Goal: Task Accomplishment & Management: Complete application form

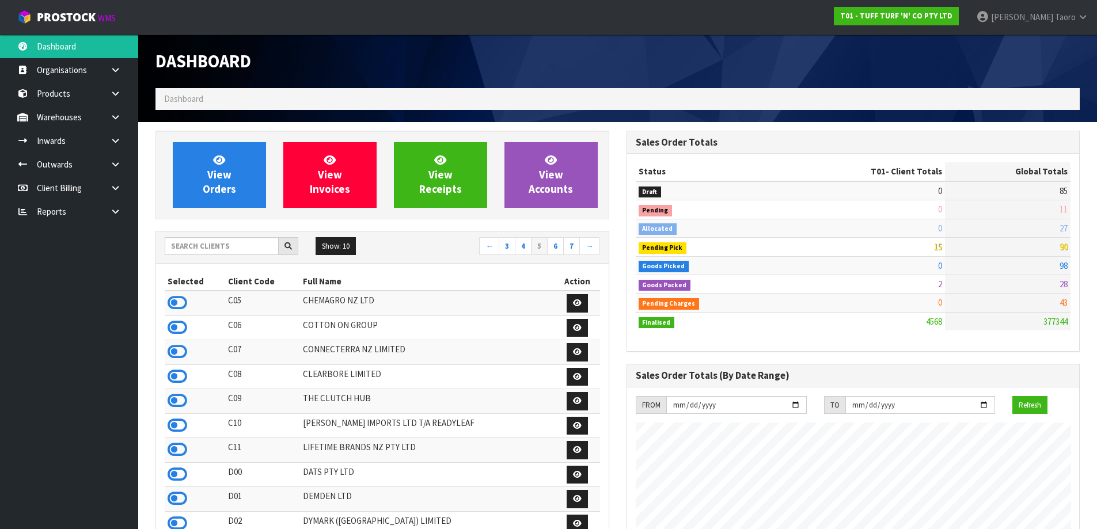
scroll to position [872, 470]
click at [233, 159] on link "View Orders" at bounding box center [219, 175] width 93 height 66
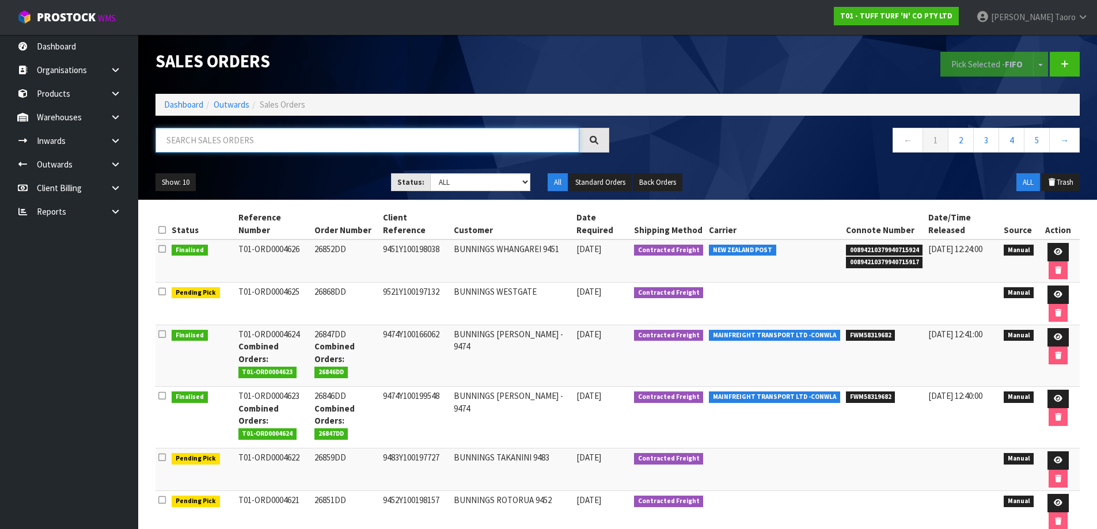
click at [259, 141] on input "text" at bounding box center [367, 140] width 424 height 25
type input "4621"
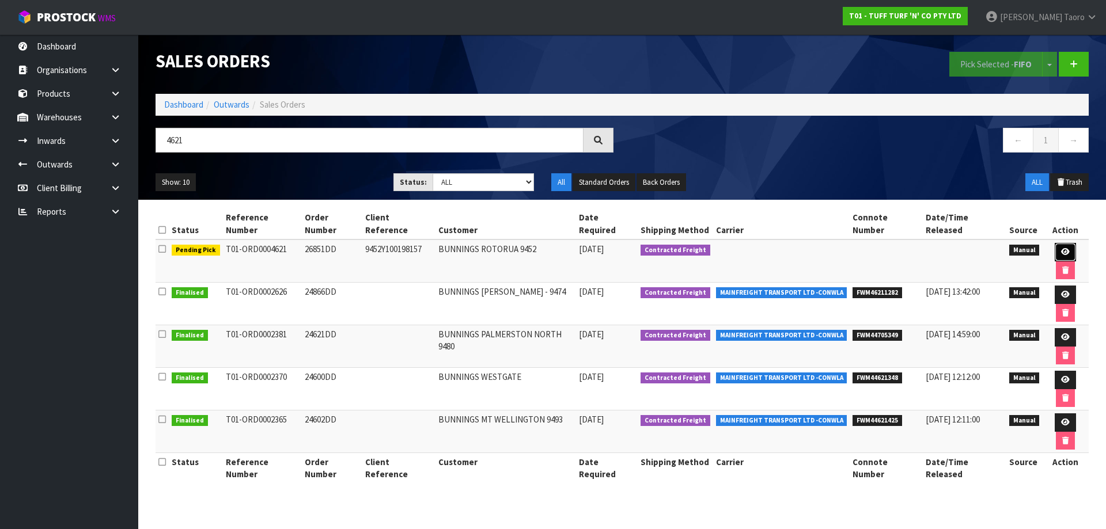
click at [1059, 243] on link at bounding box center [1064, 252] width 21 height 18
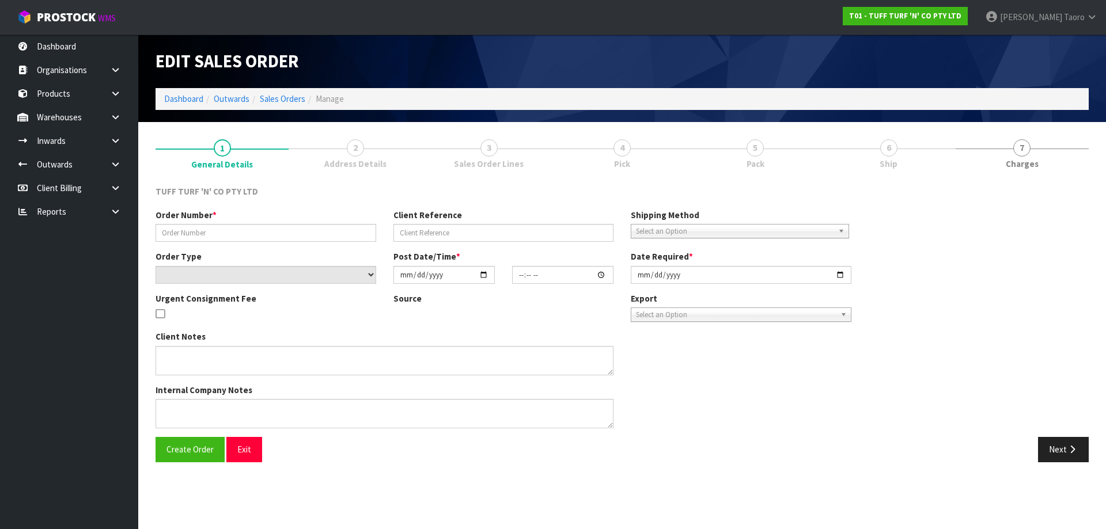
type input "26851DD"
type input "9452Y100198157"
select select "number:0"
type input "[DATE]"
type input "13:39:00.000"
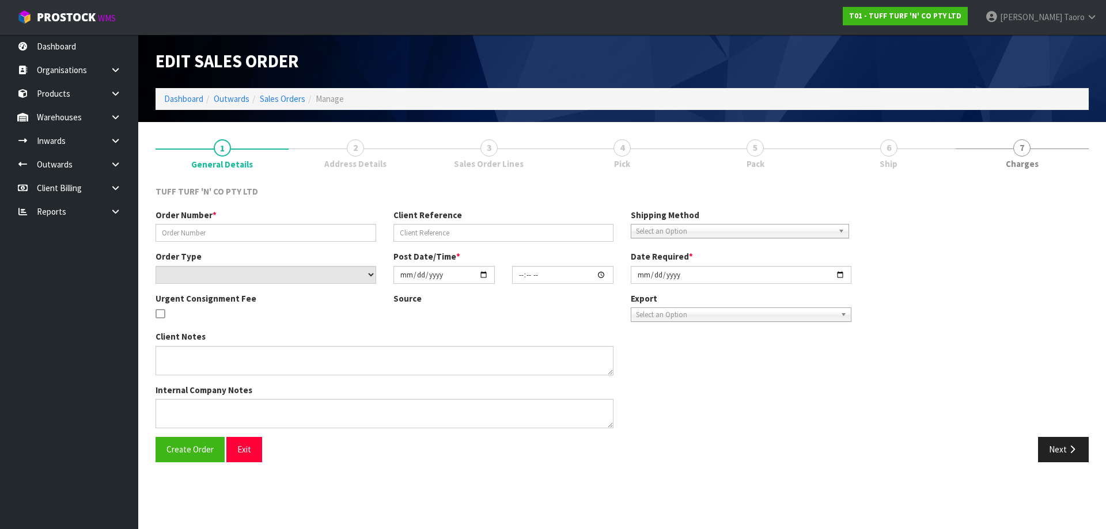
type input "[DATE]"
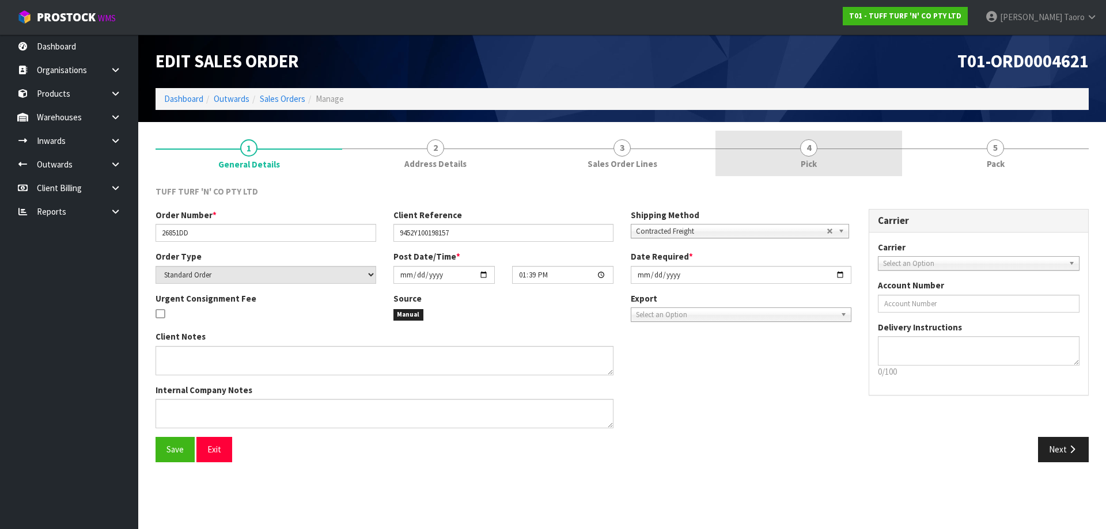
click at [871, 154] on link "4 Pick" at bounding box center [808, 153] width 187 height 45
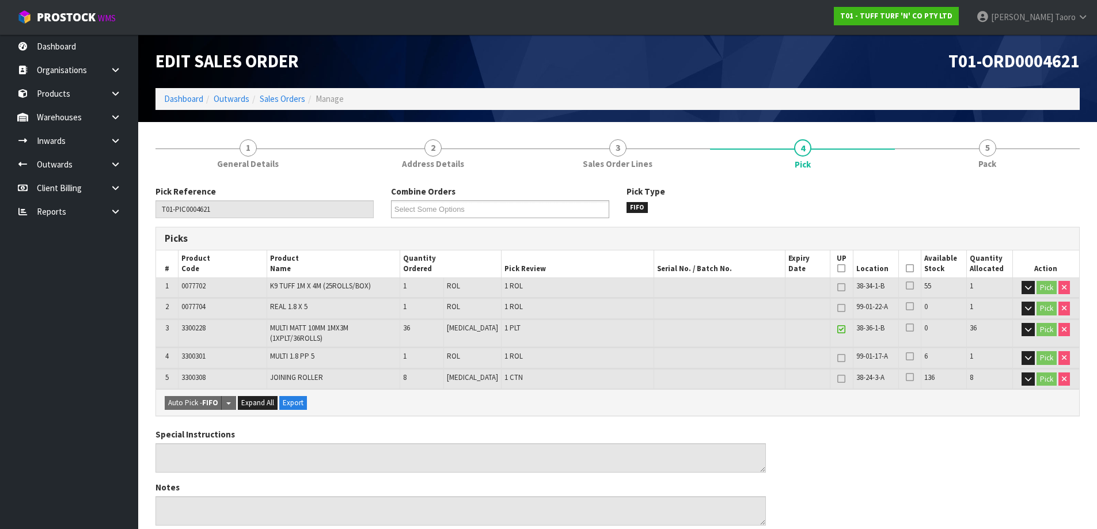
click at [906, 268] on icon at bounding box center [910, 268] width 8 height 1
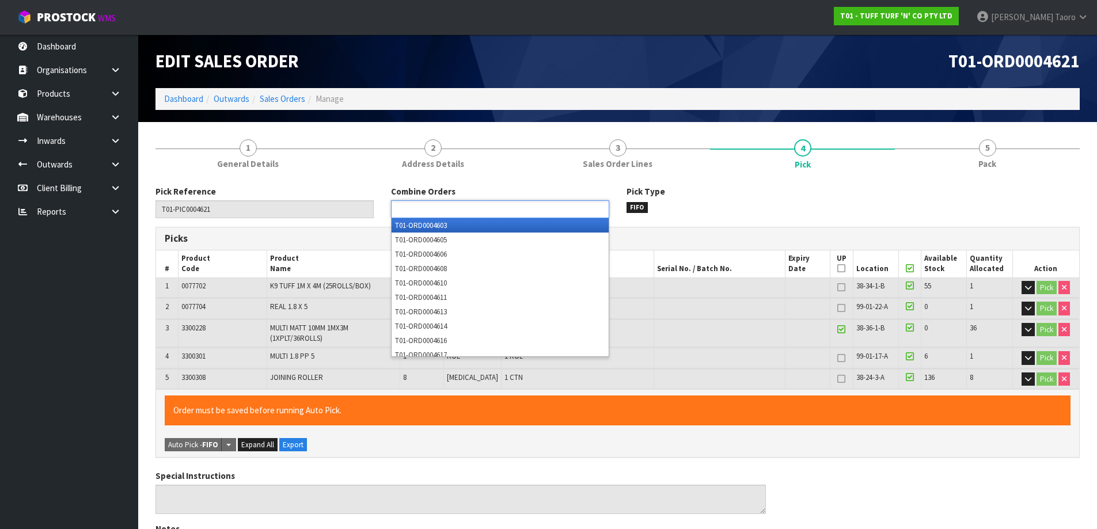
click at [492, 213] on ul at bounding box center [500, 209] width 218 height 18
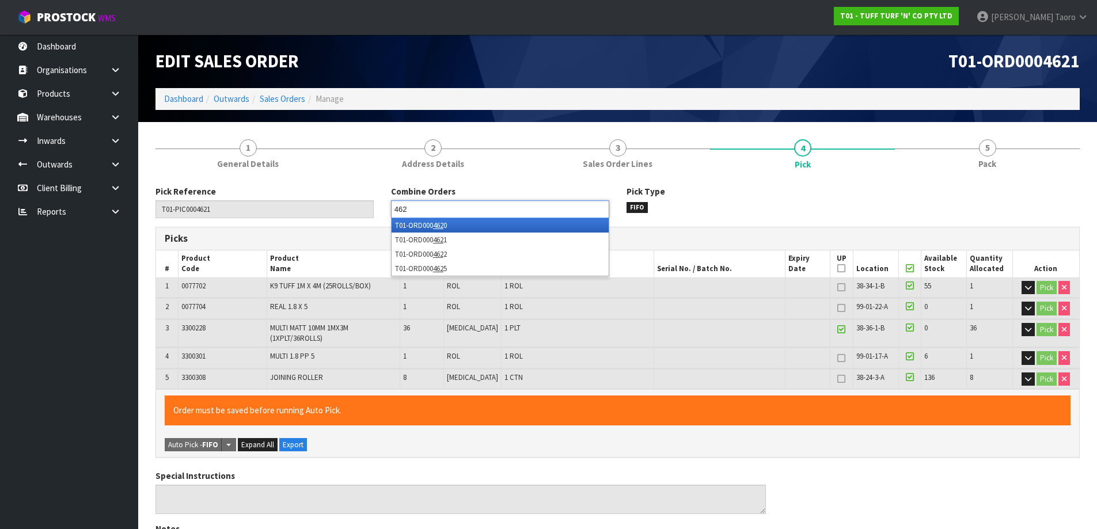
type input "4621"
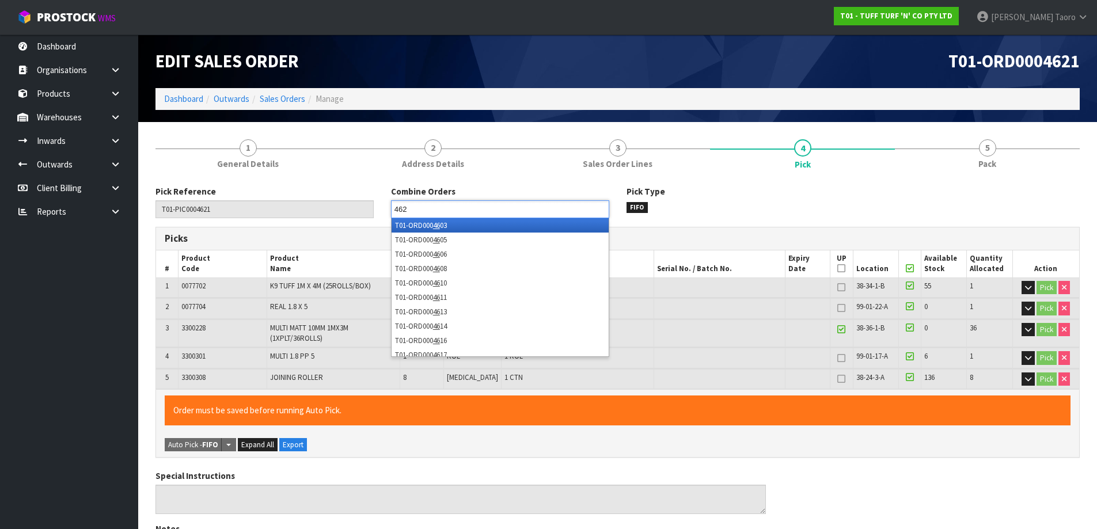
type input "4620"
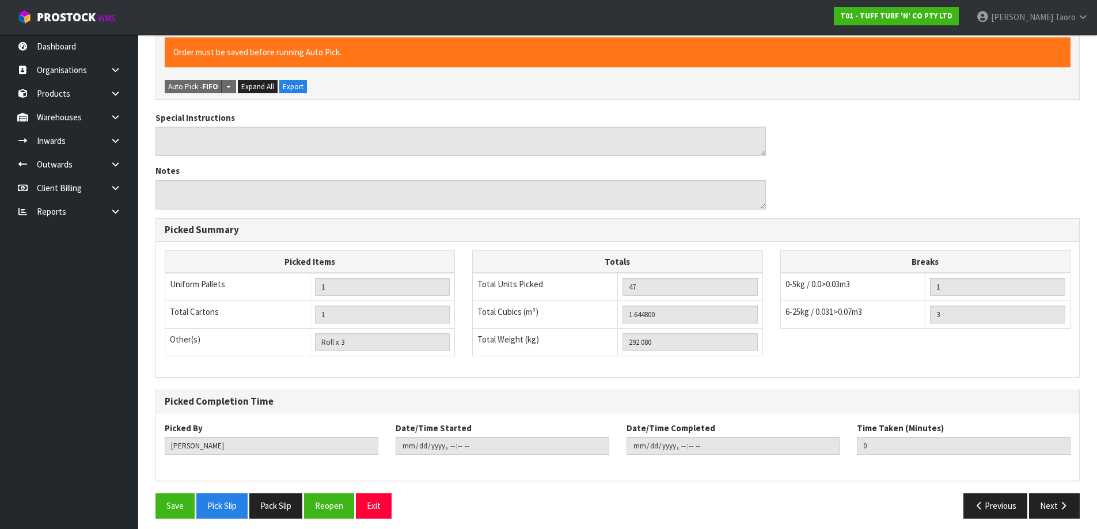
scroll to position [365, 0]
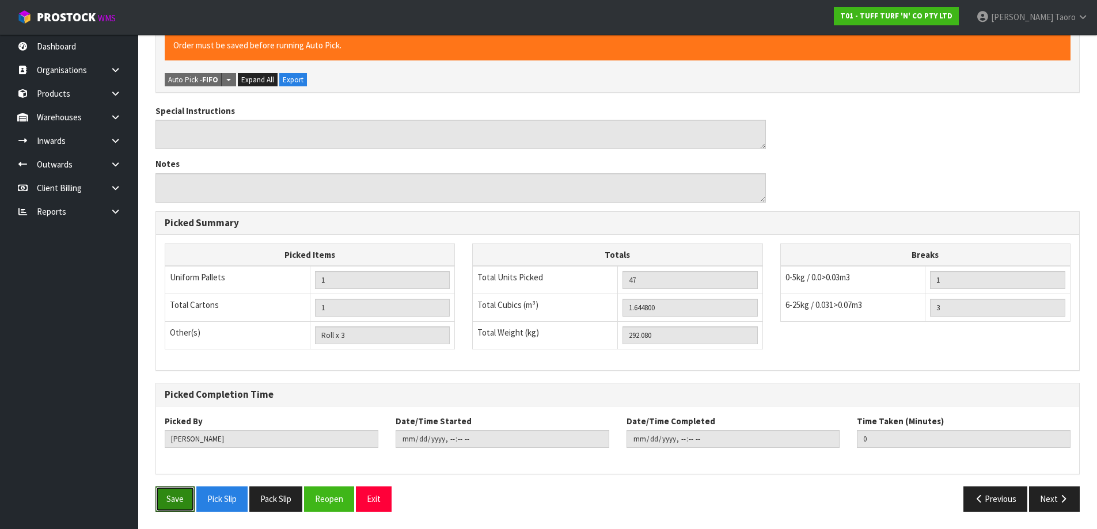
drag, startPoint x: 178, startPoint y: 496, endPoint x: 169, endPoint y: 485, distance: 13.5
click at [178, 495] on button "Save" at bounding box center [174, 499] width 39 height 25
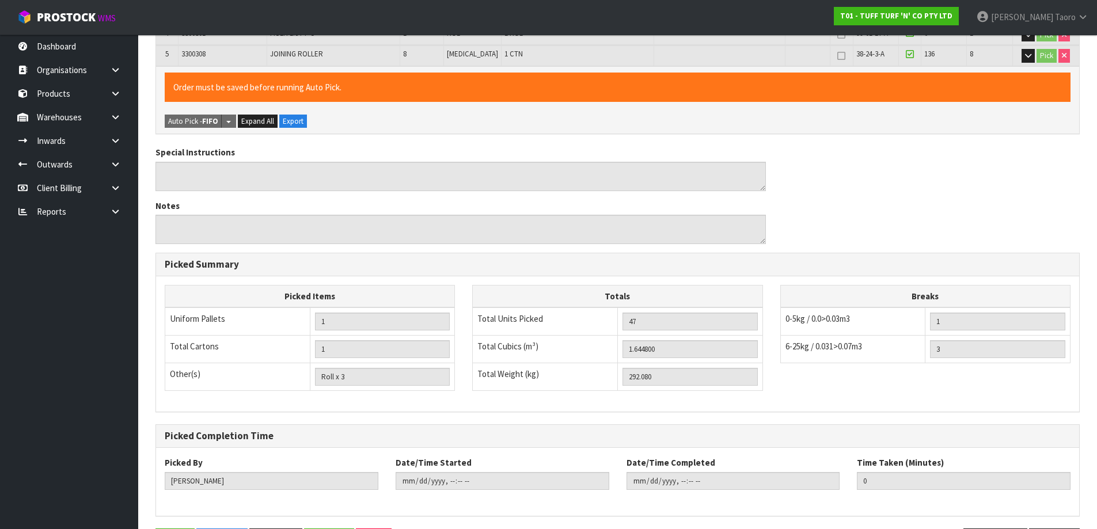
scroll to position [0, 0]
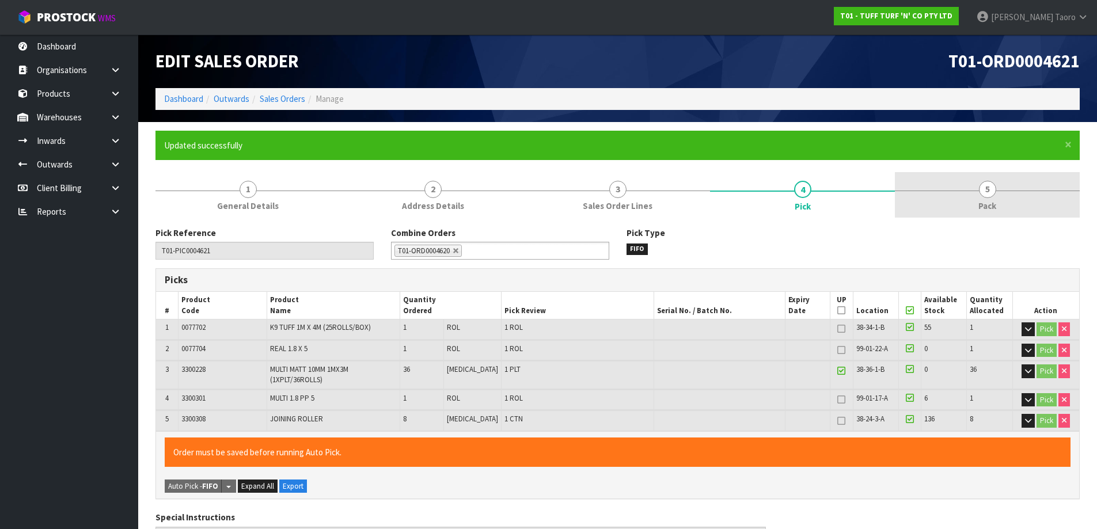
click at [997, 203] on link "5 Pack" at bounding box center [987, 194] width 185 height 45
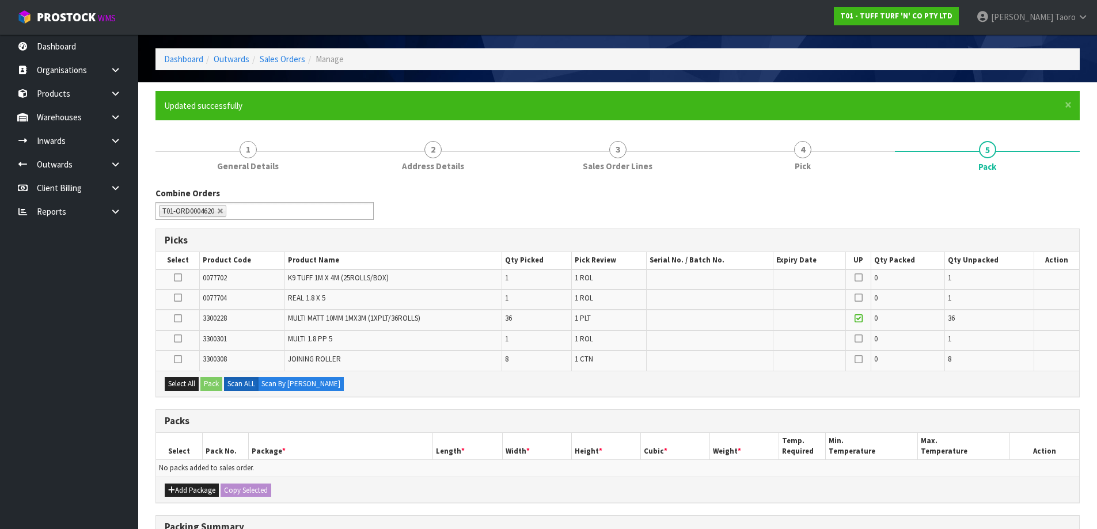
scroll to position [58, 0]
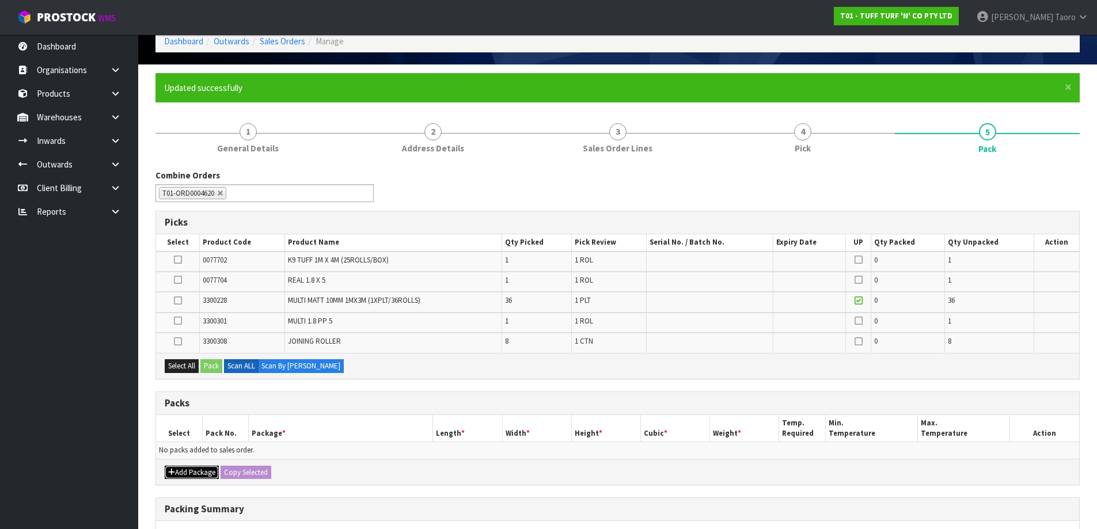
click at [187, 475] on button "Add Package" at bounding box center [192, 473] width 54 height 14
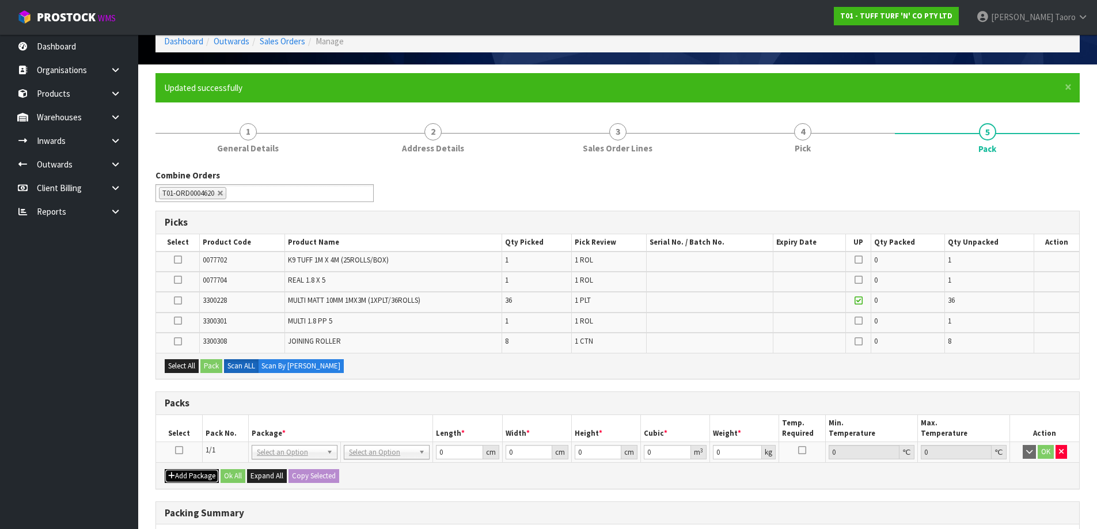
click at [180, 475] on button "Add Package" at bounding box center [192, 476] width 54 height 14
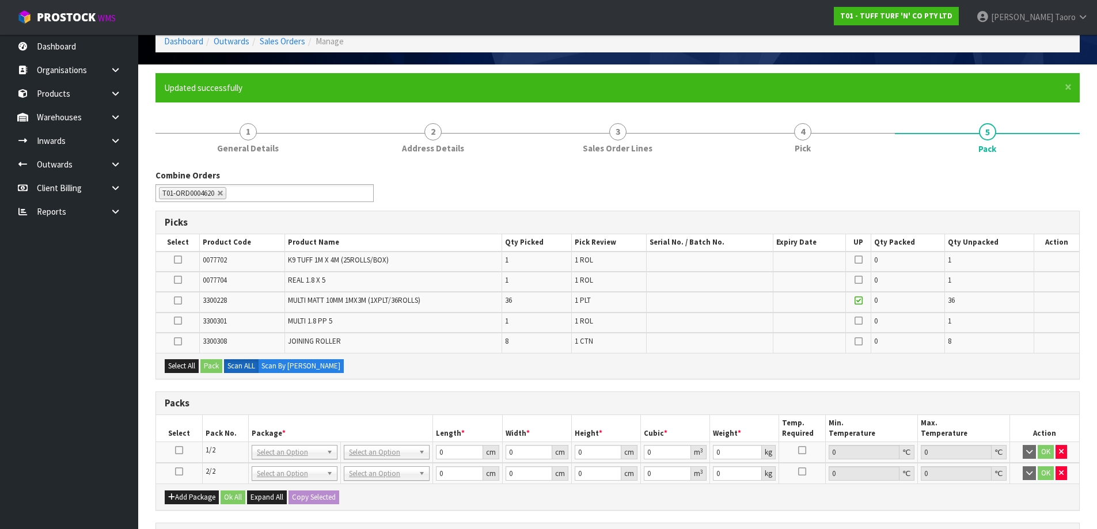
click at [180, 472] on icon at bounding box center [179, 472] width 8 height 1
drag, startPoint x: 178, startPoint y: 299, endPoint x: 186, endPoint y: 311, distance: 14.5
click at [178, 301] on icon at bounding box center [178, 301] width 8 height 1
click at [0, 0] on input "checkbox" at bounding box center [0, 0] width 0 height 0
click at [218, 368] on button "Pack" at bounding box center [211, 366] width 22 height 14
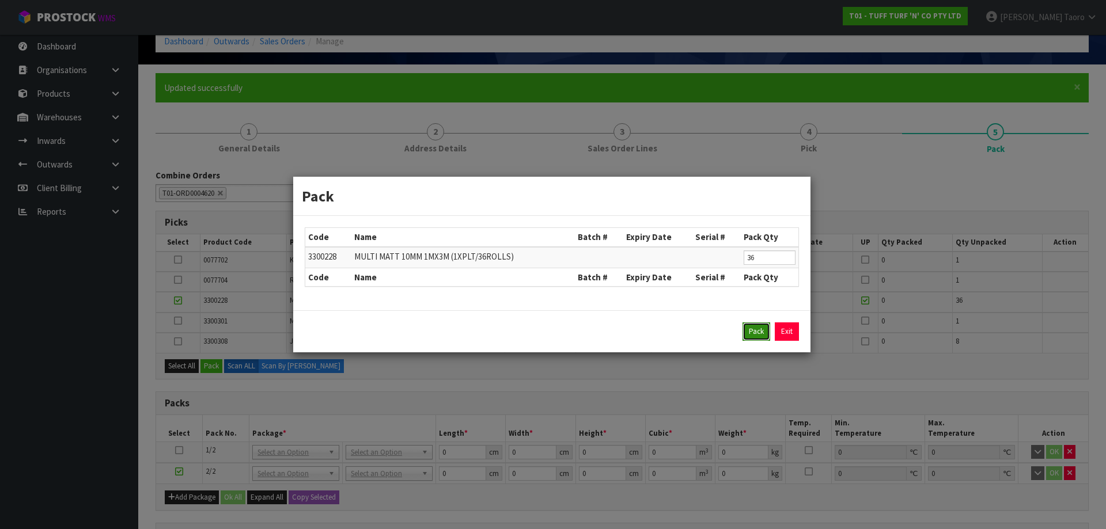
click at [750, 335] on button "Pack" at bounding box center [756, 331] width 28 height 18
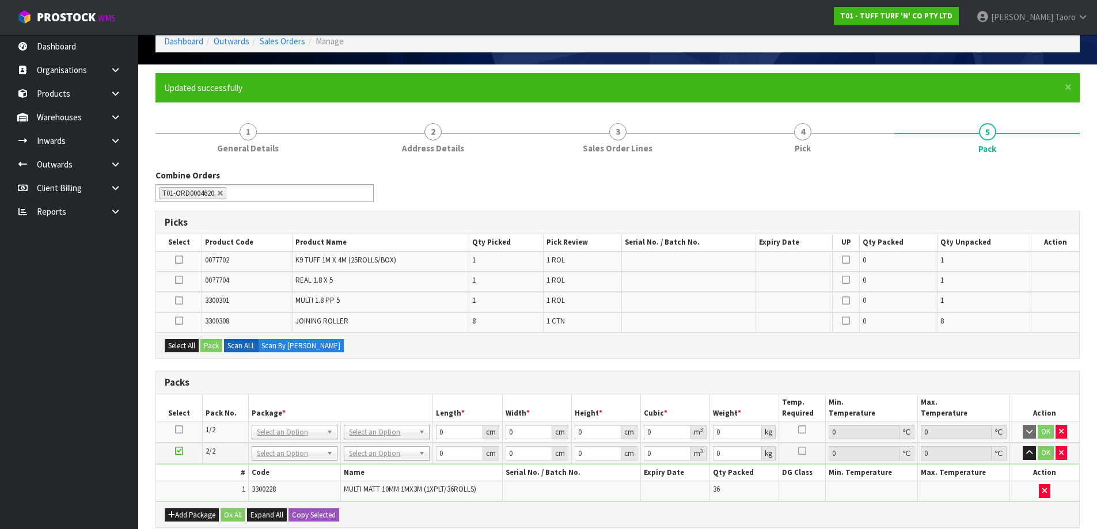
click at [183, 430] on icon at bounding box center [179, 430] width 8 height 1
drag, startPoint x: 183, startPoint y: 349, endPoint x: 204, endPoint y: 348, distance: 21.3
click at [183, 349] on button "Select All" at bounding box center [182, 346] width 34 height 14
click at [212, 346] on button "Pack" at bounding box center [211, 346] width 22 height 14
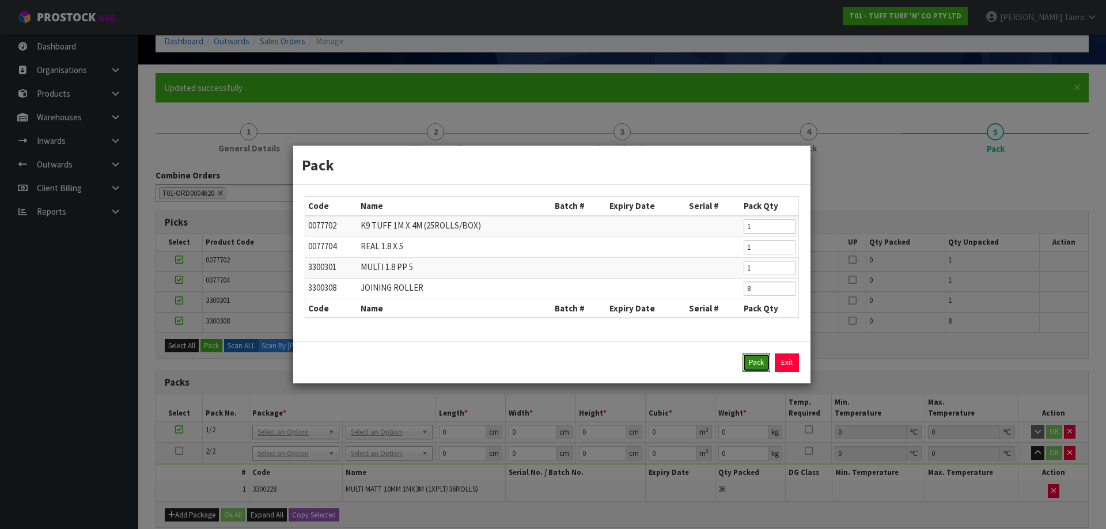
click at [756, 360] on button "Pack" at bounding box center [756, 363] width 28 height 18
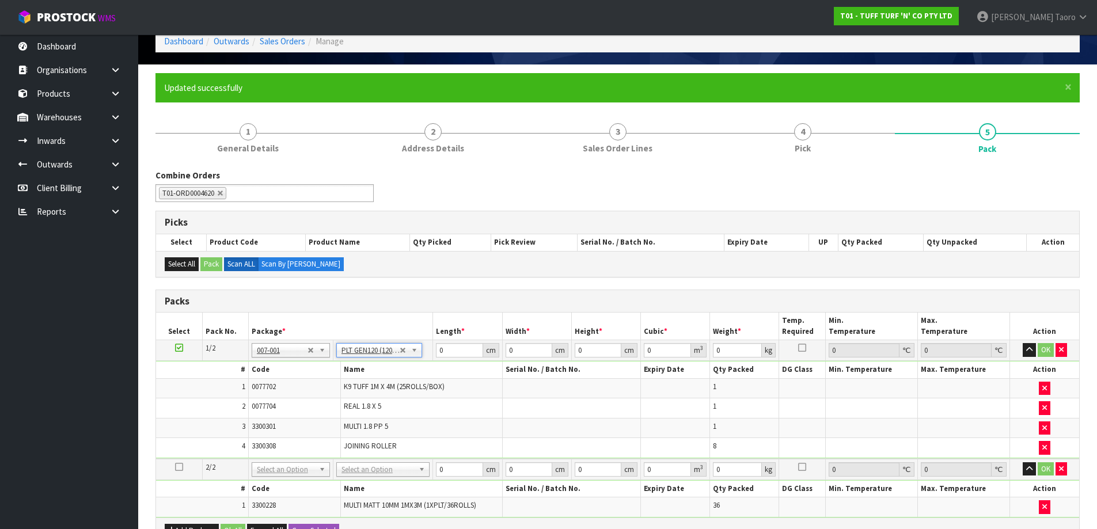
type input "120"
type input "100"
type input "55.08"
click at [402, 489] on input "text" at bounding box center [383, 486] width 88 height 14
type input "U"
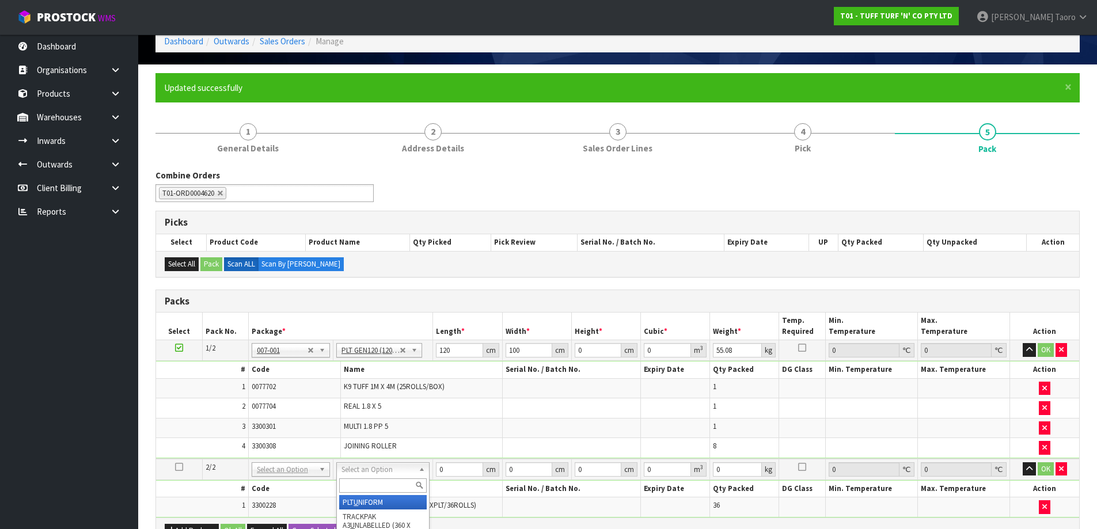
type input "237"
click at [1026, 352] on icon "button" at bounding box center [1029, 349] width 6 height 7
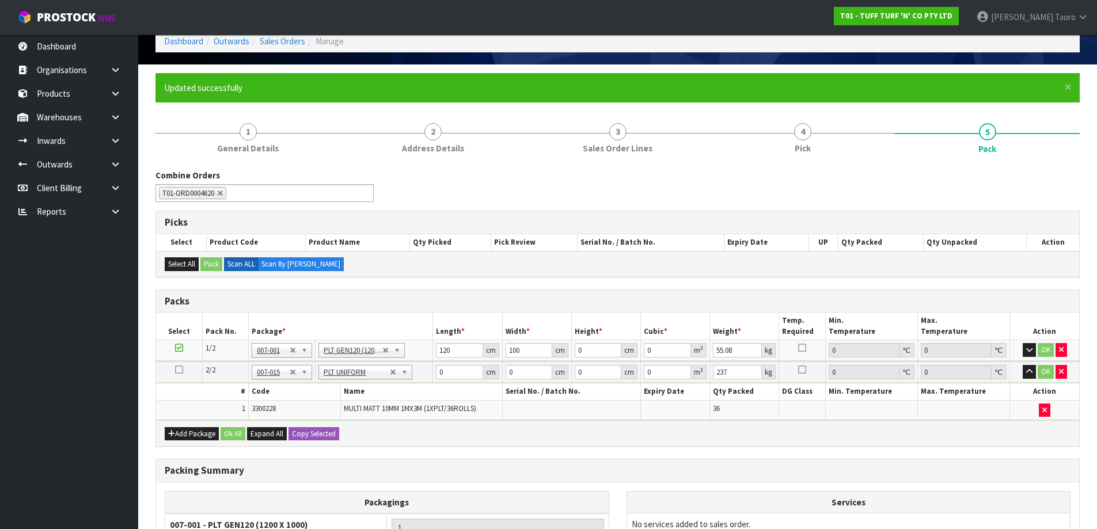
click at [1029, 381] on td "OK" at bounding box center [1044, 372] width 69 height 21
click at [1029, 377] on button "button" at bounding box center [1029, 372] width 13 height 14
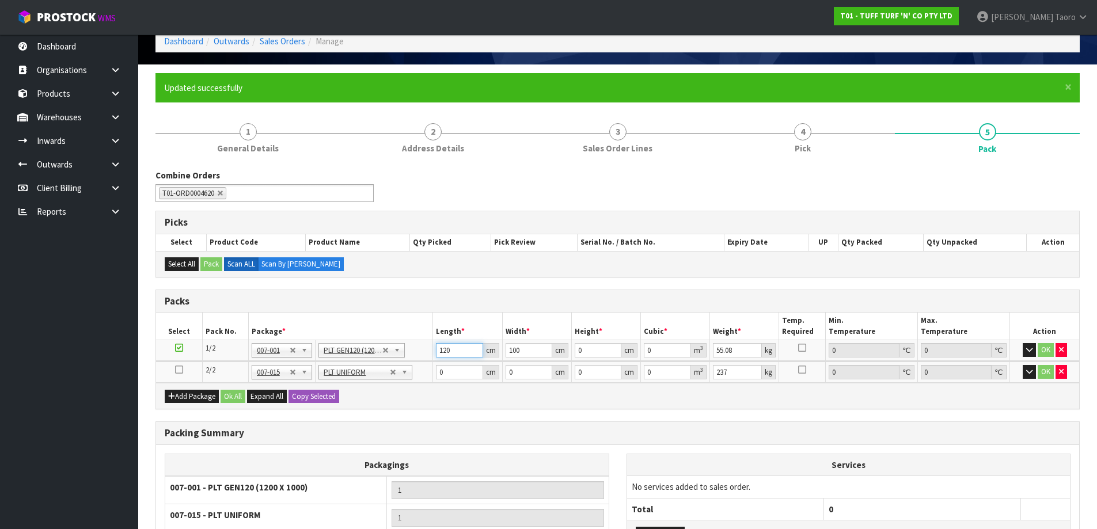
click at [464, 352] on input "120" at bounding box center [459, 350] width 47 height 14
type input "188"
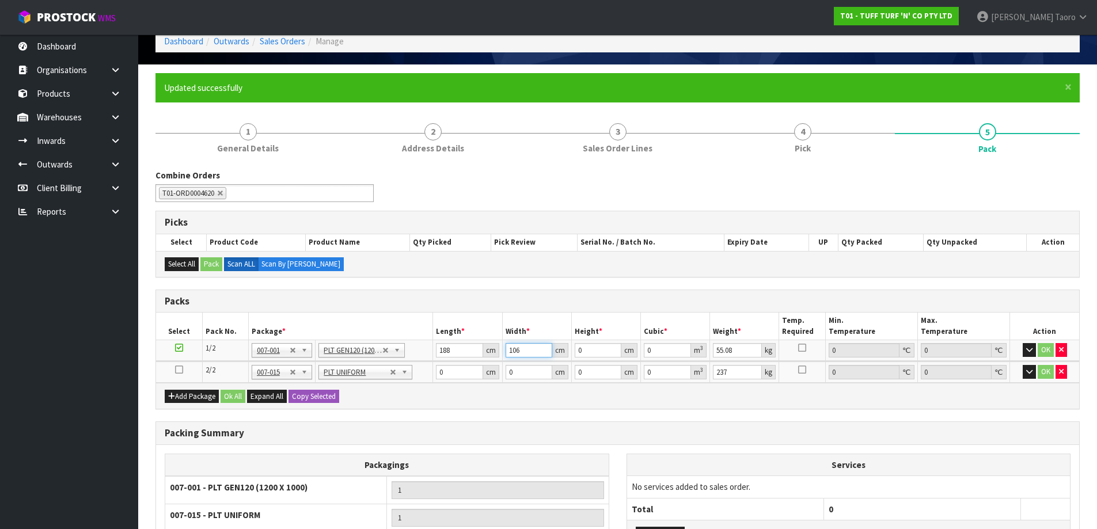
type input "106"
type input "8"
type input "0.159424"
type input "89"
type input "1.773592"
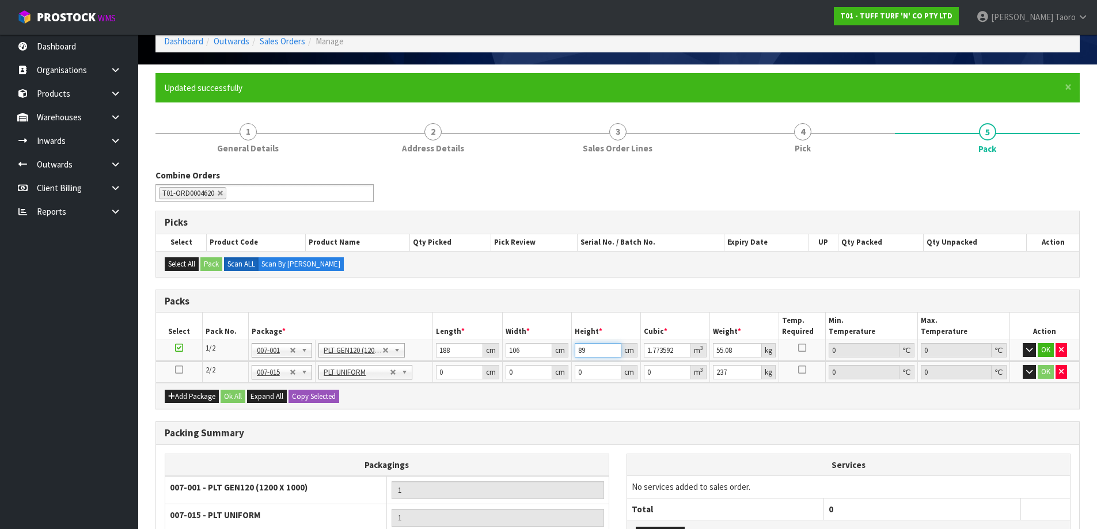
type input "89"
type input "211"
type input "112"
type input "1"
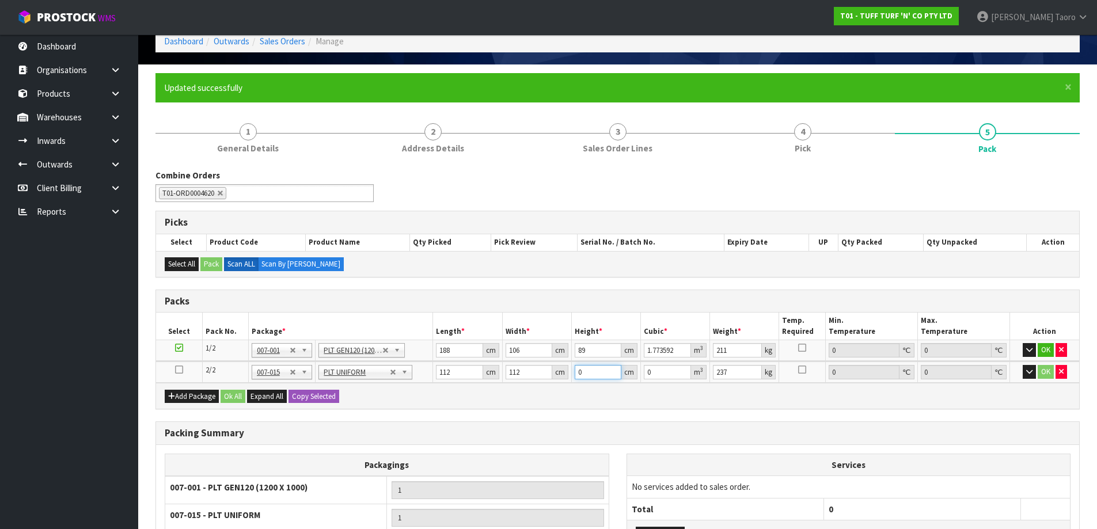
type input "0.012544"
type input "12"
type input "0.150528"
type input "121"
type input "1.517824"
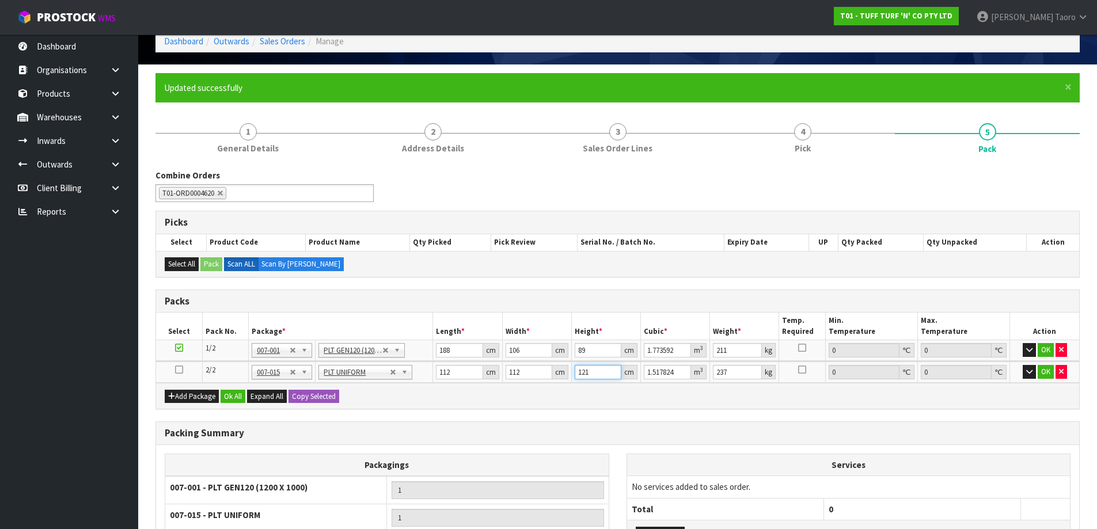
type input "121"
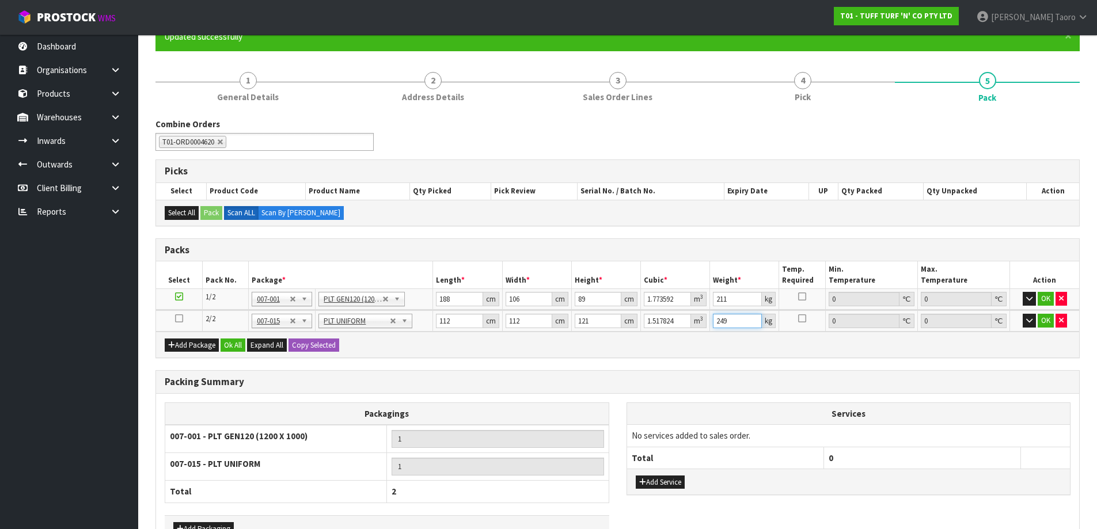
scroll to position [184, 0]
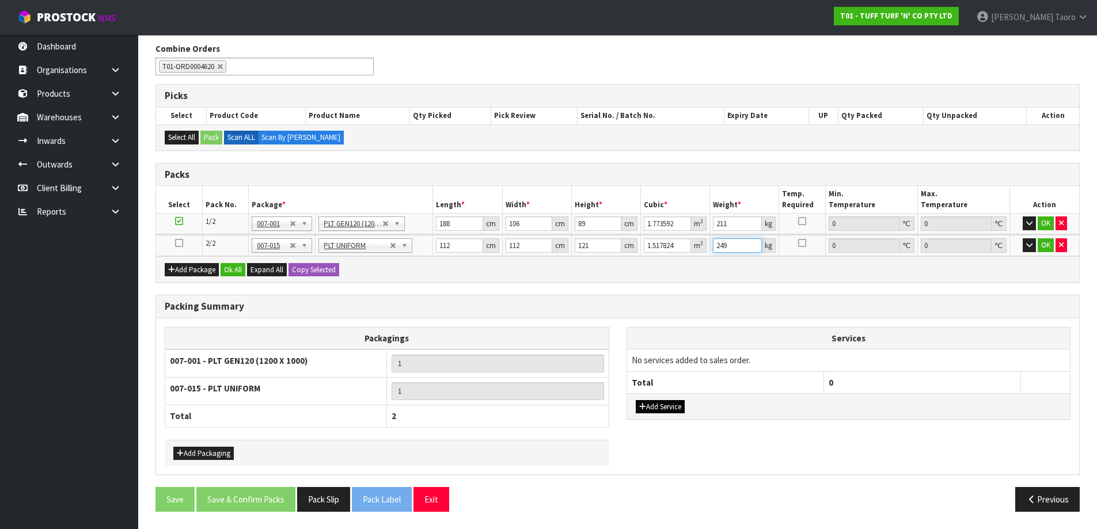
type input "249"
click at [652, 404] on button "Add Service" at bounding box center [660, 407] width 49 height 14
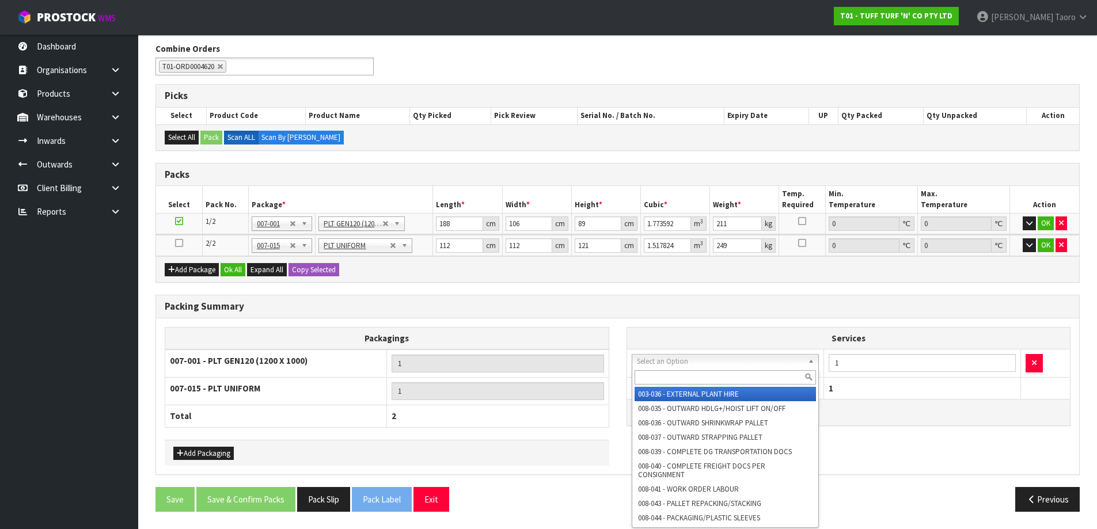
click at [685, 371] on input "text" at bounding box center [726, 377] width 182 height 14
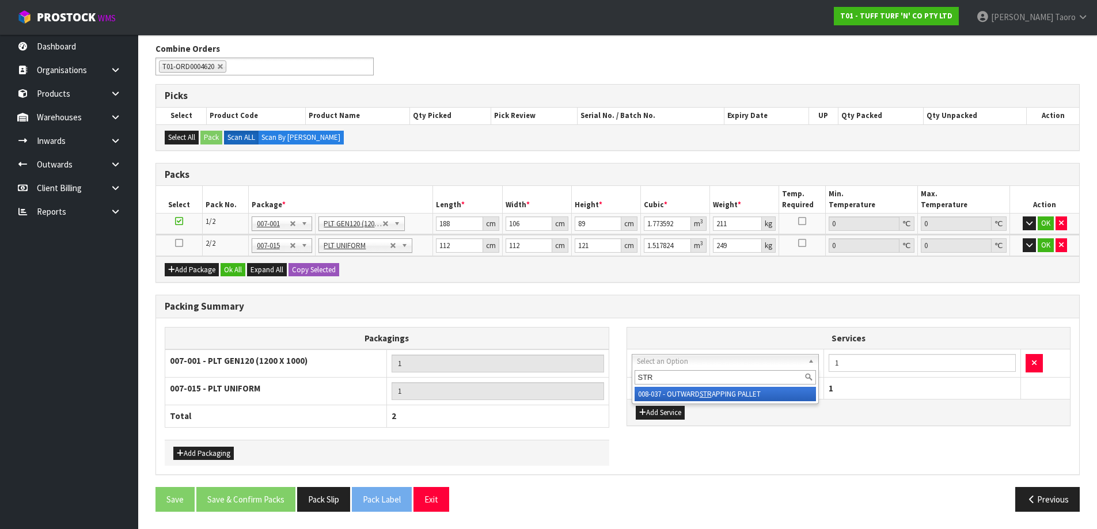
type input "STR"
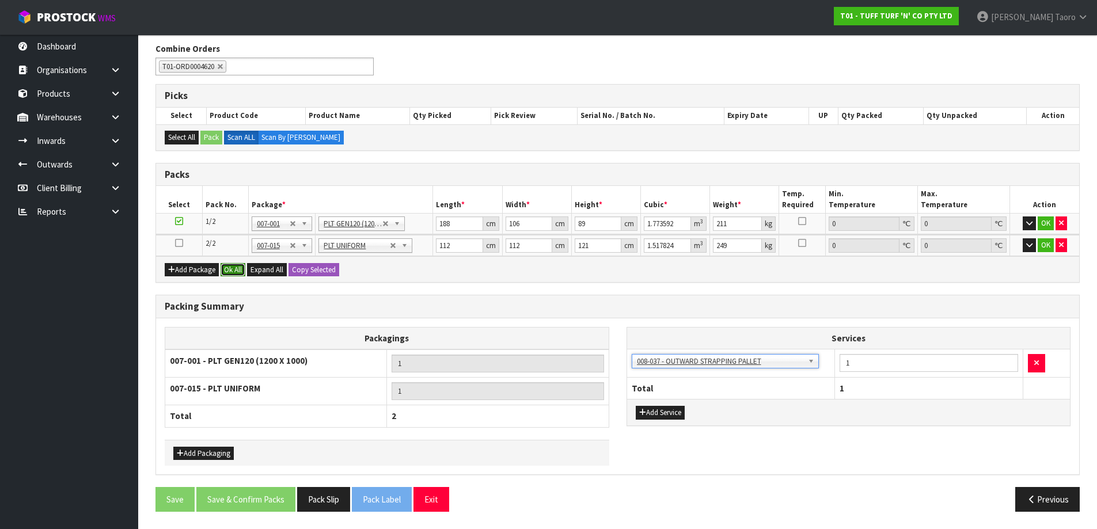
click at [229, 264] on button "Ok All" at bounding box center [233, 270] width 25 height 14
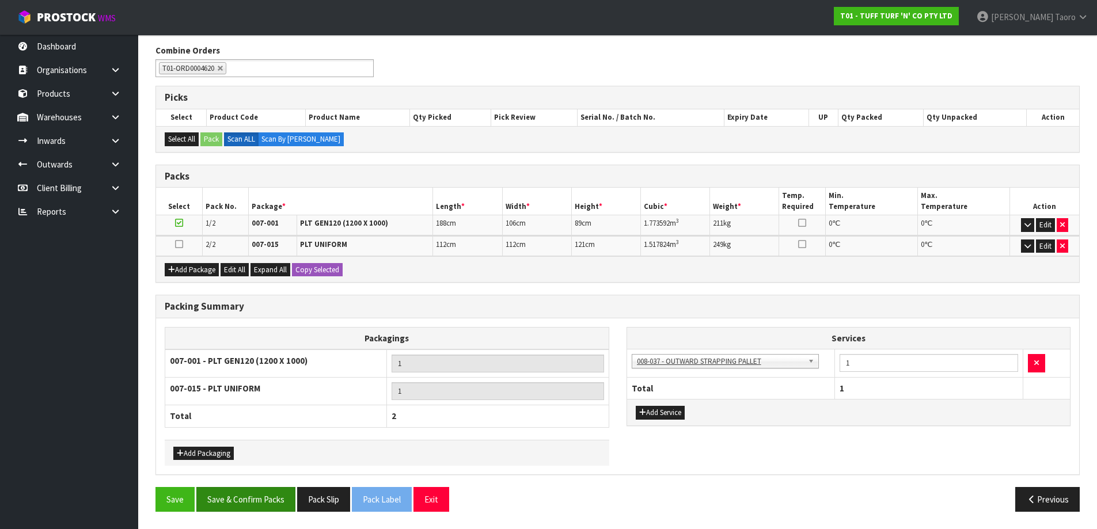
scroll to position [183, 0]
drag, startPoint x: 272, startPoint y: 505, endPoint x: 272, endPoint y: 493, distance: 12.1
click at [272, 504] on button "Save & Confirm Packs" at bounding box center [245, 499] width 99 height 25
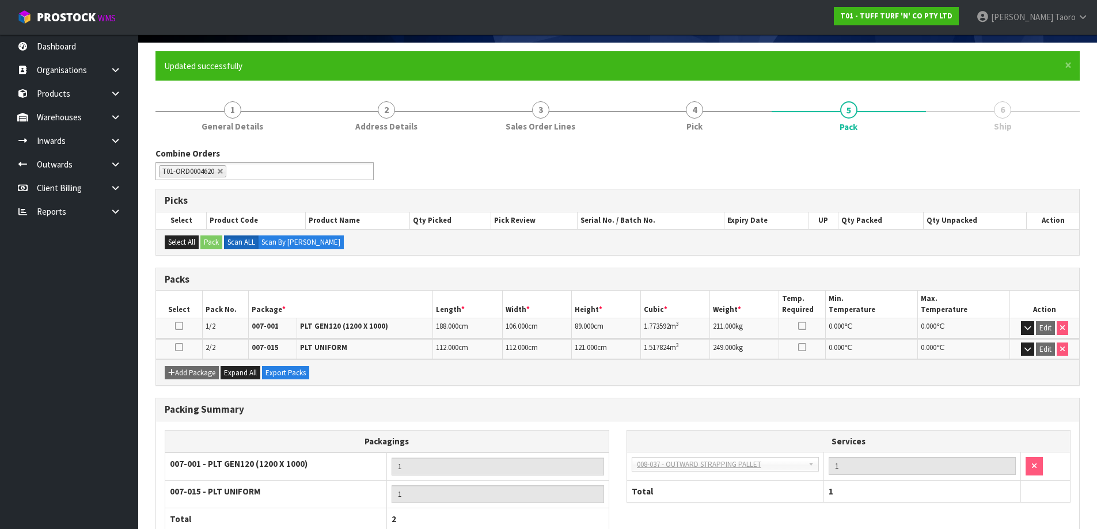
scroll to position [157, 0]
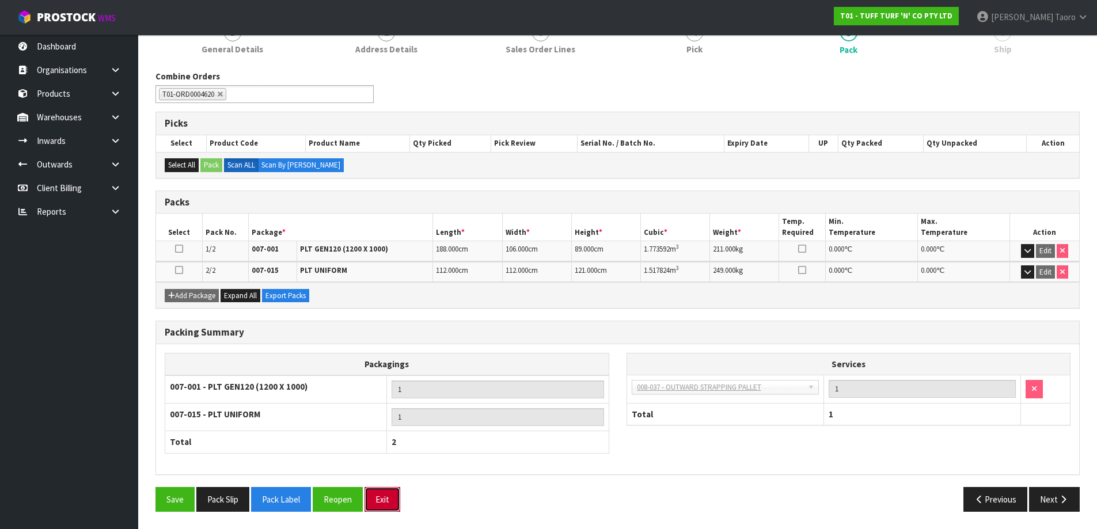
click at [390, 498] on button "Exit" at bounding box center [383, 499] width 36 height 25
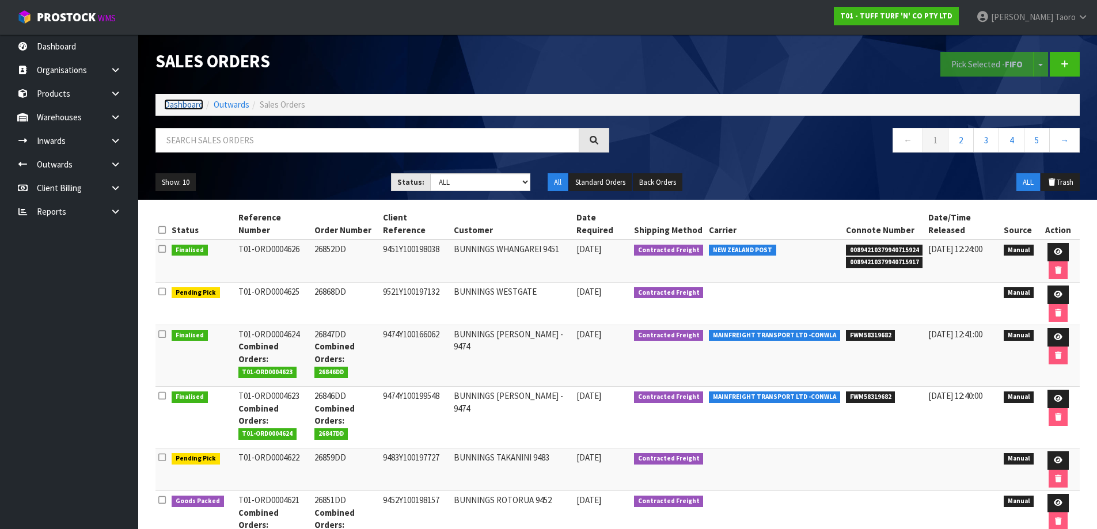
click at [180, 100] on link "Dashboard" at bounding box center [183, 104] width 39 height 11
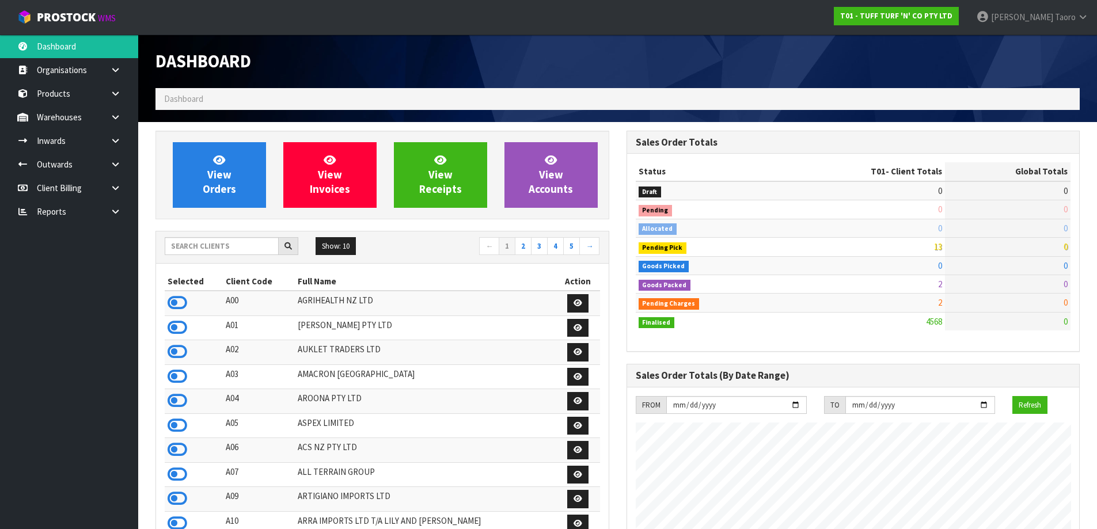
scroll to position [872, 470]
click at [553, 241] on link "4" at bounding box center [555, 246] width 17 height 18
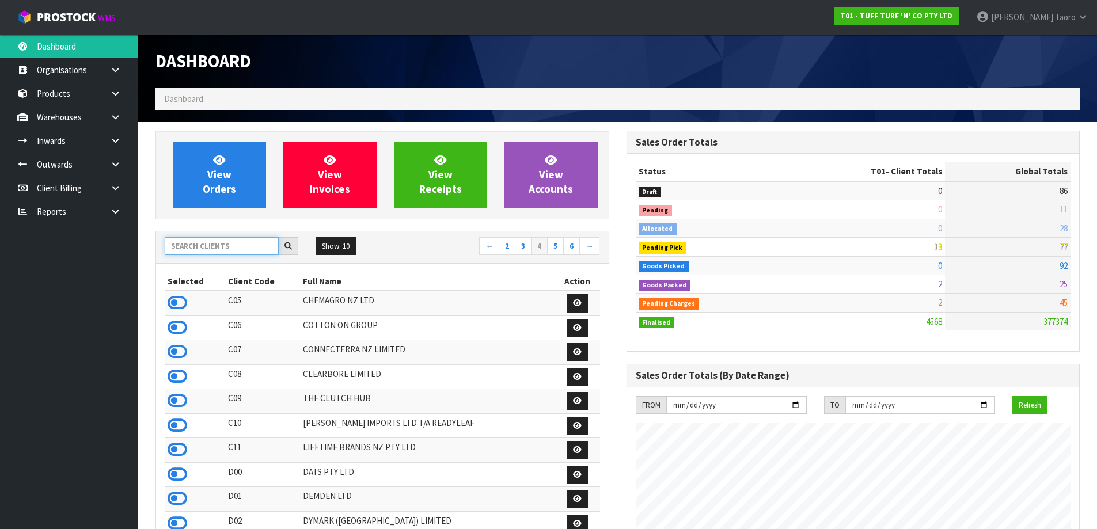
click at [253, 248] on input "text" at bounding box center [222, 246] width 114 height 18
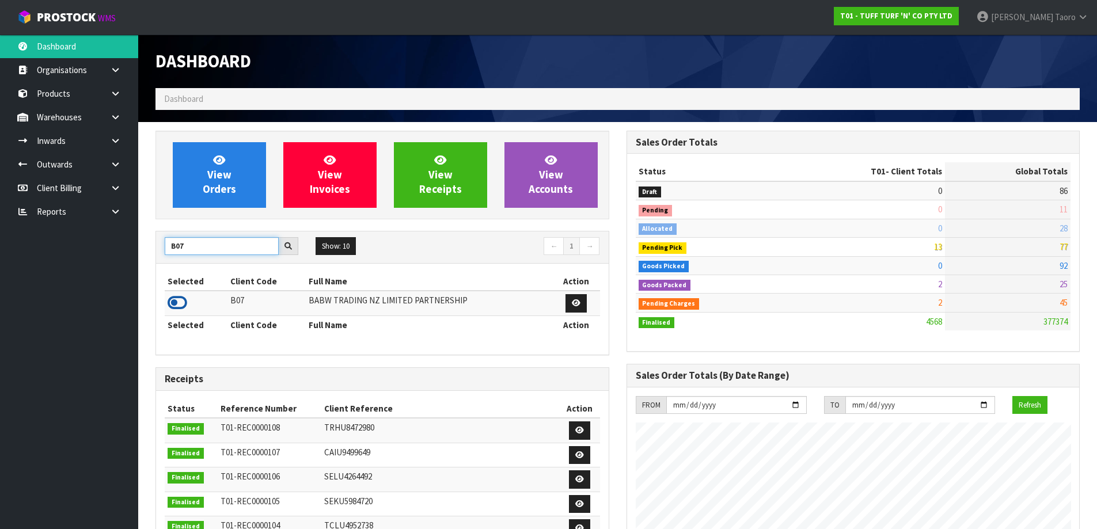
type input "B07"
click at [177, 296] on icon at bounding box center [178, 302] width 20 height 17
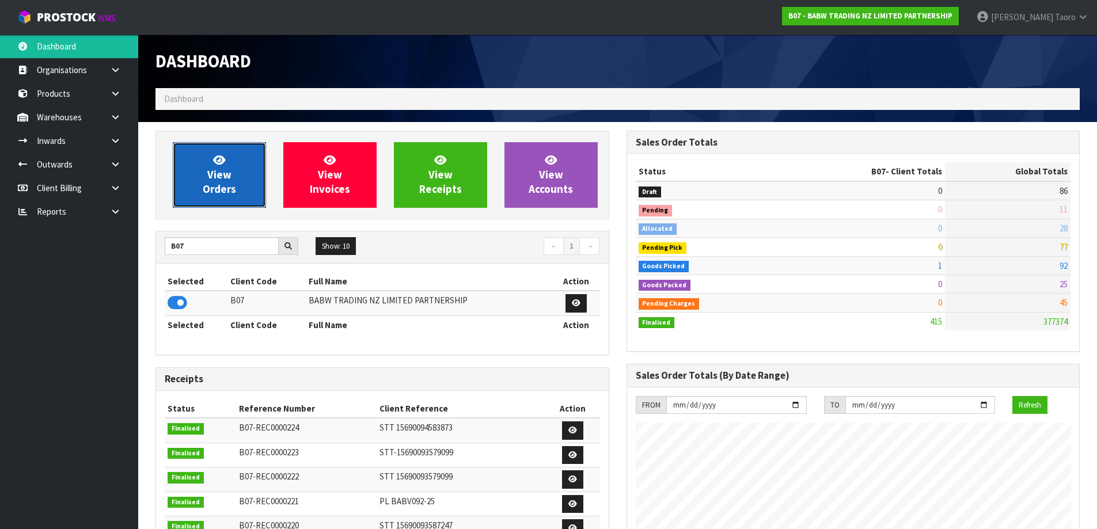
click at [230, 176] on span "View Orders" at bounding box center [219, 174] width 33 height 43
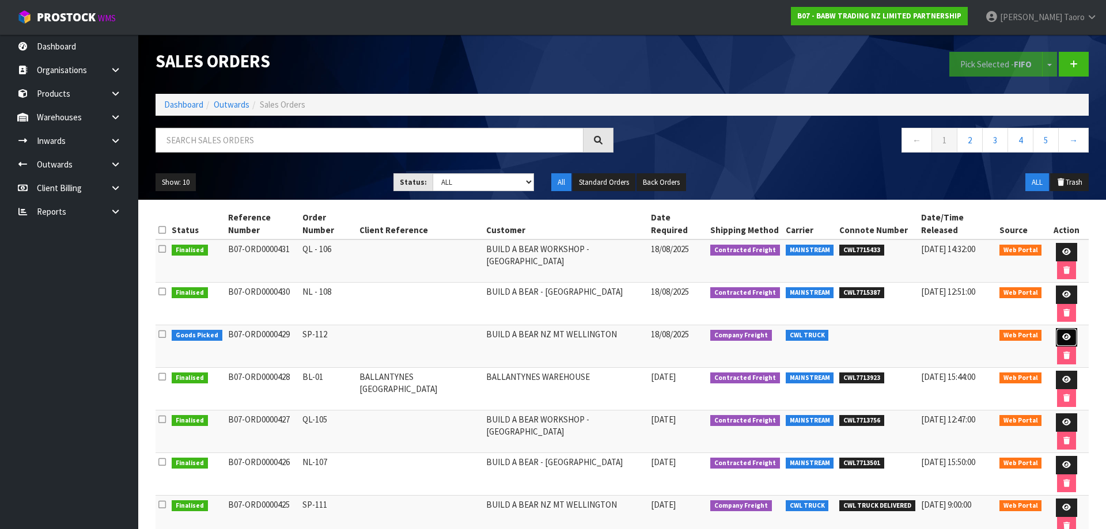
click at [1062, 333] on icon at bounding box center [1066, 336] width 9 height 7
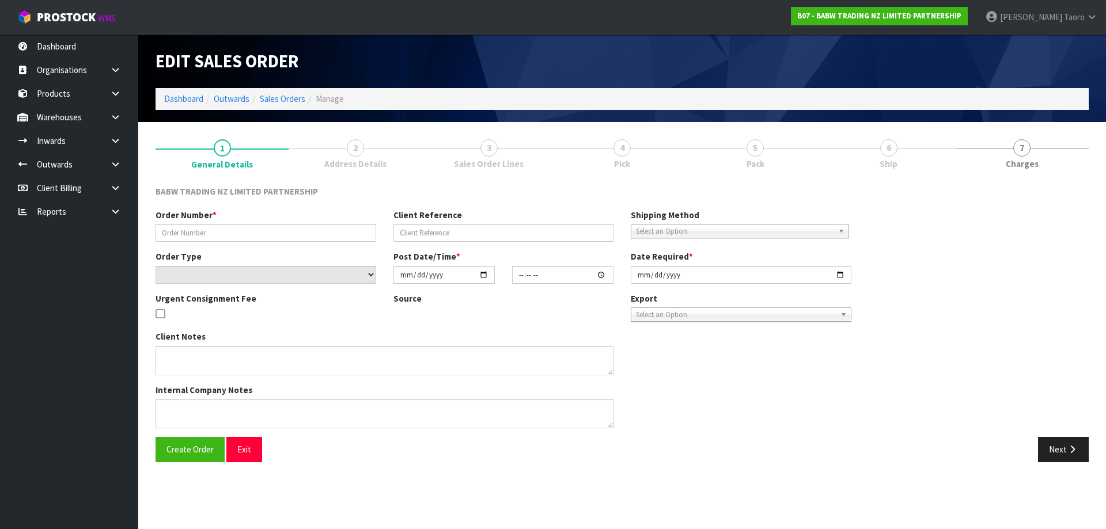
type input "SP-112"
select select "number:0"
type input "[DATE]"
type input "13:25:00.000"
type input "[DATE]"
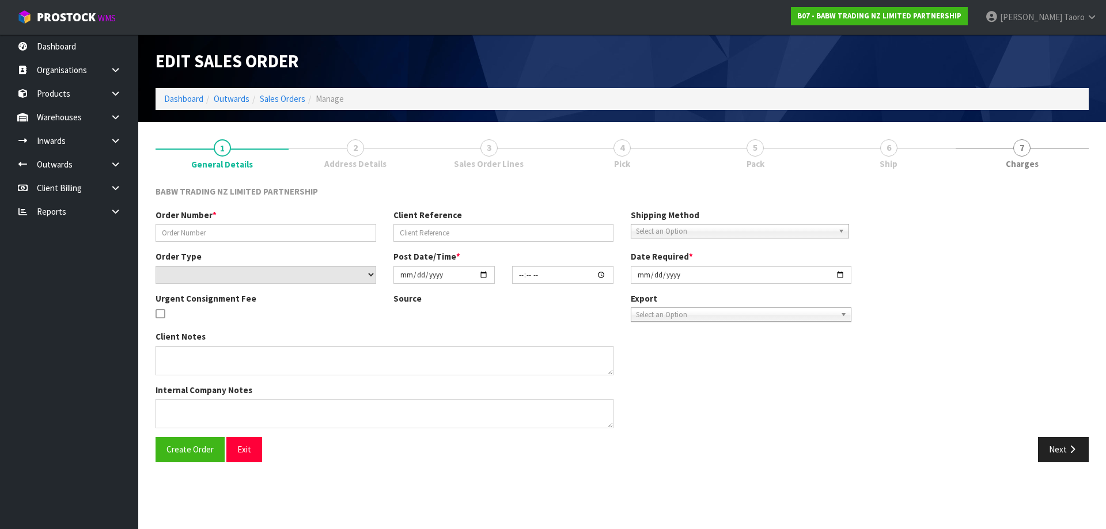
type textarea "CALL/MESSGAE AFTERNOON PRIOR TO MORNING DELIVERY - FRANKI 0273810540, TO MAKE S…"
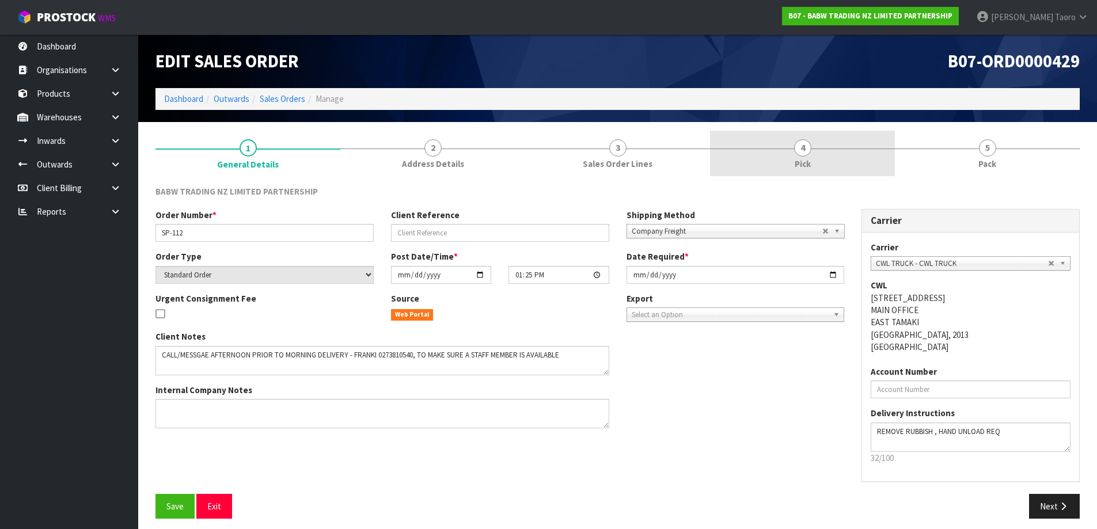
click at [888, 164] on link "4 Pick" at bounding box center [802, 153] width 185 height 45
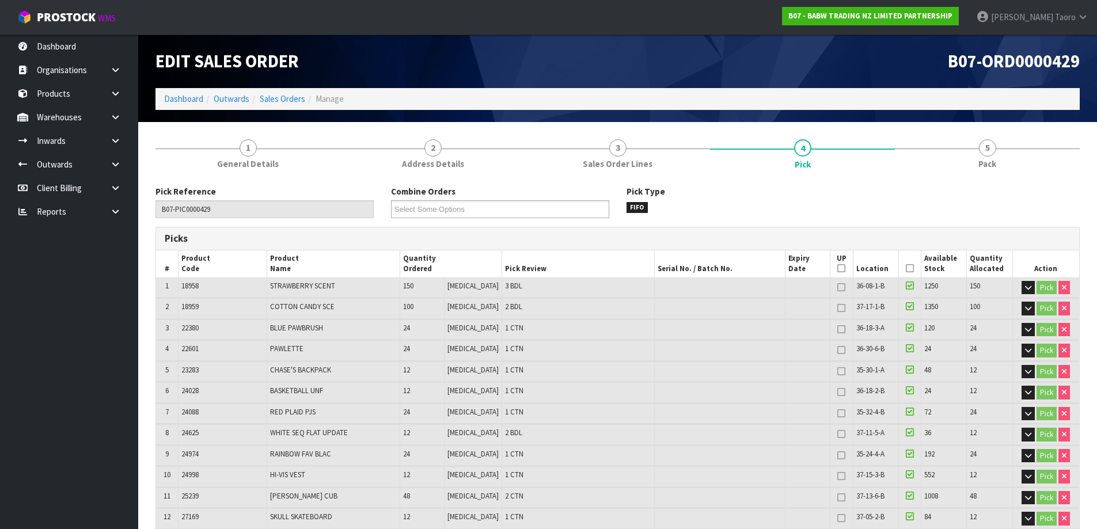
click at [817, 191] on div "Pick Type FIFO" at bounding box center [736, 199] width 236 height 28
click at [994, 162] on span "Pack" at bounding box center [987, 164] width 18 height 12
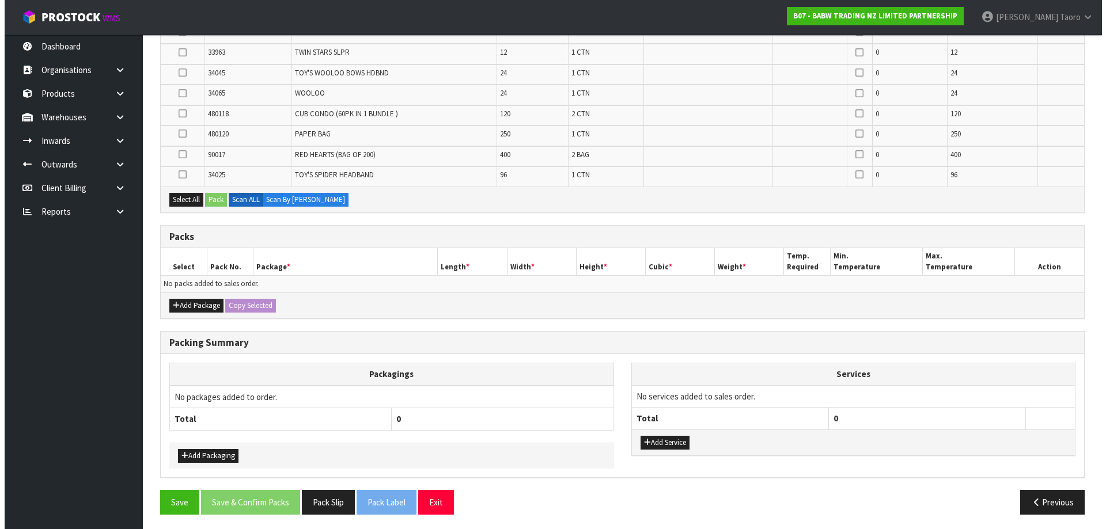
scroll to position [940, 0]
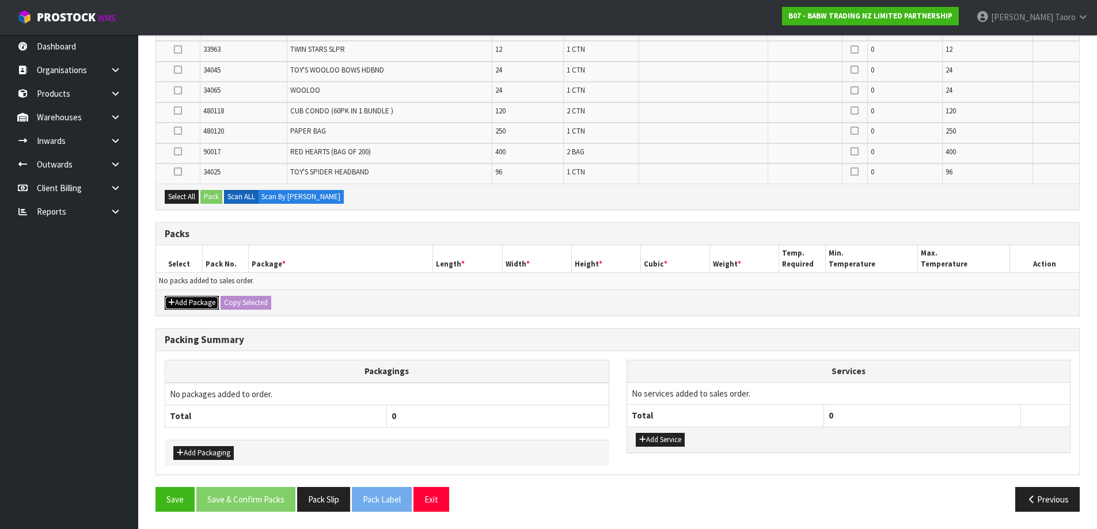
click at [186, 301] on button "Add Package" at bounding box center [192, 303] width 54 height 14
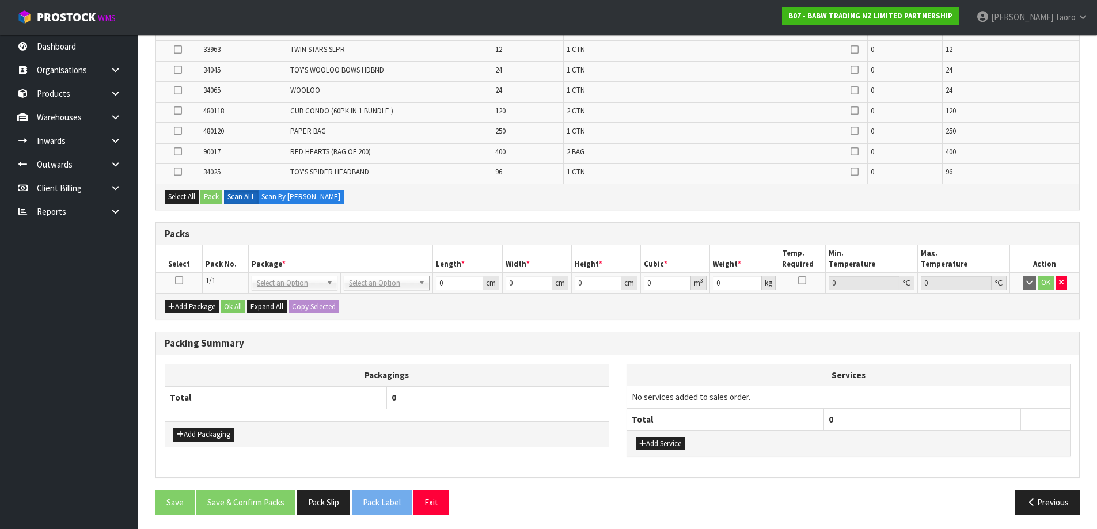
click at [177, 280] on icon at bounding box center [179, 280] width 8 height 1
click at [182, 200] on button "Select All" at bounding box center [182, 197] width 34 height 14
click at [211, 195] on button "Pack" at bounding box center [211, 197] width 22 height 14
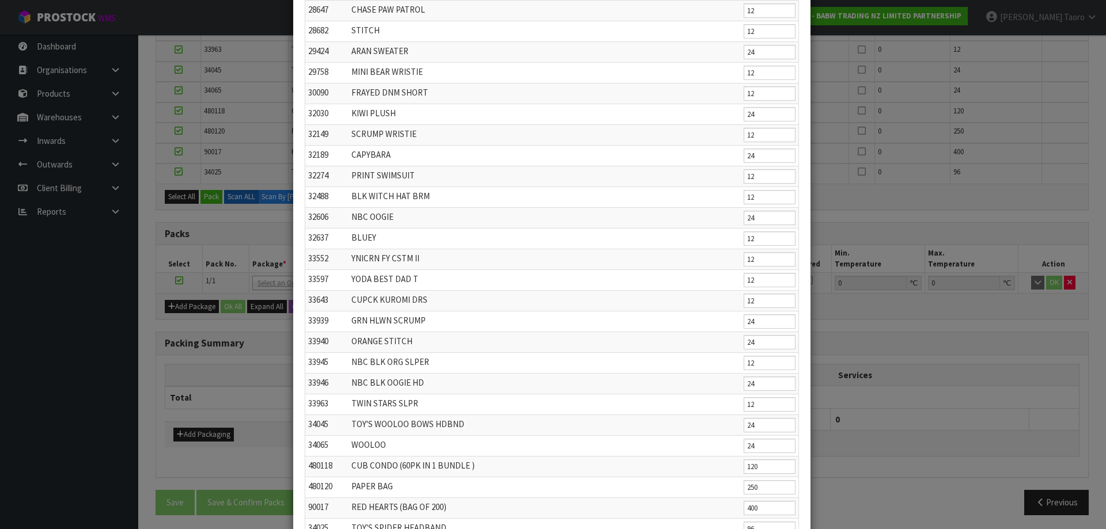
scroll to position [532, 0]
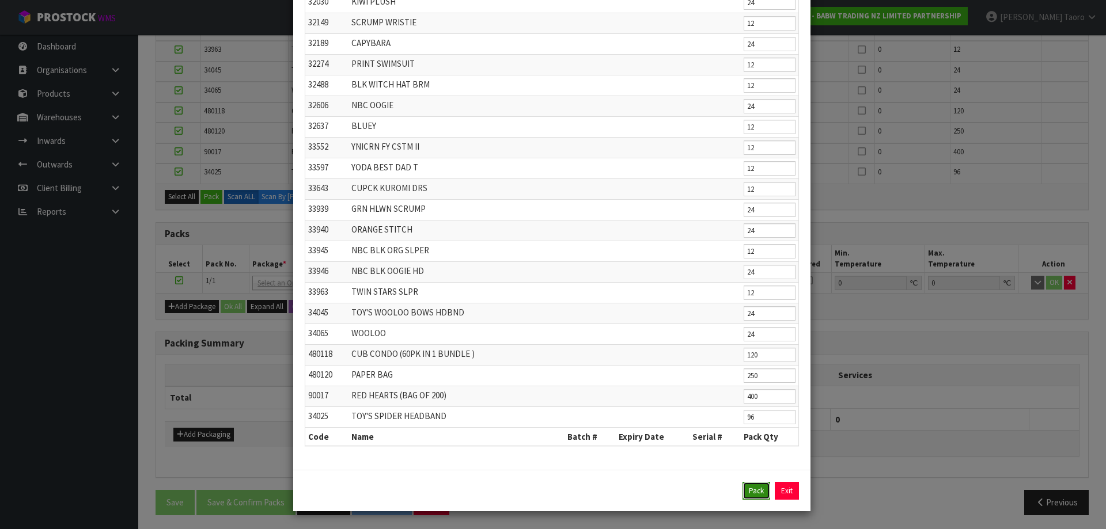
click at [757, 496] on button "Pack" at bounding box center [756, 491] width 28 height 18
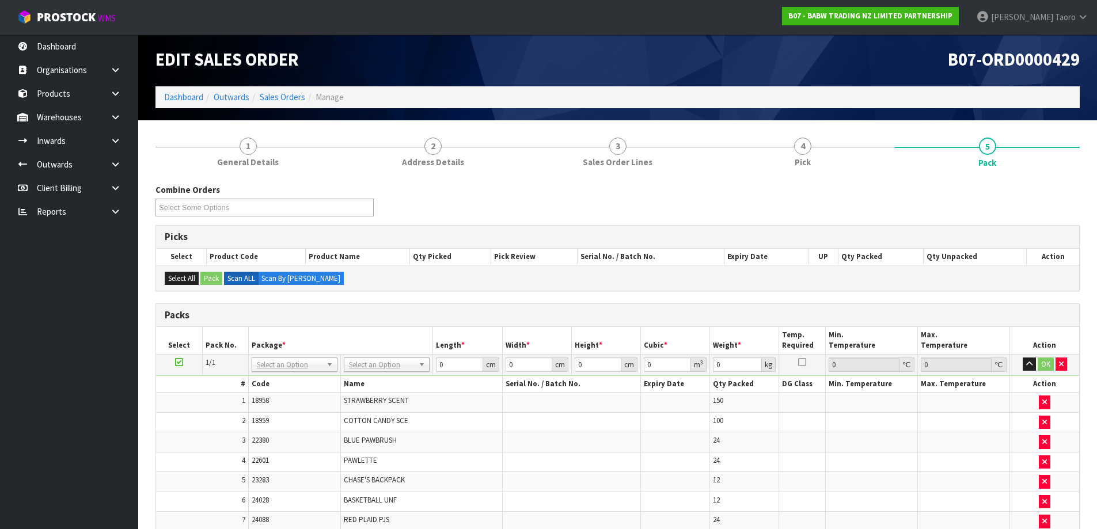
scroll to position [0, 0]
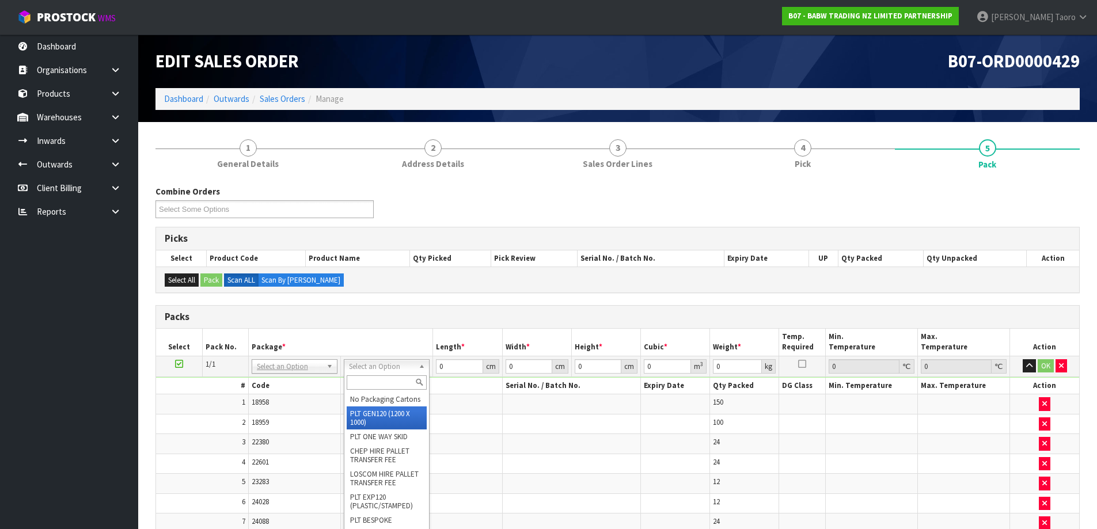
type input "120"
type input "100"
type input "111.376"
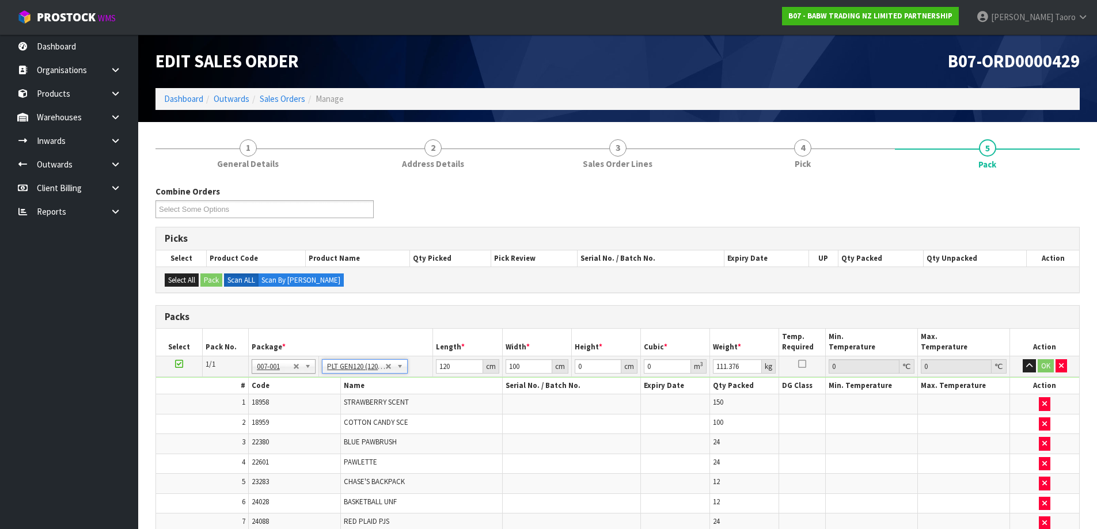
click at [503, 308] on div "Packs" at bounding box center [617, 317] width 923 height 23
click at [464, 362] on input "120" at bounding box center [459, 366] width 47 height 14
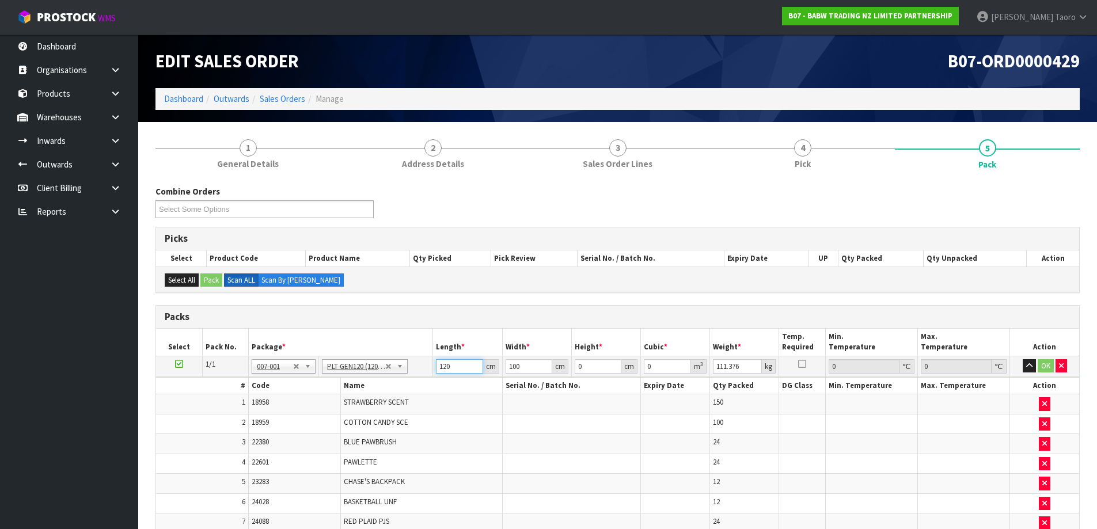
click at [464, 362] on input "120" at bounding box center [459, 366] width 47 height 14
type input "120"
type input "101"
type input "1"
type input "0.01212"
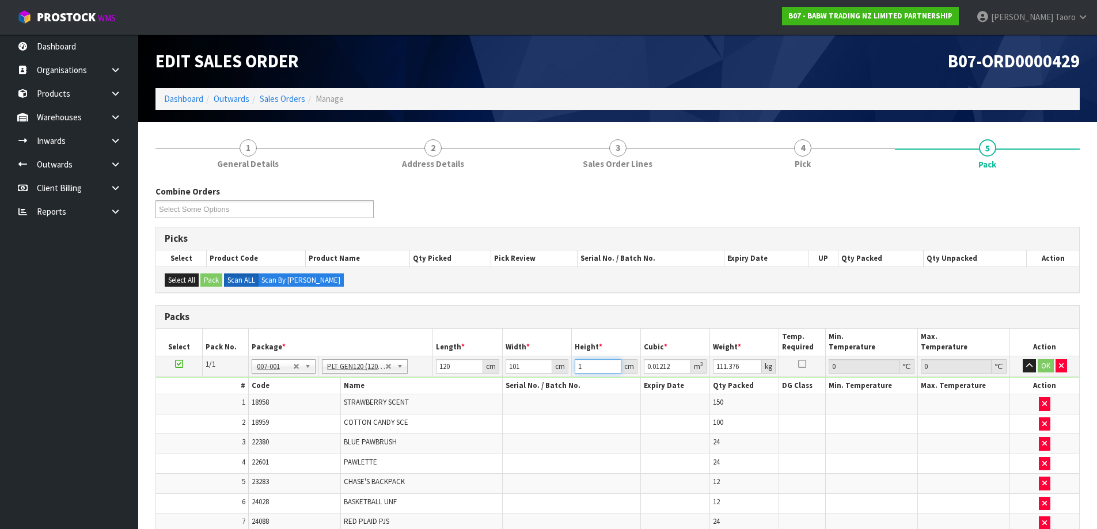
type input "12"
type input "0.14544"
type input "125"
type input "1.515"
type input "125"
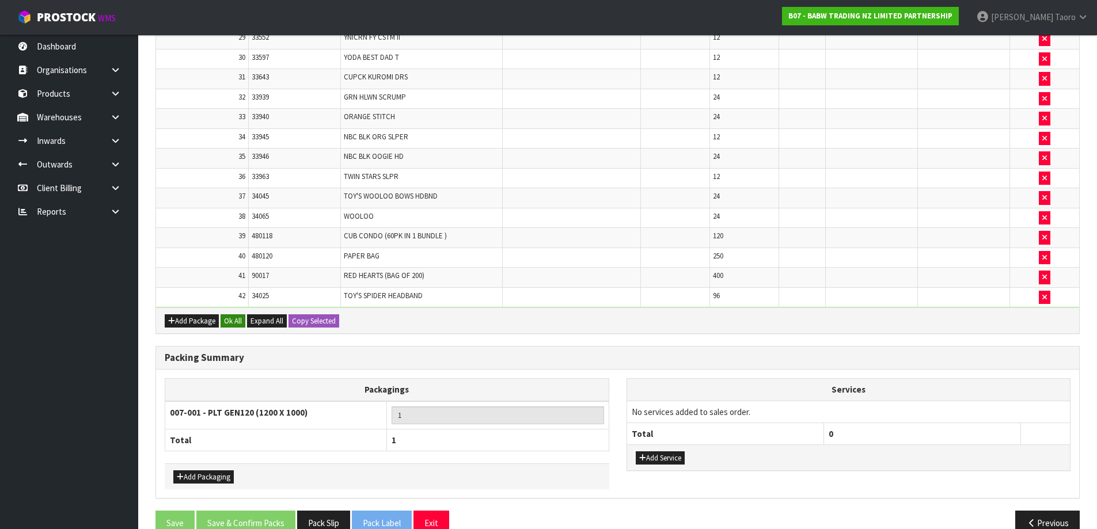
type input "114"
click at [237, 319] on button "Ok All" at bounding box center [233, 321] width 25 height 14
click at [268, 519] on button "Save & Confirm Packs" at bounding box center [245, 523] width 99 height 25
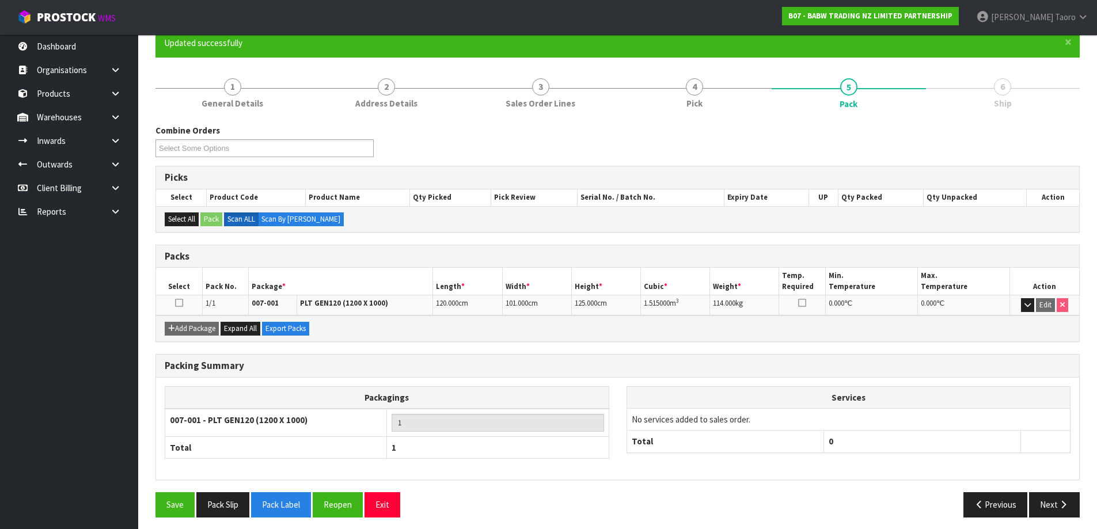
scroll to position [108, 0]
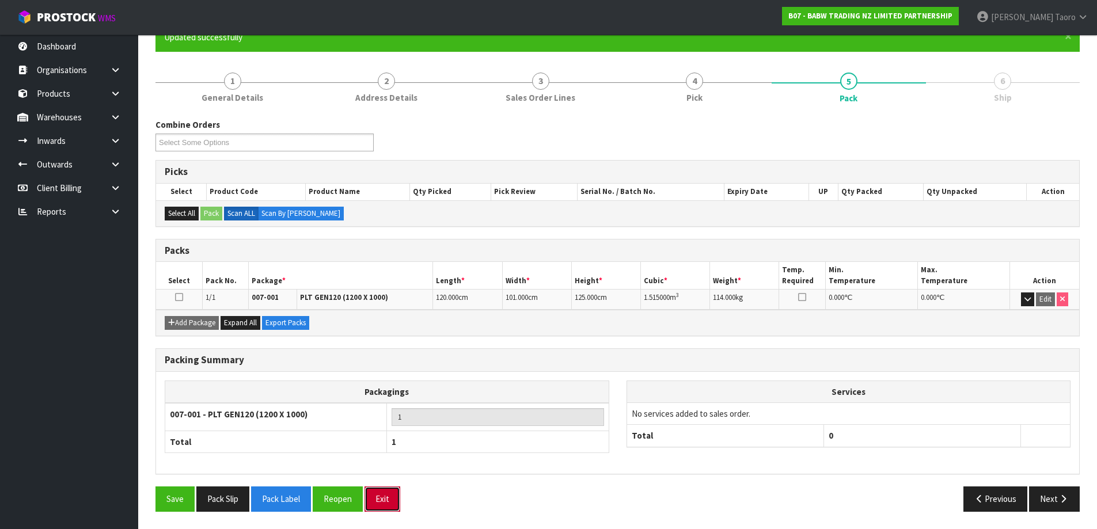
click at [389, 496] on button "Exit" at bounding box center [383, 499] width 36 height 25
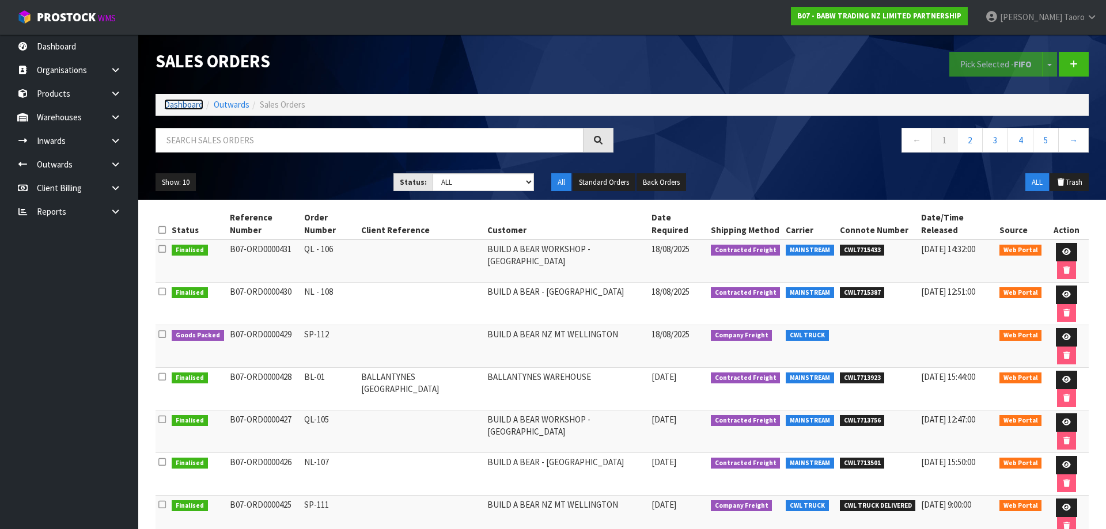
click at [188, 109] on link "Dashboard" at bounding box center [183, 104] width 39 height 11
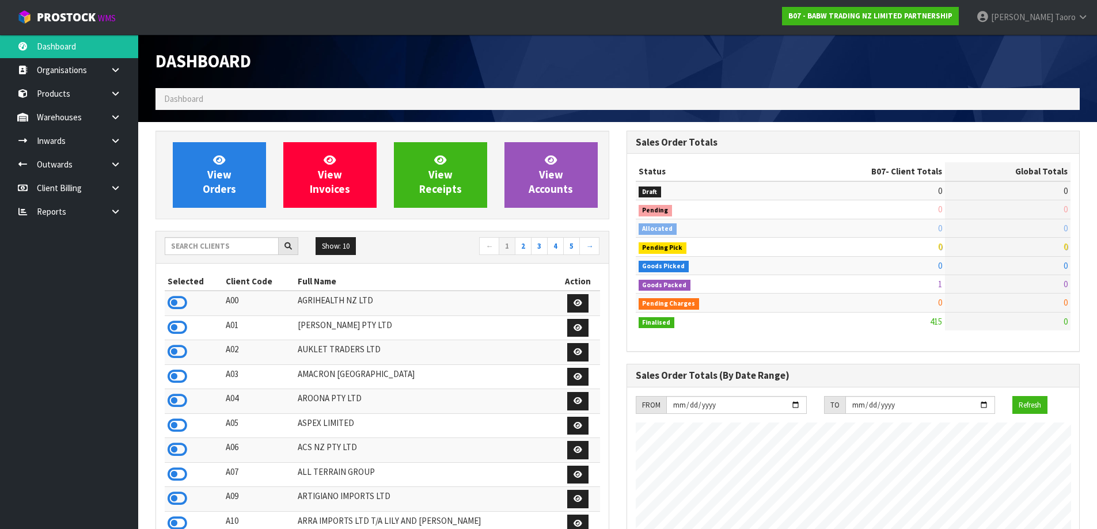
scroll to position [872, 470]
click at [302, 60] on h1 "Dashboard" at bounding box center [382, 61] width 454 height 19
click at [309, 274] on th "Full Name" at bounding box center [425, 281] width 261 height 18
click at [206, 172] on link "View Orders" at bounding box center [219, 175] width 93 height 66
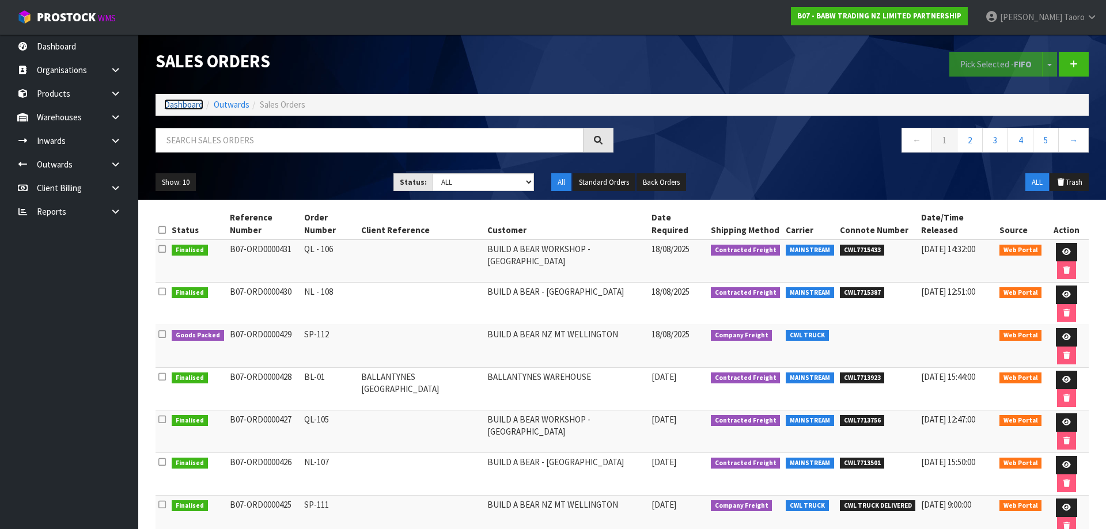
click at [197, 103] on link "Dashboard" at bounding box center [183, 104] width 39 height 11
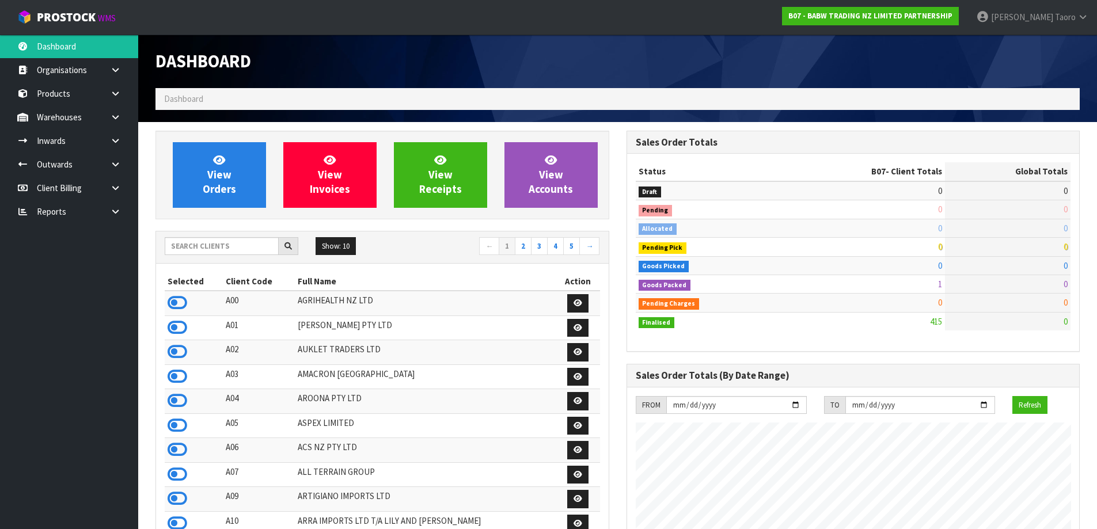
scroll to position [872, 470]
click at [224, 243] on input "text" at bounding box center [222, 246] width 114 height 18
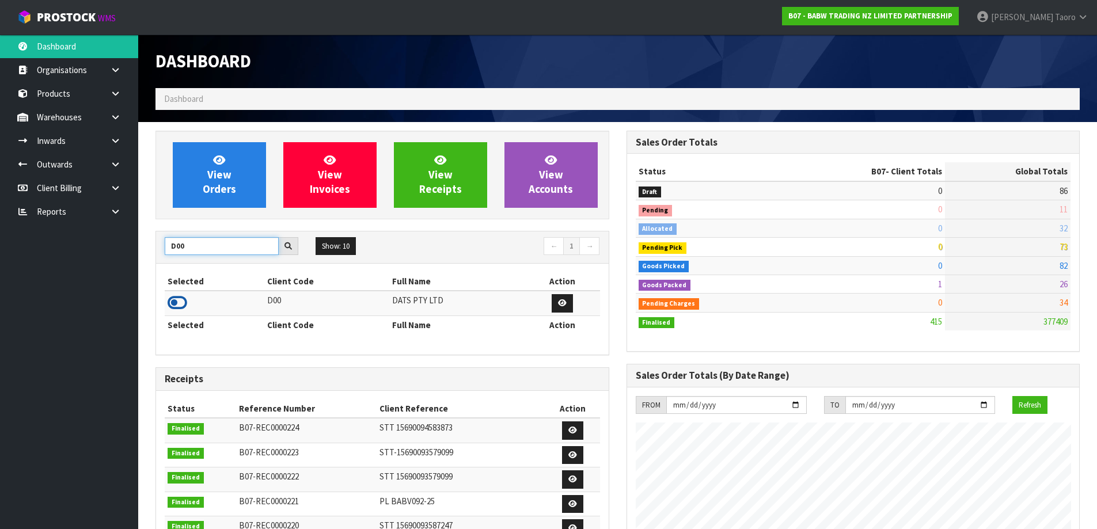
type input "D00"
click at [181, 298] on icon at bounding box center [178, 302] width 20 height 17
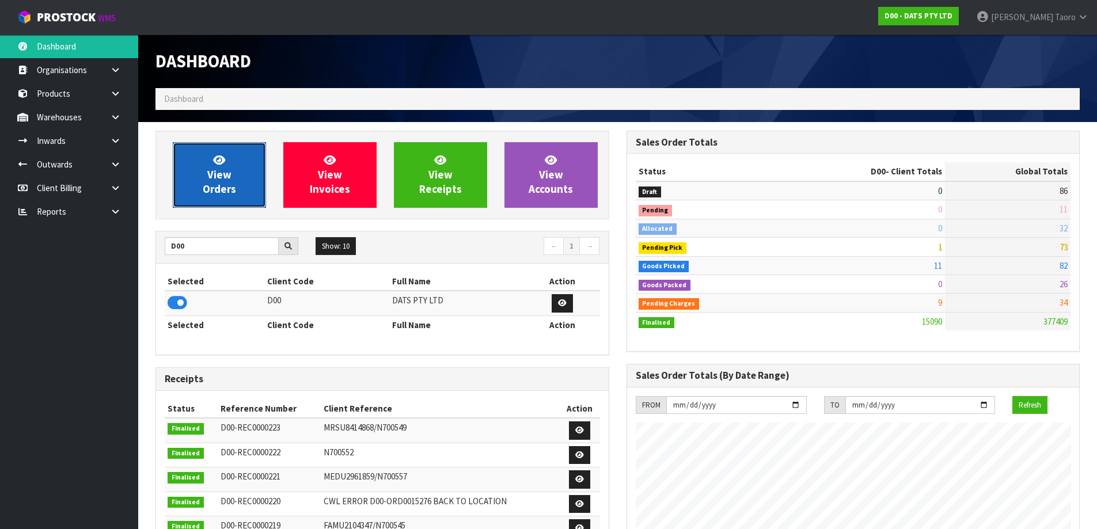
click at [219, 184] on span "View Orders" at bounding box center [219, 174] width 33 height 43
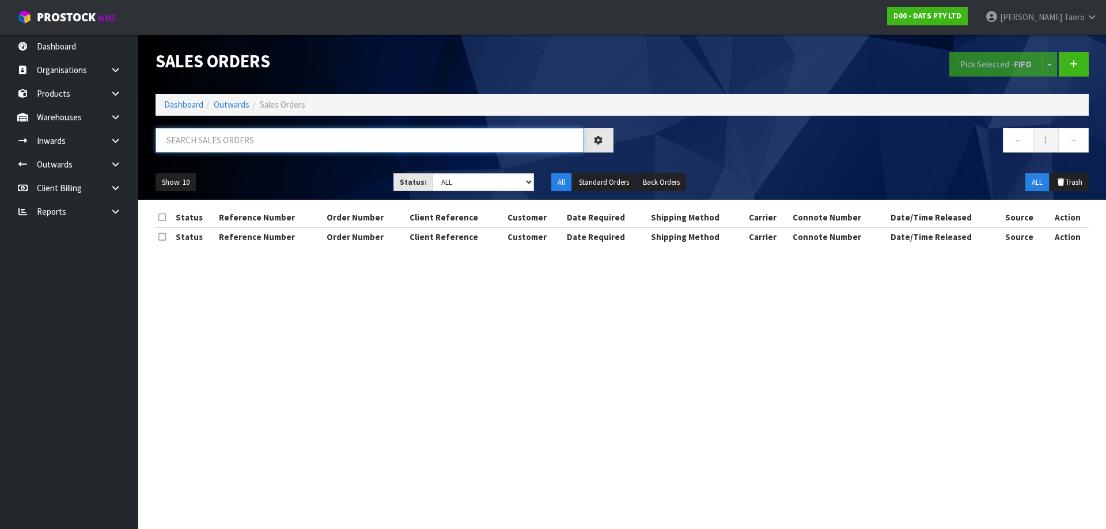
click at [259, 143] on input "text" at bounding box center [369, 140] width 428 height 25
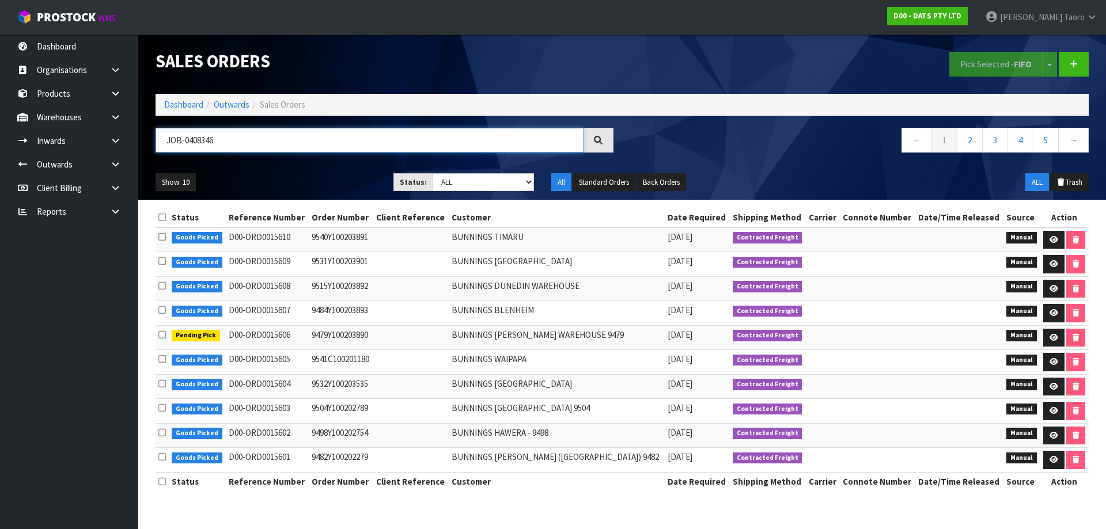
type input "JOB-0408346"
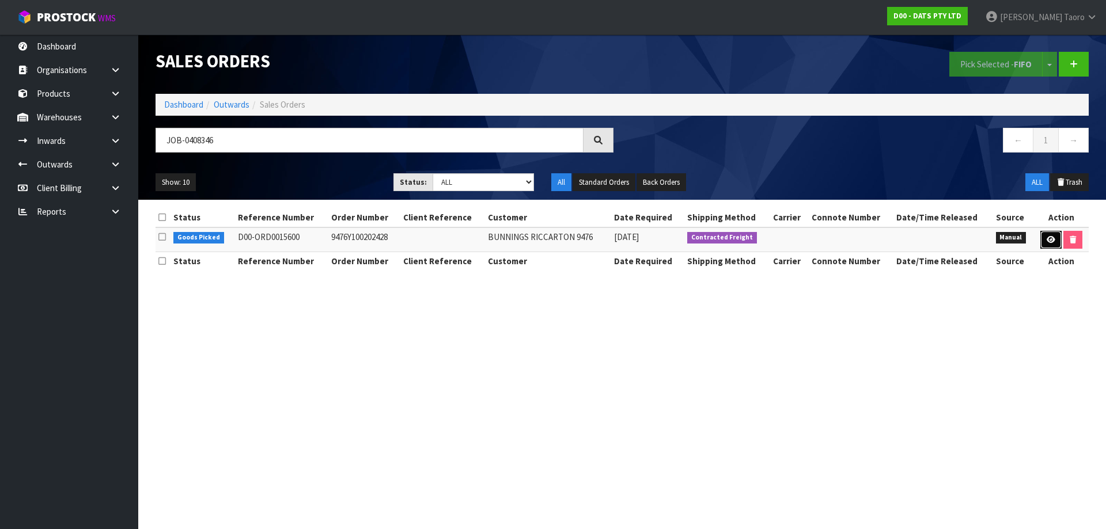
click at [1054, 242] on link at bounding box center [1050, 240] width 21 height 18
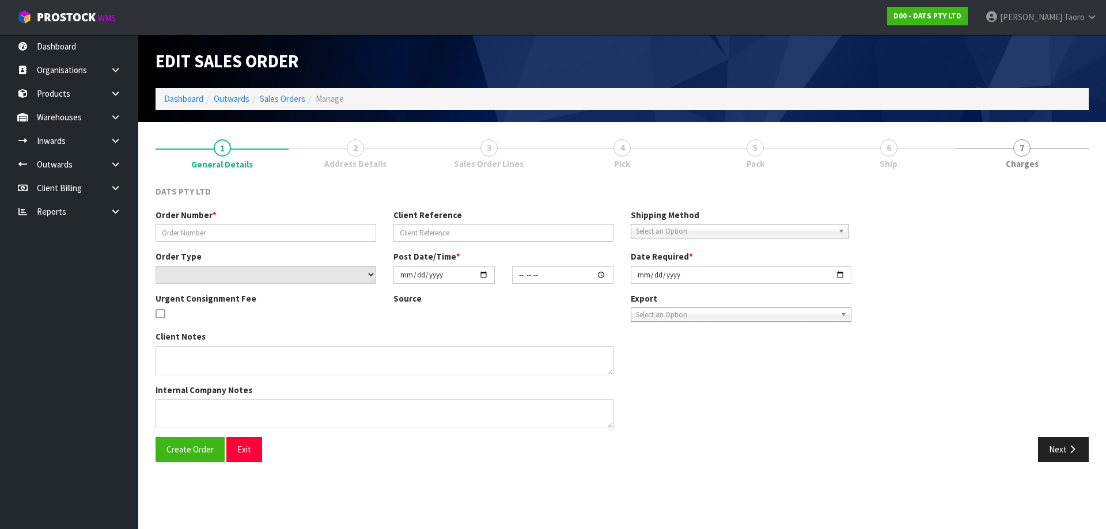
type input "9476Y100202428"
select select "number:0"
type input "[DATE]"
type input "08:49:00.000"
type input "[DATE]"
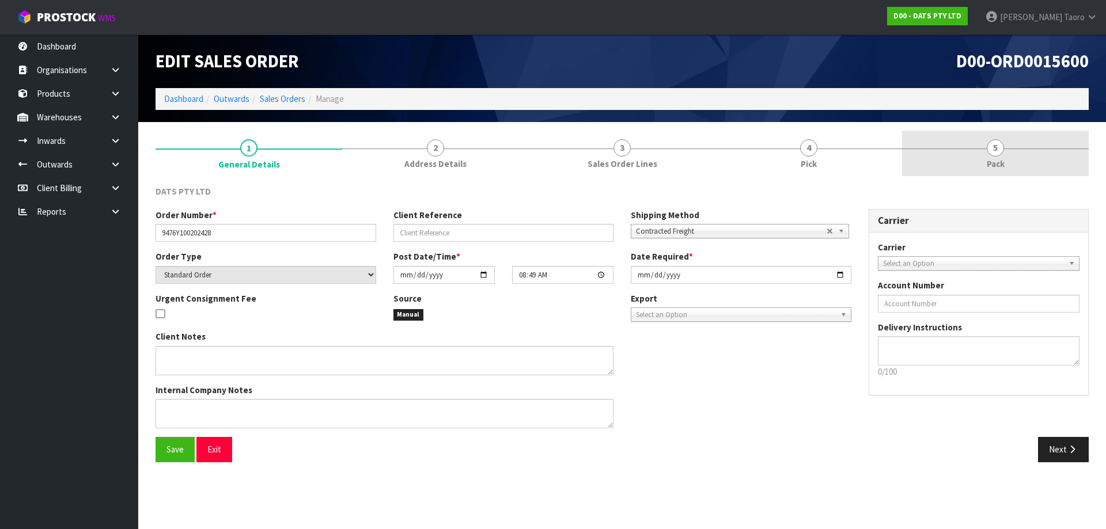
click at [983, 158] on link "5 Pack" at bounding box center [995, 153] width 187 height 45
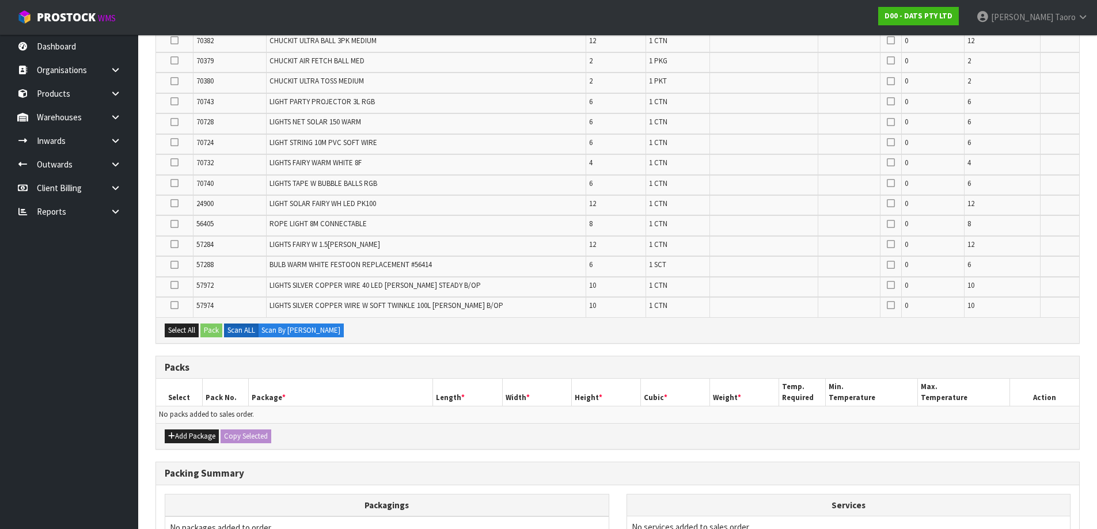
scroll to position [899, 0]
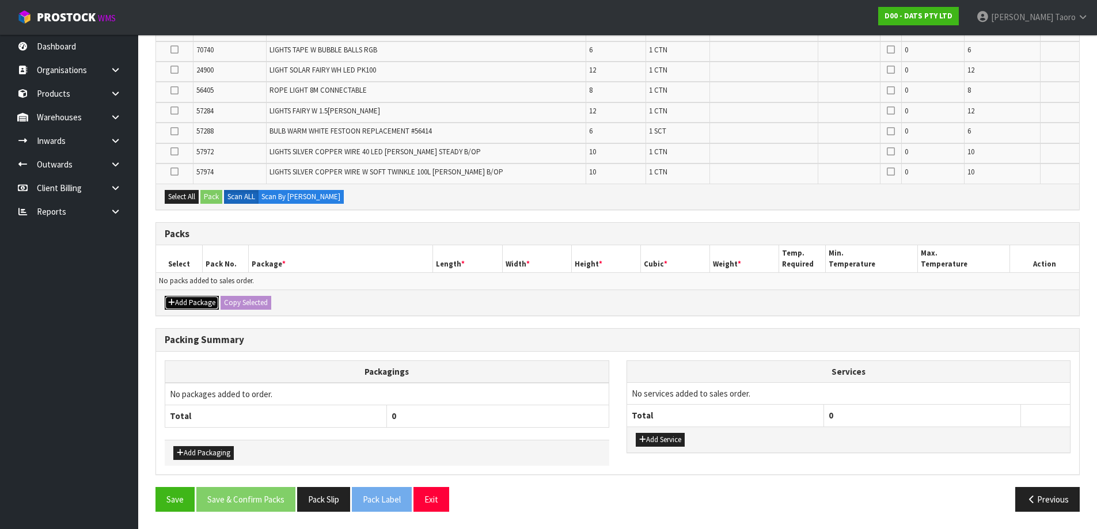
click at [198, 303] on button "Add Package" at bounding box center [192, 303] width 54 height 14
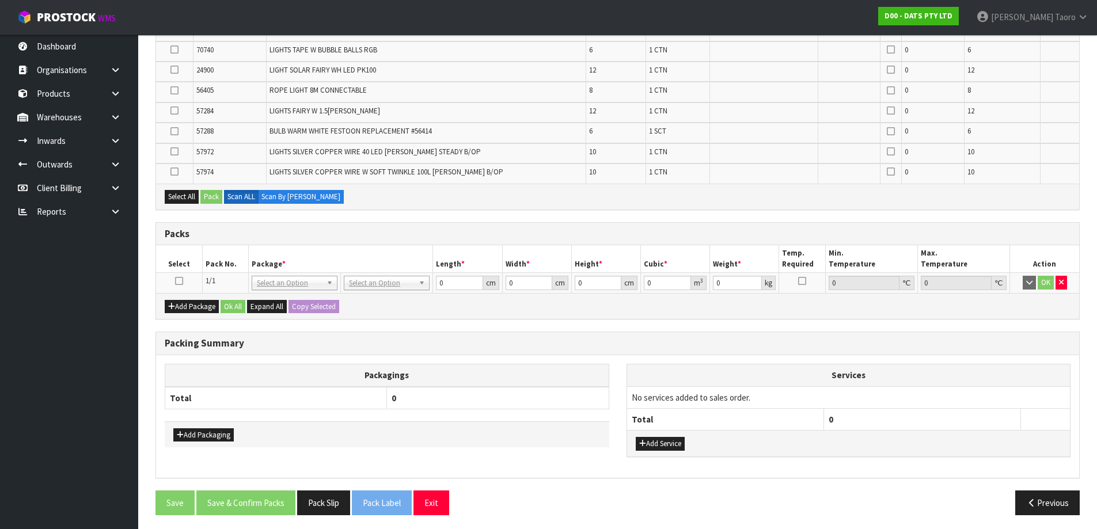
drag, startPoint x: 177, startPoint y: 278, endPoint x: 197, endPoint y: 261, distance: 25.7
click at [179, 281] on icon at bounding box center [179, 281] width 8 height 1
click at [203, 257] on th "Pack No." at bounding box center [225, 258] width 46 height 27
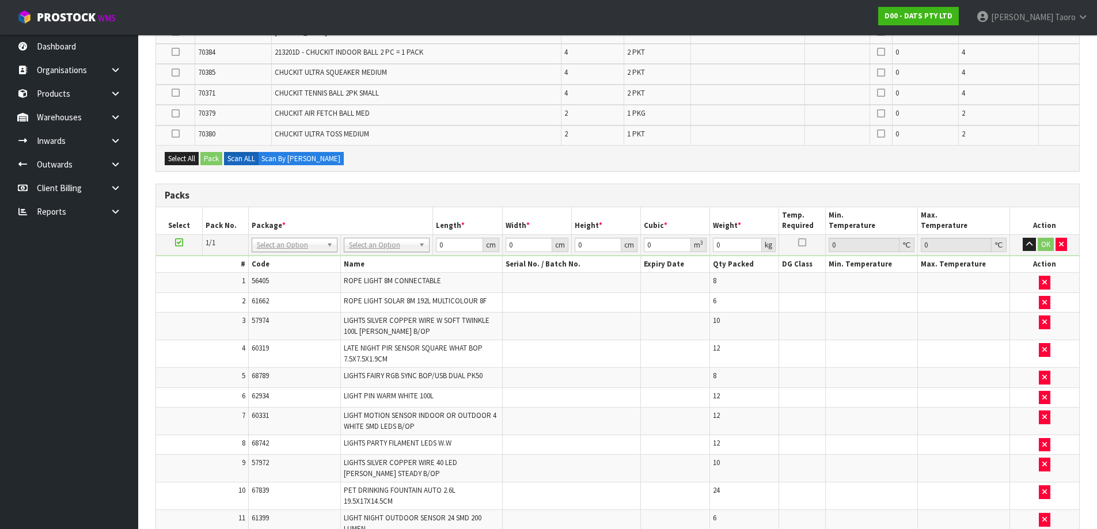
scroll to position [193, 0]
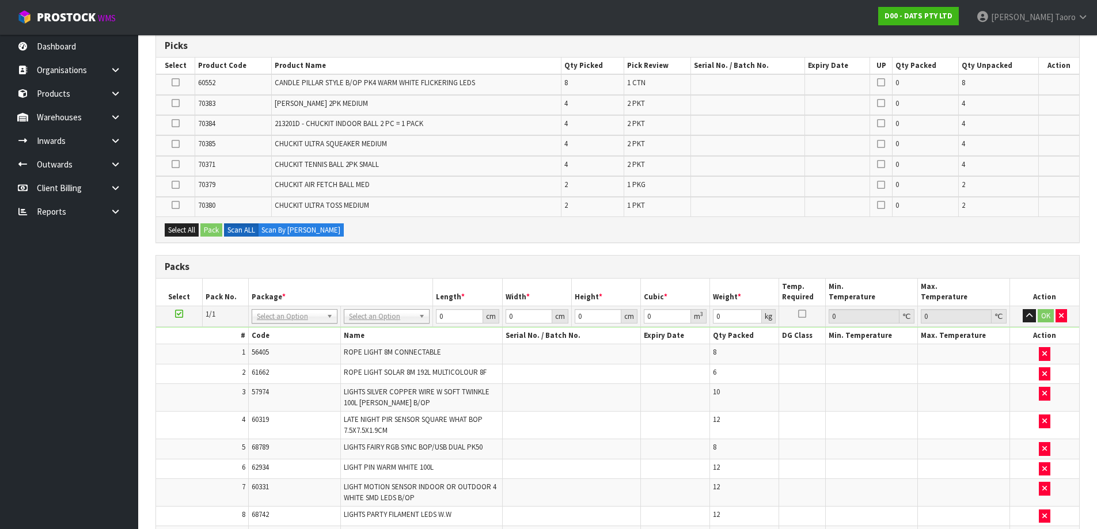
drag, startPoint x: 175, startPoint y: 81, endPoint x: 193, endPoint y: 163, distance: 83.7
click at [174, 82] on icon at bounding box center [176, 82] width 8 height 1
click at [0, 0] on input "checkbox" at bounding box center [0, 0] width 0 height 0
click at [212, 228] on button "Pack" at bounding box center [211, 230] width 22 height 14
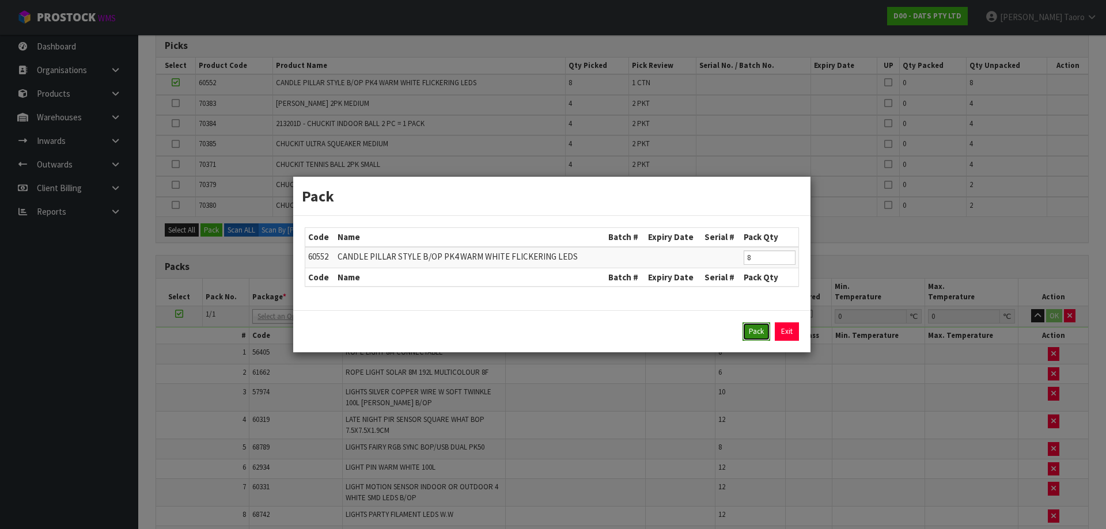
click at [755, 330] on button "Pack" at bounding box center [756, 331] width 28 height 18
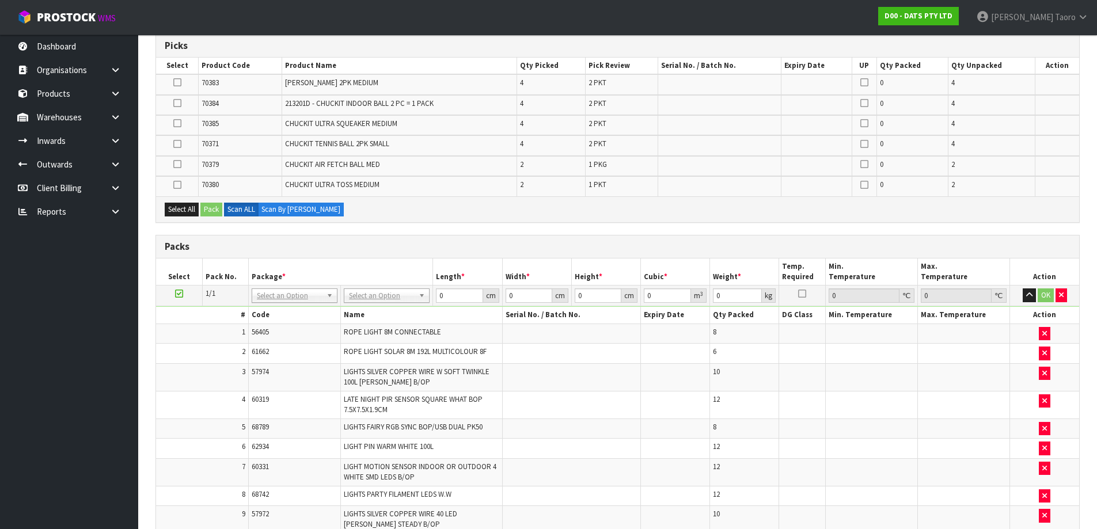
click at [774, 253] on div "Packs" at bounding box center [617, 247] width 923 height 23
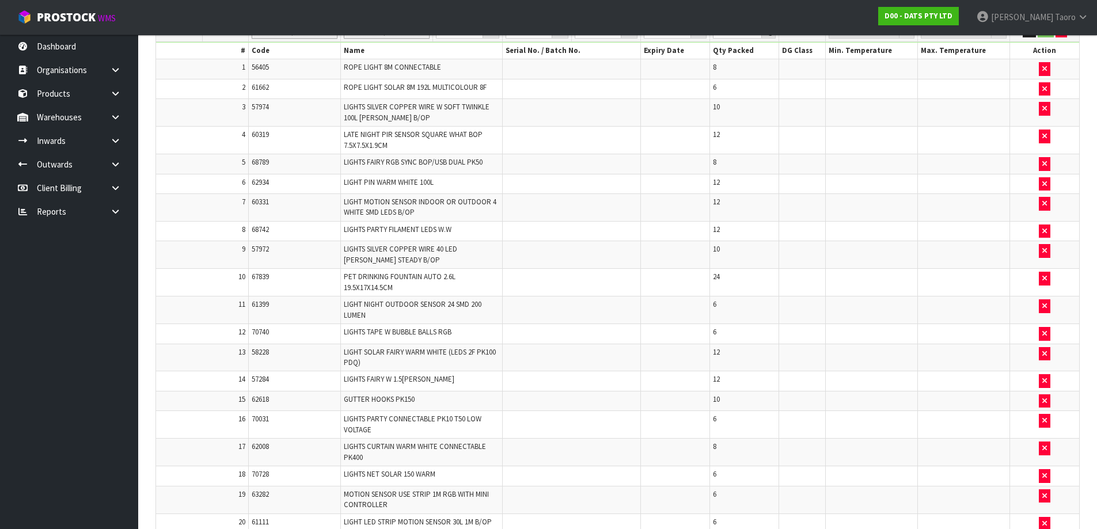
scroll to position [0, 0]
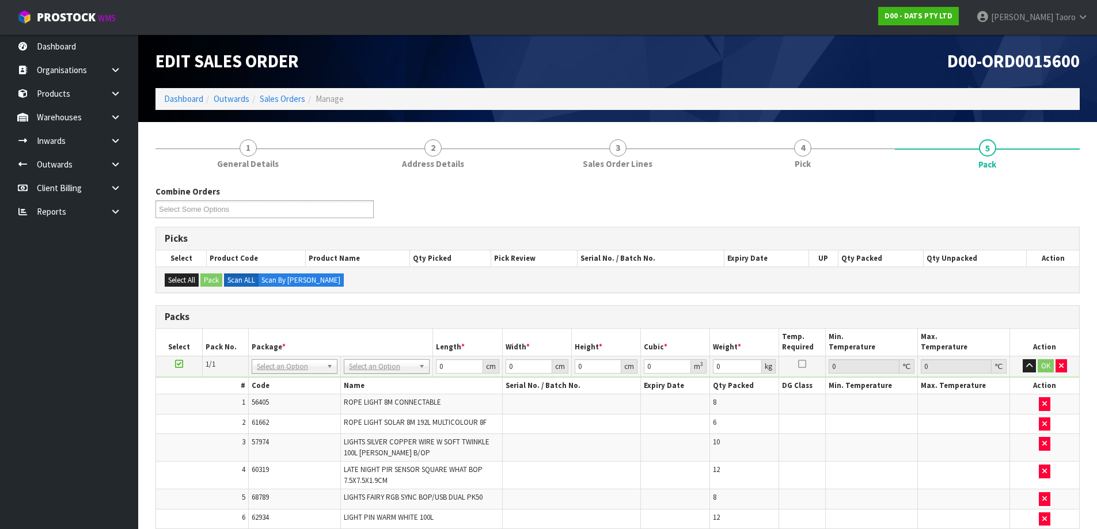
click at [402, 158] on span "Address Details" at bounding box center [433, 164] width 62 height 12
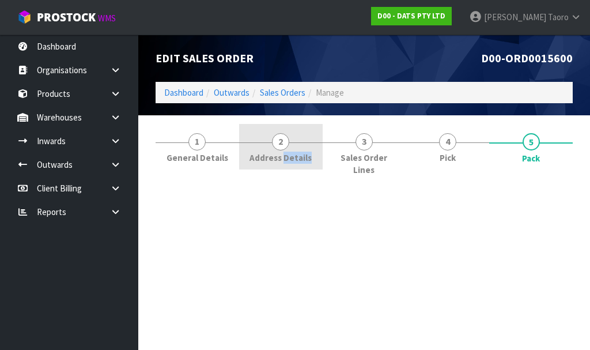
click at [295, 151] on span "Address Details" at bounding box center [280, 157] width 62 height 12
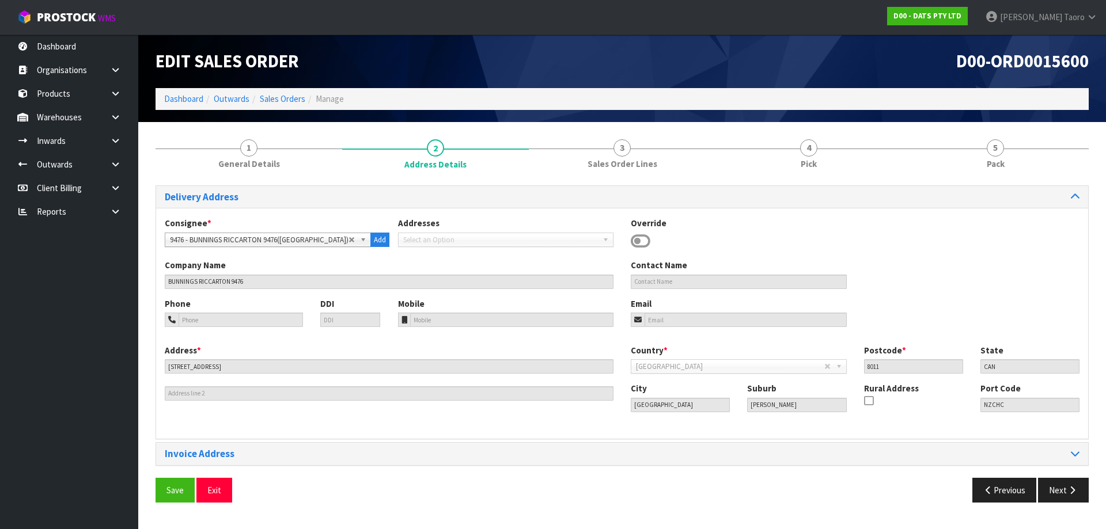
click at [1000, 128] on section "1 General Details 2 Address Details 3 Sales Order Lines 4 Pick 5 Pack Delivery …" at bounding box center [621, 321] width 967 height 398
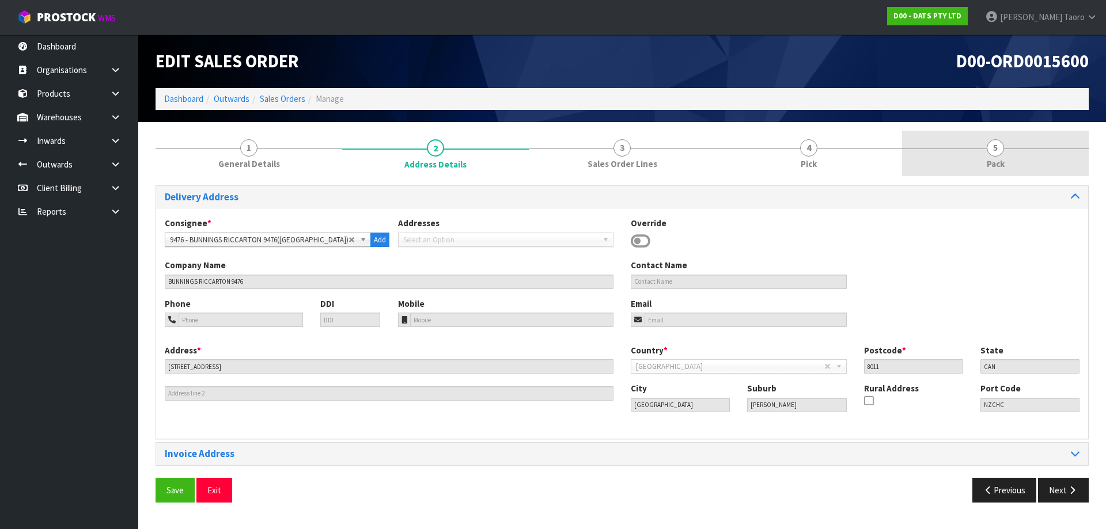
click at [999, 142] on span "5" at bounding box center [994, 147] width 17 height 17
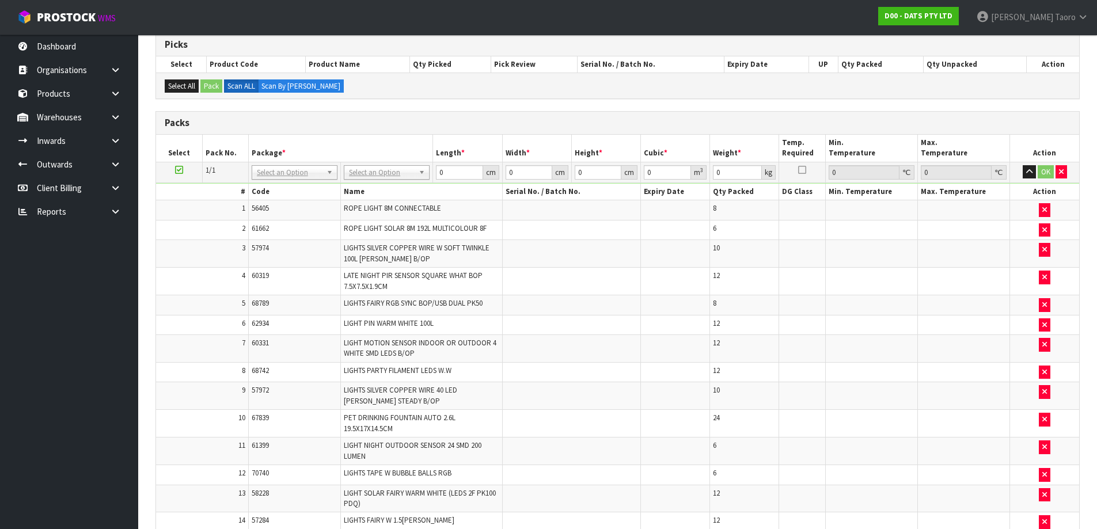
scroll to position [115, 0]
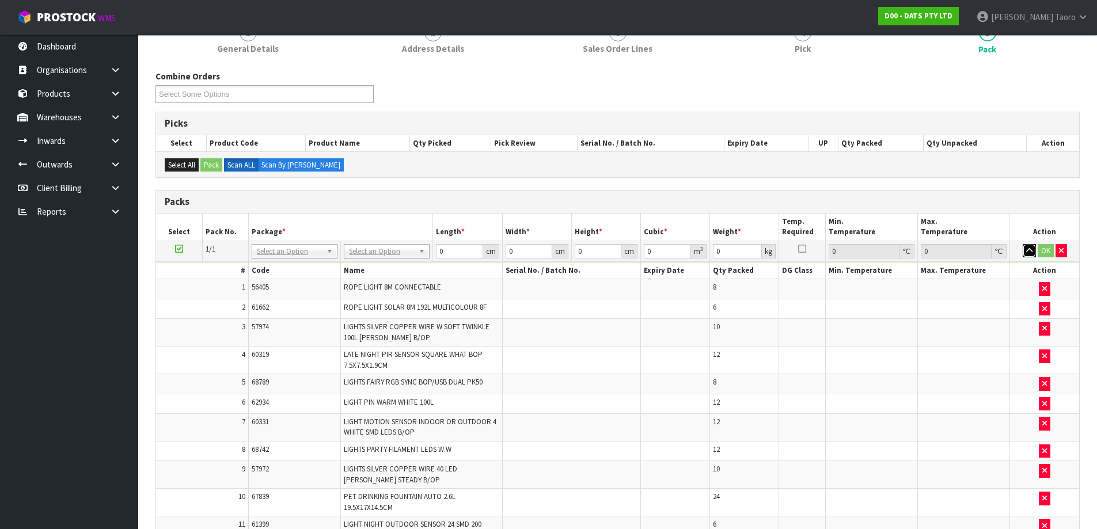
click at [1031, 256] on button "button" at bounding box center [1029, 251] width 13 height 14
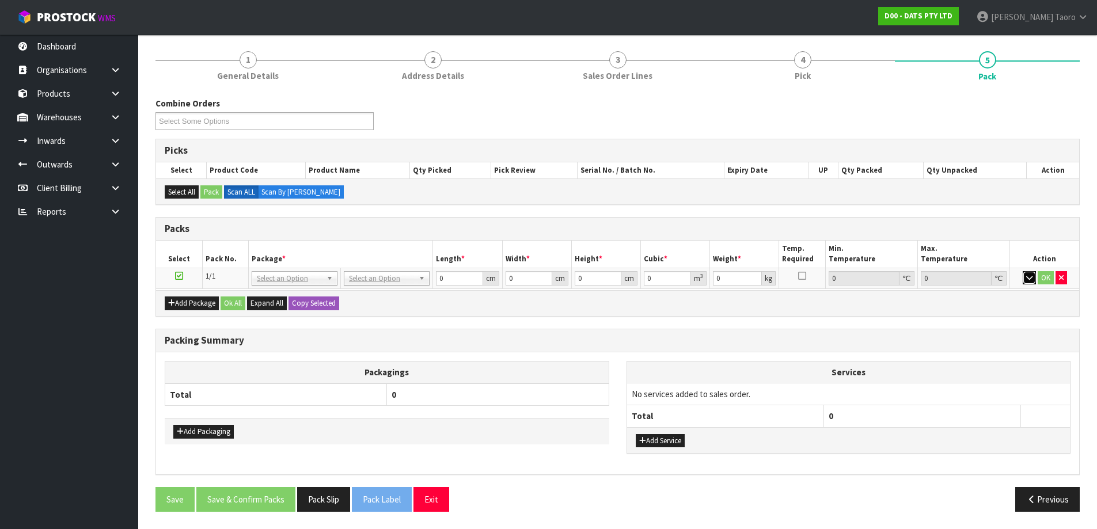
scroll to position [87, 0]
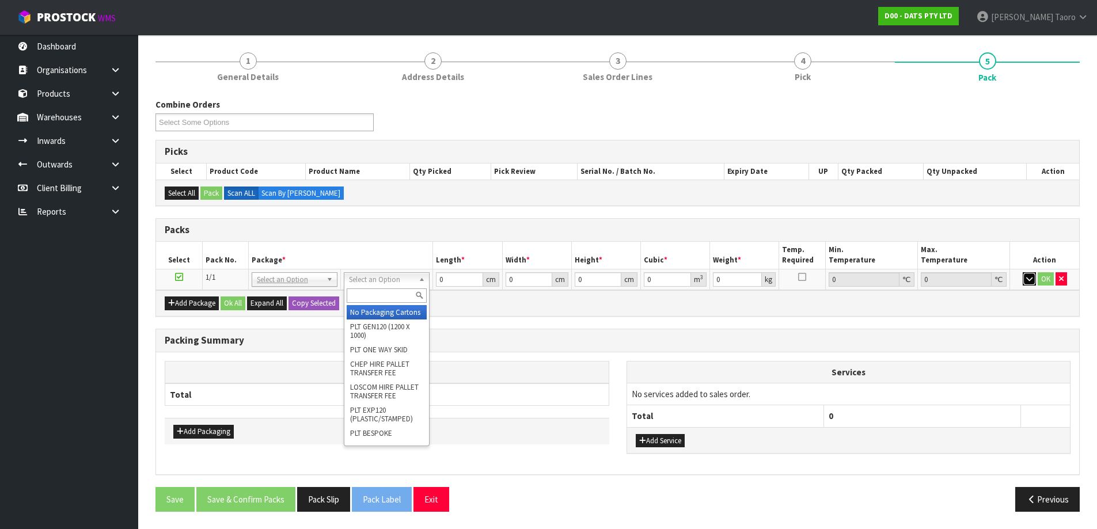
drag, startPoint x: 384, startPoint y: 280, endPoint x: 390, endPoint y: 318, distance: 39.0
drag, startPoint x: 393, startPoint y: 348, endPoint x: 419, endPoint y: 319, distance: 38.7
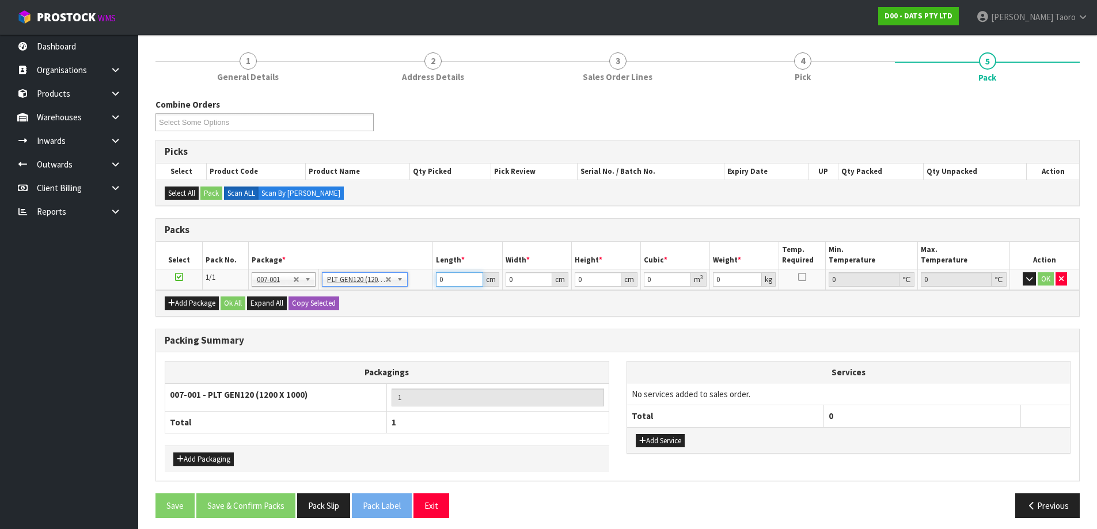
type input "120"
type input "100"
type input "168.12"
click at [446, 282] on input "120" at bounding box center [459, 279] width 47 height 14
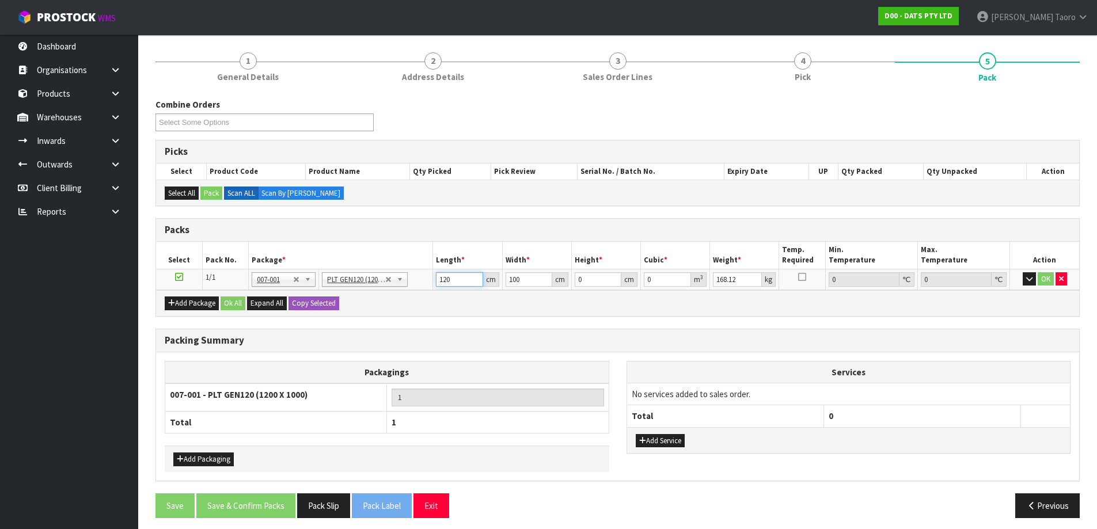
click at [446, 282] on input "120" at bounding box center [459, 279] width 47 height 14
type input "0"
click at [447, 279] on input "0" at bounding box center [459, 279] width 47 height 14
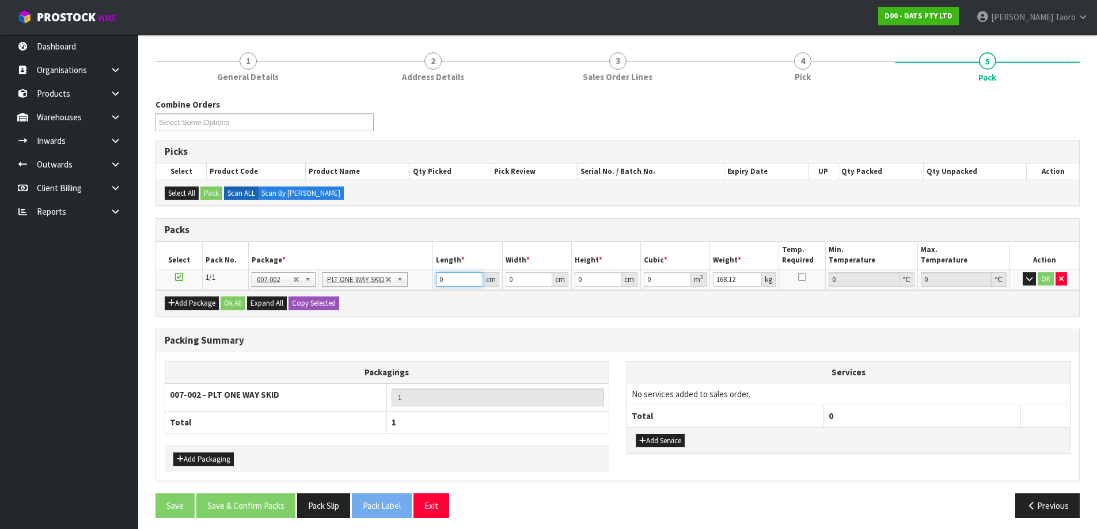
click at [447, 279] on input "0" at bounding box center [459, 279] width 47 height 14
type input "119"
type input "98"
type input "1"
type input "0.011662"
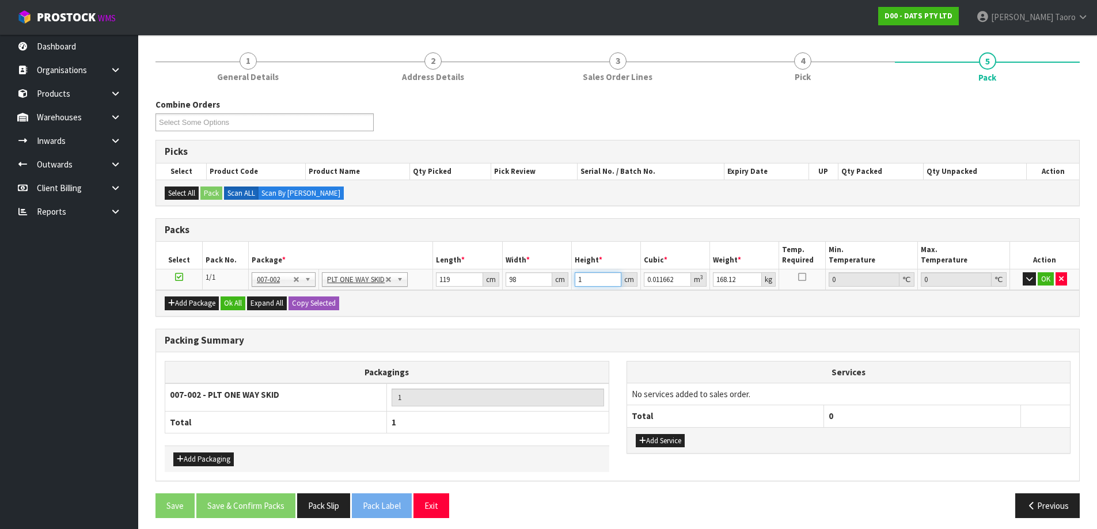
type input "13"
type input "0.151606"
type input "136"
type input "1.586032"
type input "136"
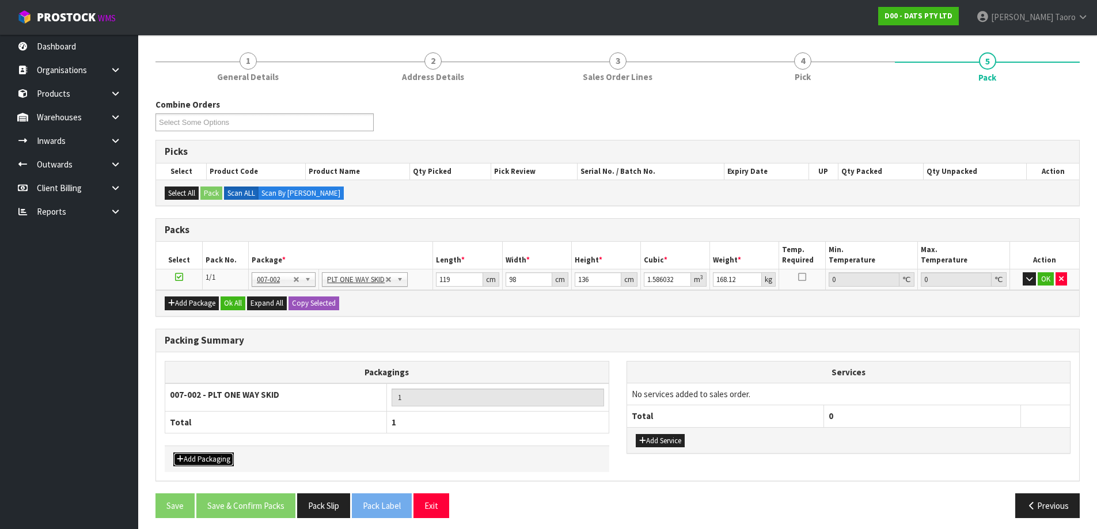
click at [223, 457] on button "Add Packaging" at bounding box center [203, 460] width 60 height 14
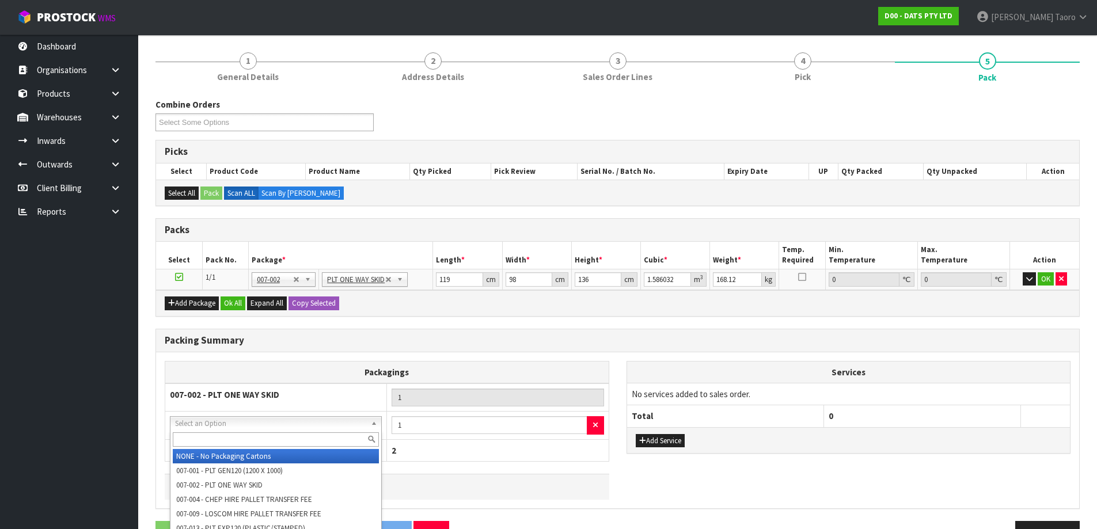
click at [250, 435] on input "text" at bounding box center [276, 439] width 206 height 14
type input "OC"
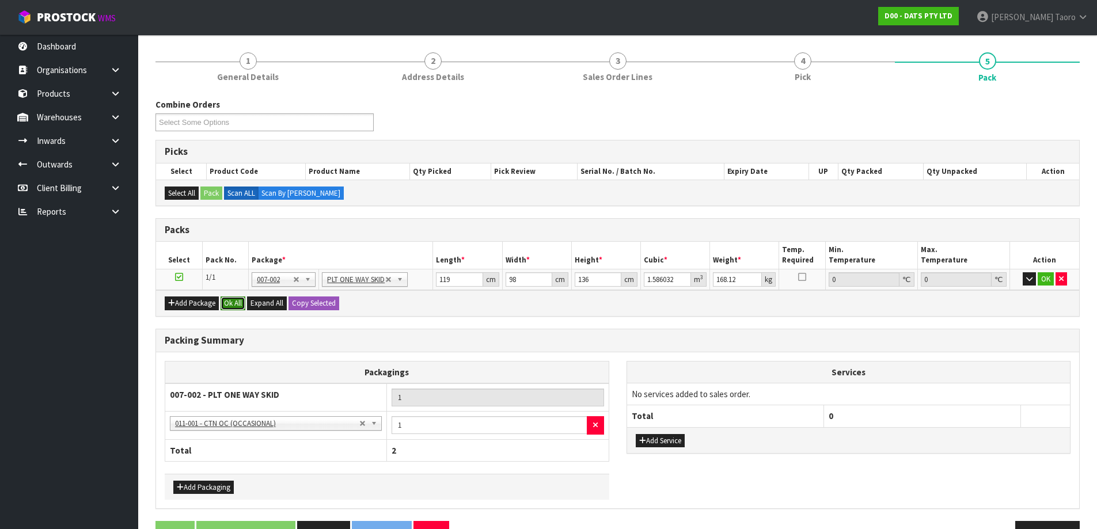
click at [232, 305] on button "Ok All" at bounding box center [233, 304] width 25 height 14
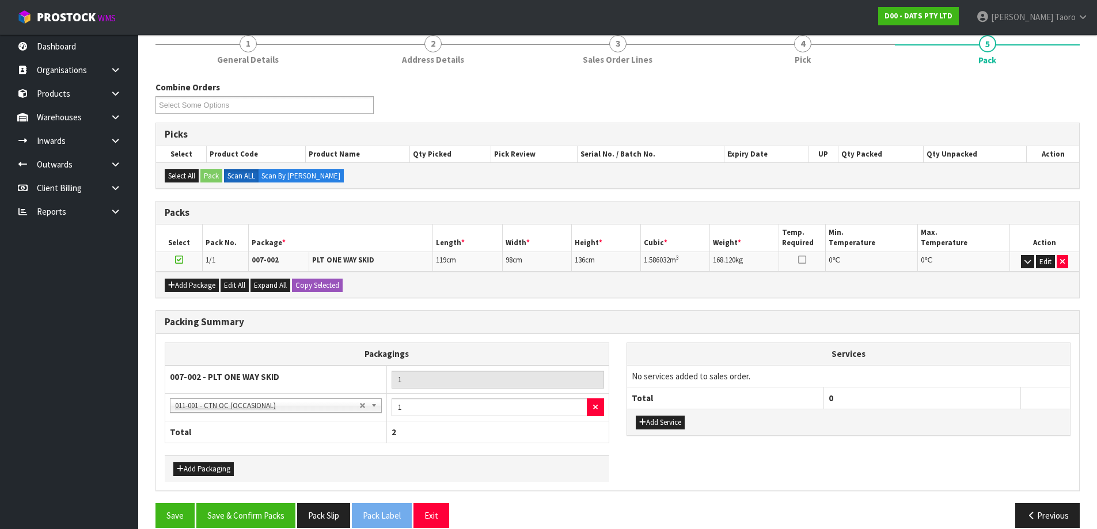
scroll to position [120, 0]
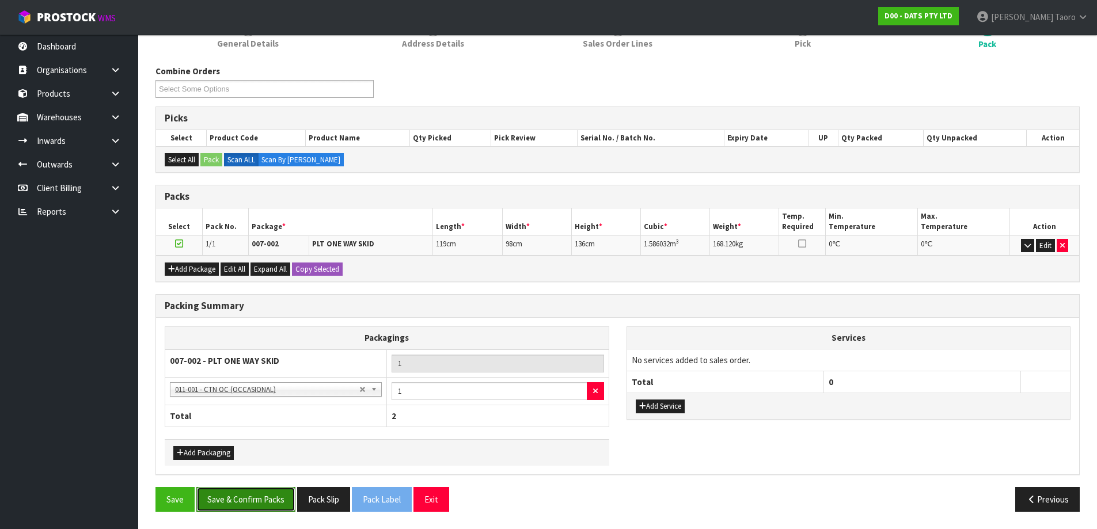
click at [250, 493] on button "Save & Confirm Packs" at bounding box center [245, 499] width 99 height 25
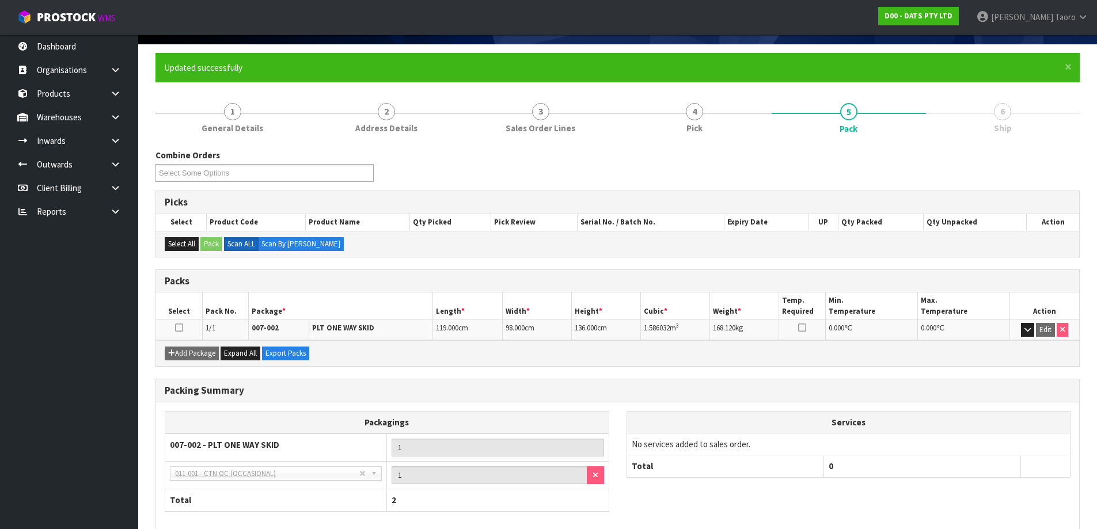
scroll to position [136, 0]
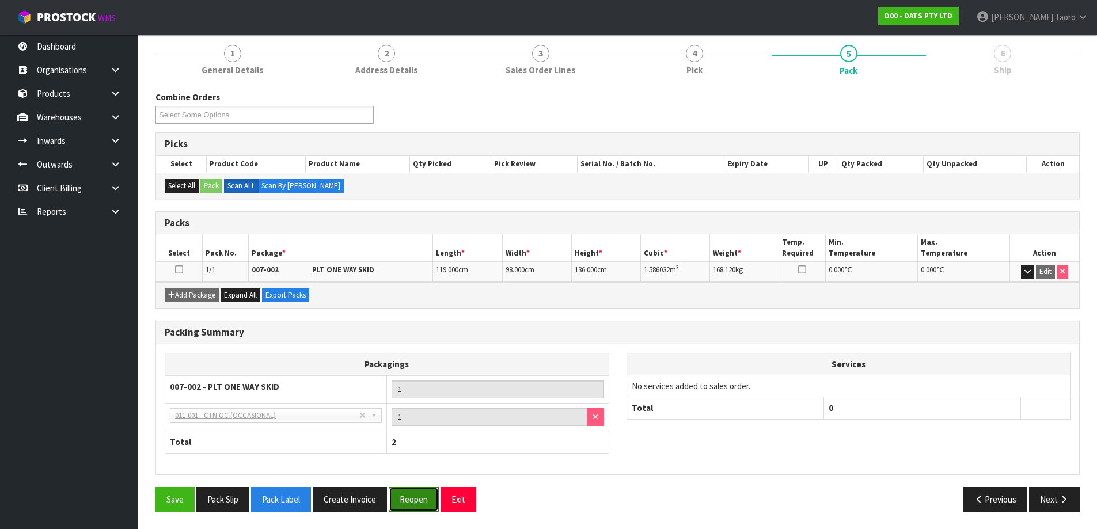
click at [416, 504] on button "Reopen" at bounding box center [414, 499] width 50 height 25
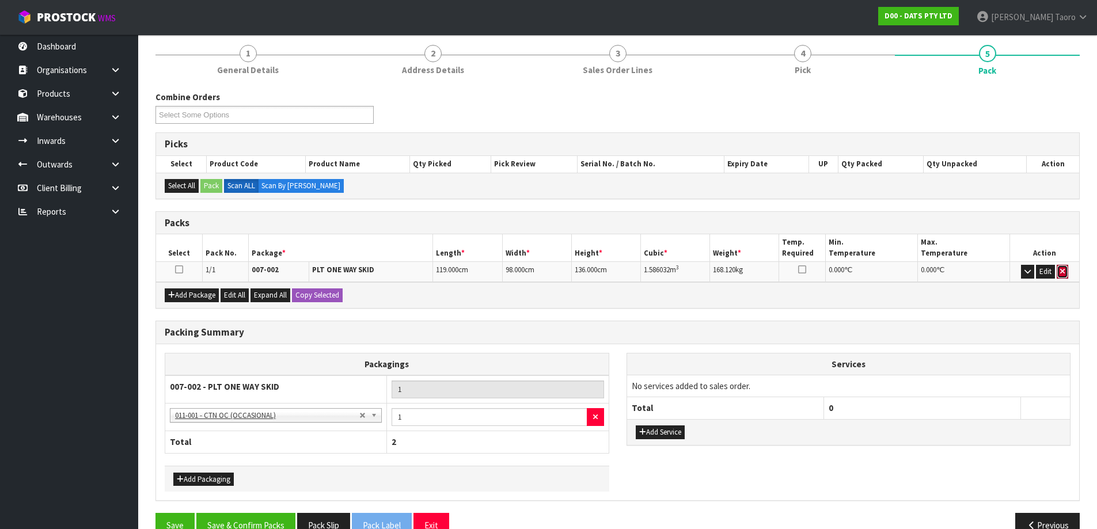
click at [1060, 268] on button "button" at bounding box center [1063, 272] width 12 height 14
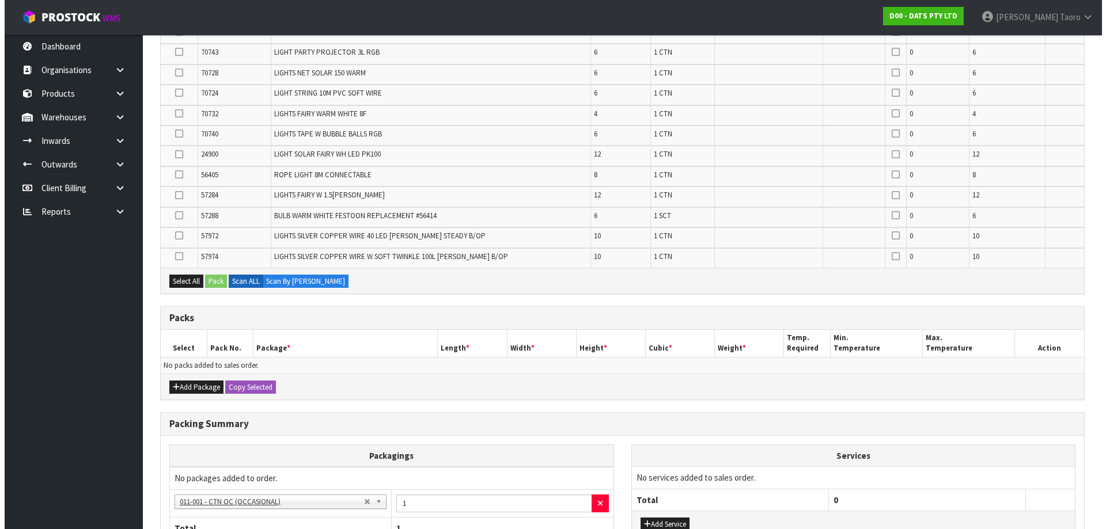
scroll to position [942, 0]
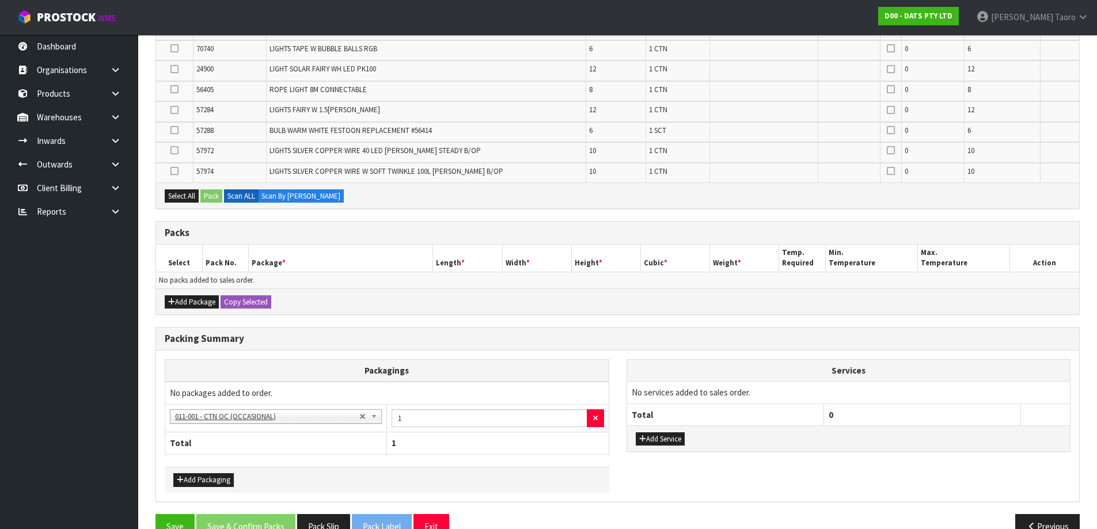
click at [192, 294] on div "Add Package Copy Selected" at bounding box center [617, 302] width 923 height 26
drag, startPoint x: 189, startPoint y: 298, endPoint x: 188, endPoint y: 293, distance: 5.9
click at [189, 297] on button "Add Package" at bounding box center [192, 302] width 54 height 14
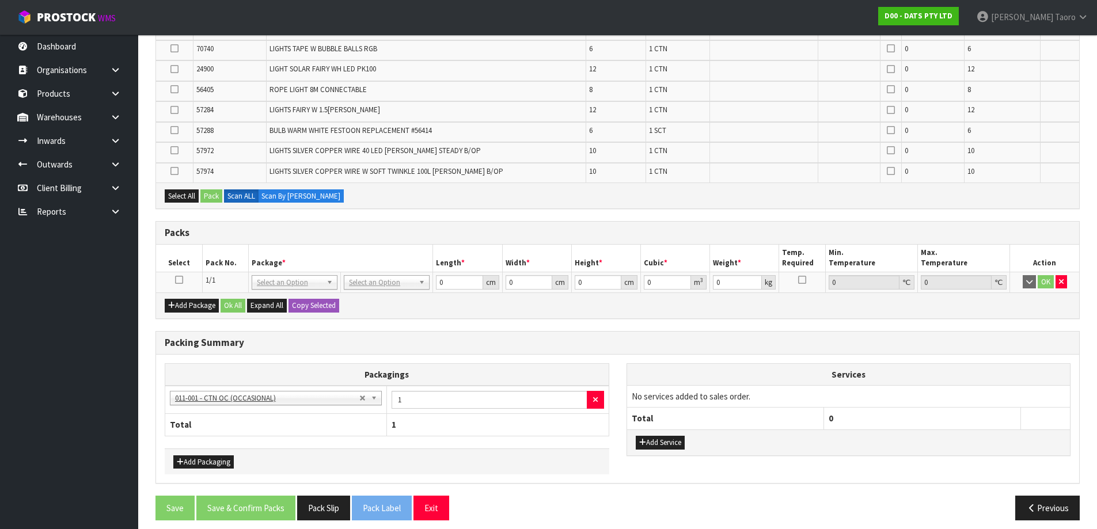
click at [179, 280] on icon at bounding box center [179, 280] width 8 height 1
click at [189, 195] on button "Select All" at bounding box center [182, 196] width 34 height 14
click at [210, 193] on button "Pack" at bounding box center [211, 196] width 22 height 14
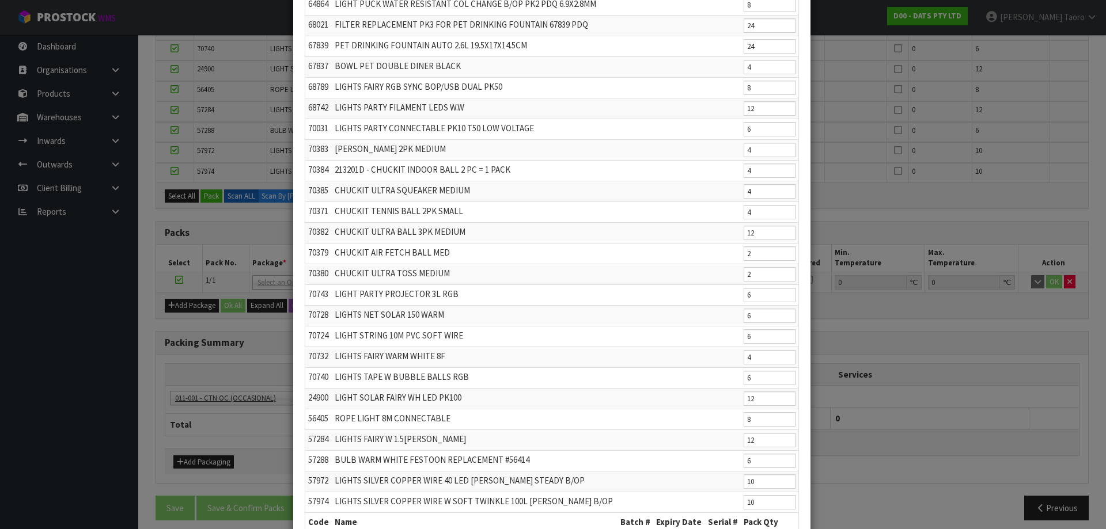
scroll to position [490, 0]
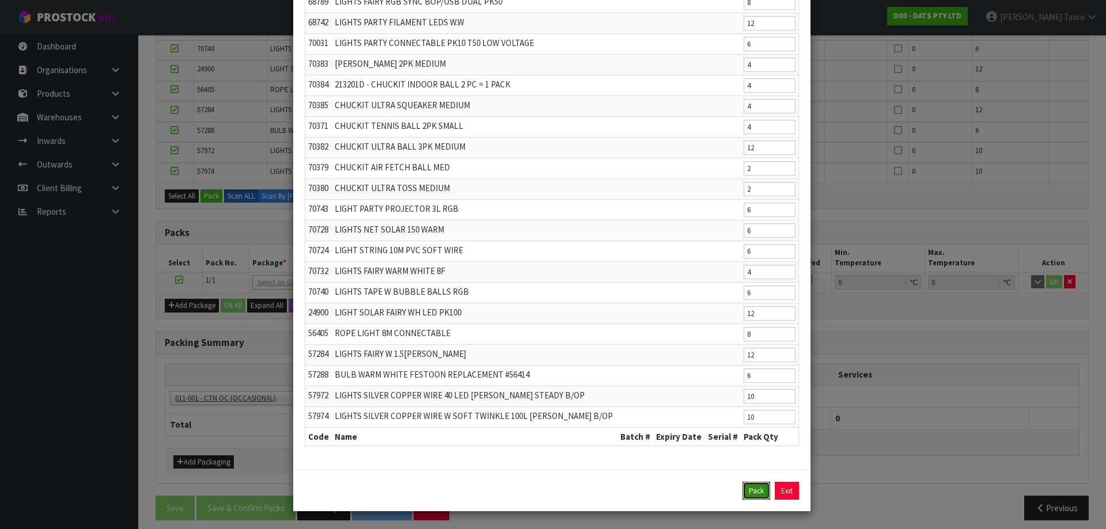
drag, startPoint x: 757, startPoint y: 496, endPoint x: 743, endPoint y: 475, distance: 24.6
click at [757, 496] on button "Pack" at bounding box center [756, 491] width 28 height 18
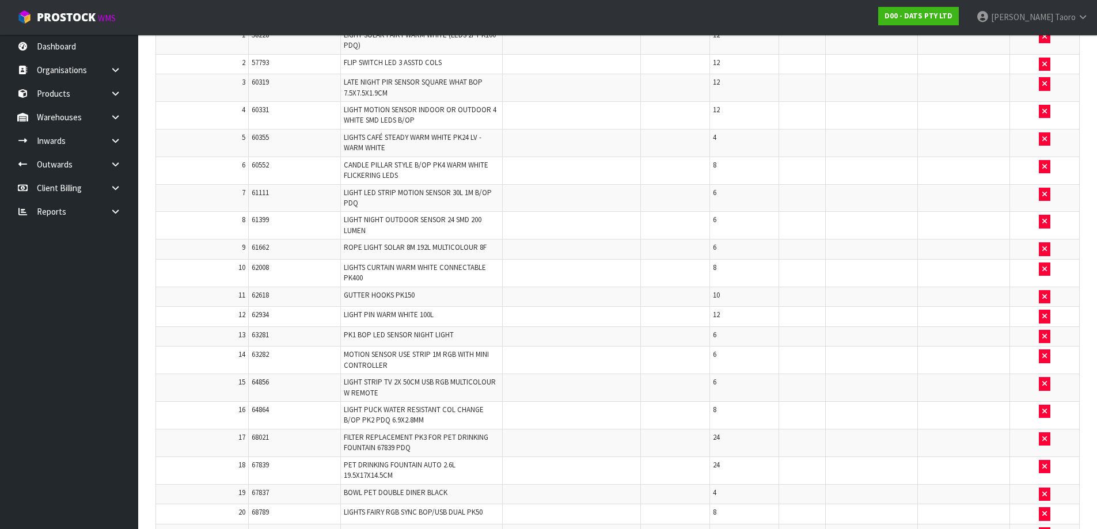
scroll to position [309, 0]
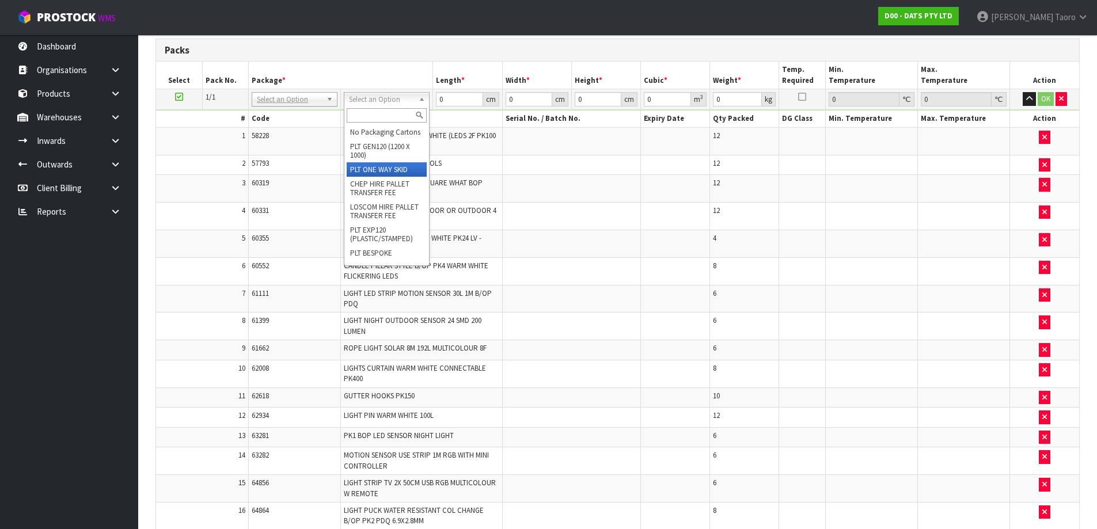
type input "168.12"
click at [451, 102] on input "0" at bounding box center [459, 99] width 47 height 14
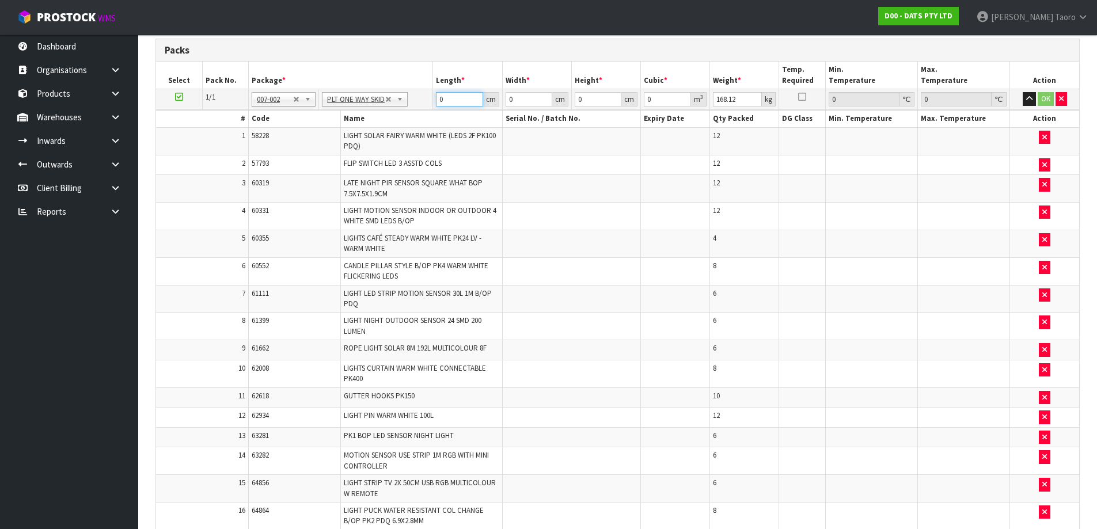
click at [451, 102] on input "0" at bounding box center [459, 99] width 47 height 14
type input "119"
type input "98"
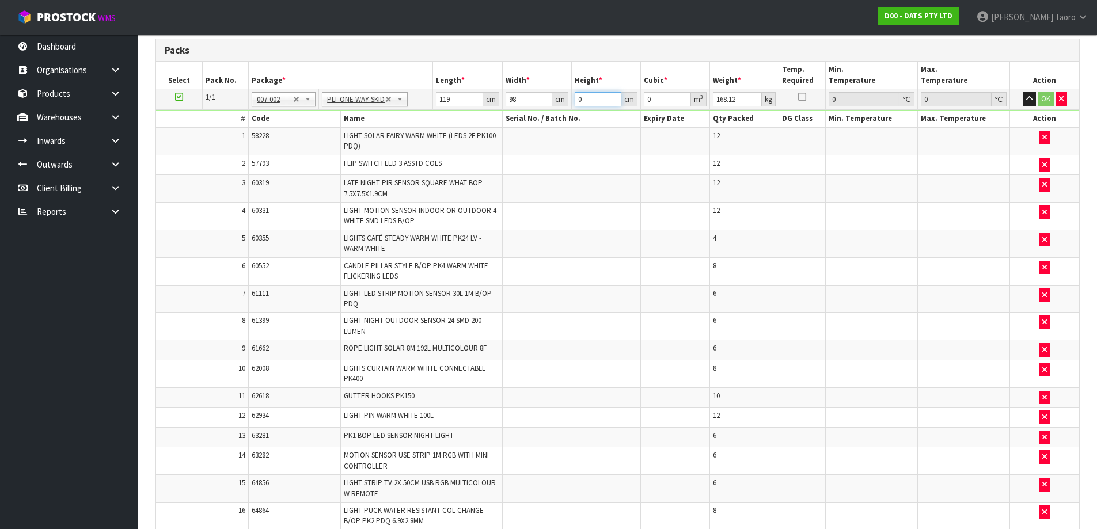
type input "1"
type input "0.011662"
type input "132"
type input "1.539384"
type input "13"
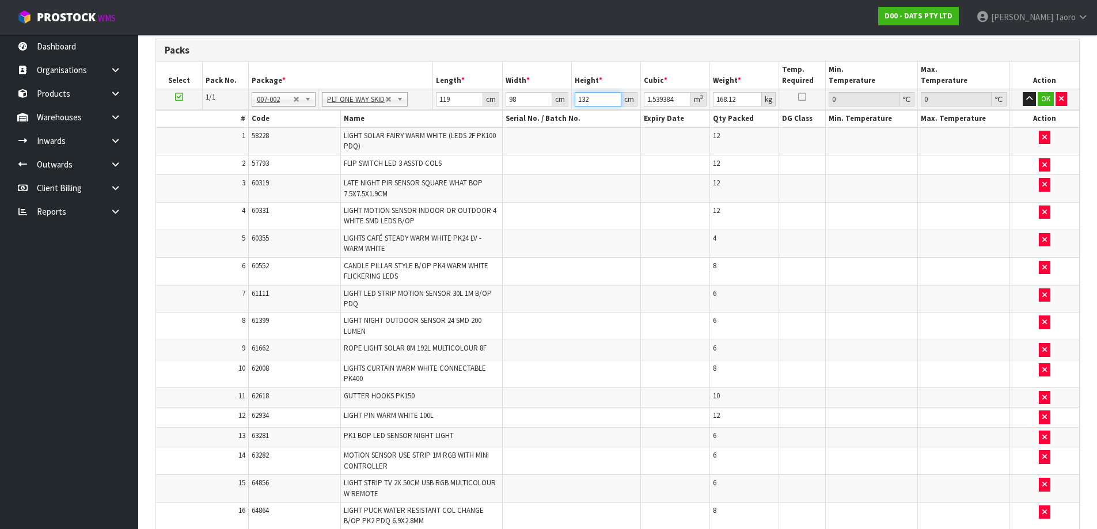
type input "0.151606"
type input "136"
type input "1.586032"
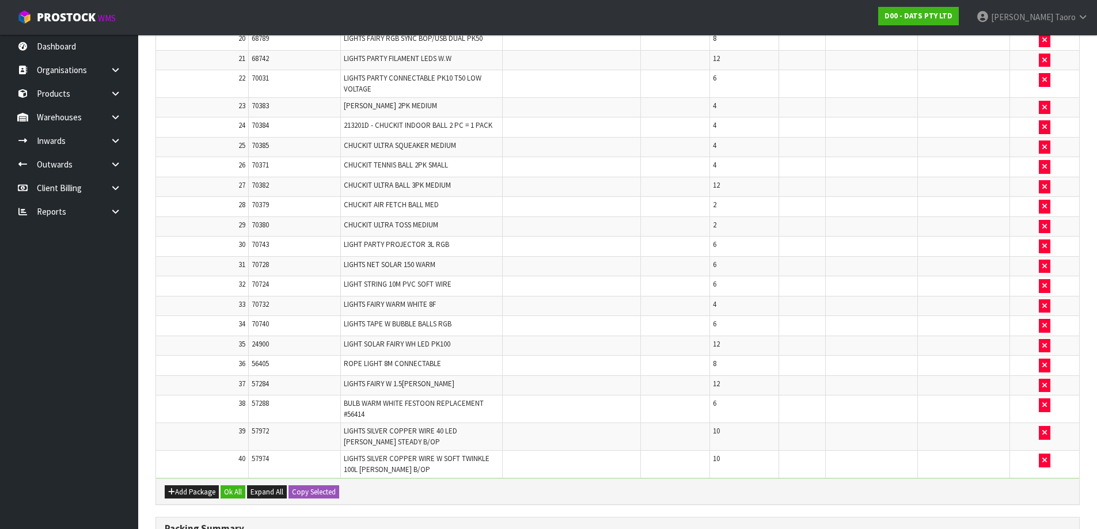
scroll to position [1000, 0]
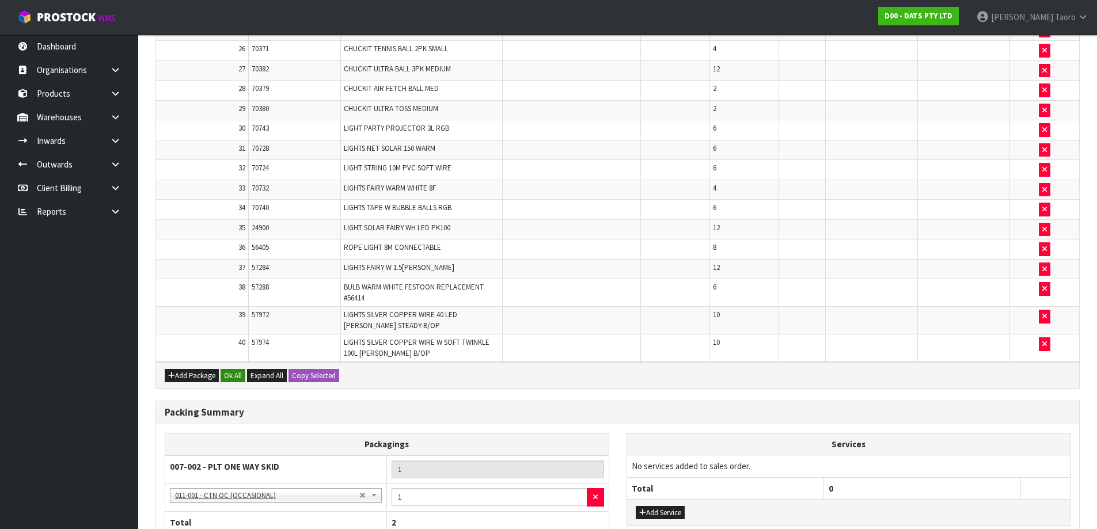
type input "136"
click at [237, 372] on button "Ok All" at bounding box center [233, 376] width 25 height 14
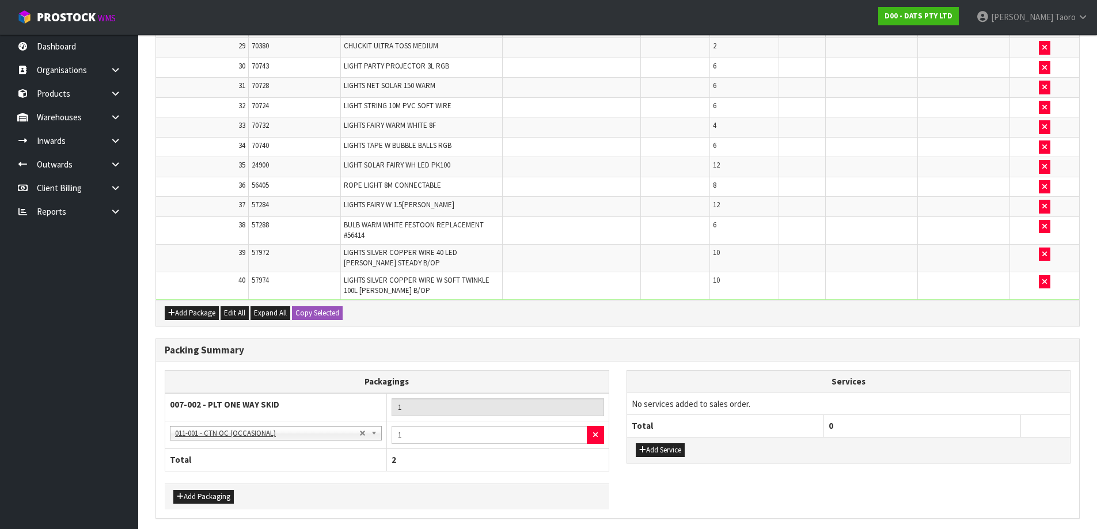
scroll to position [1105, 0]
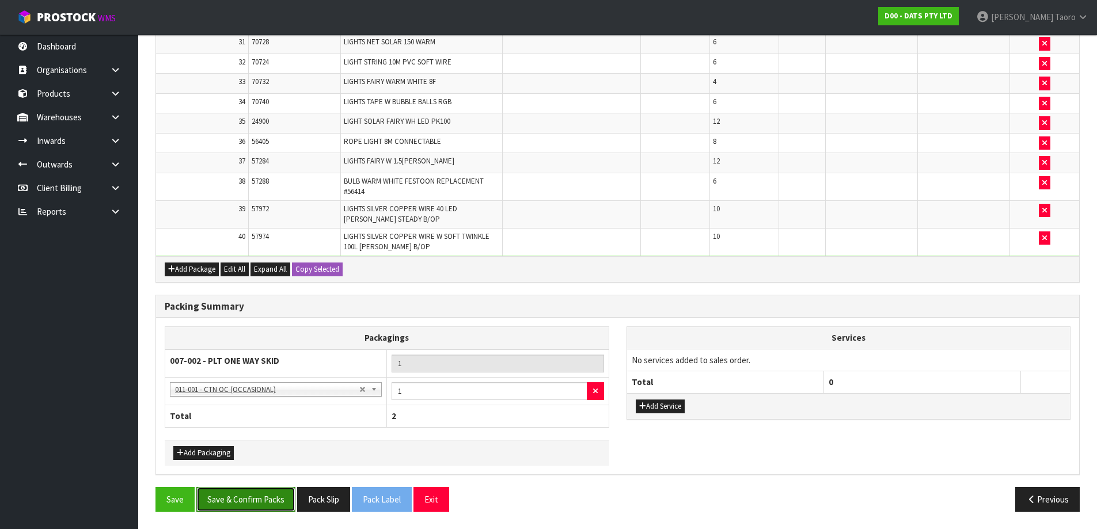
click at [272, 503] on button "Save & Confirm Packs" at bounding box center [245, 499] width 99 height 25
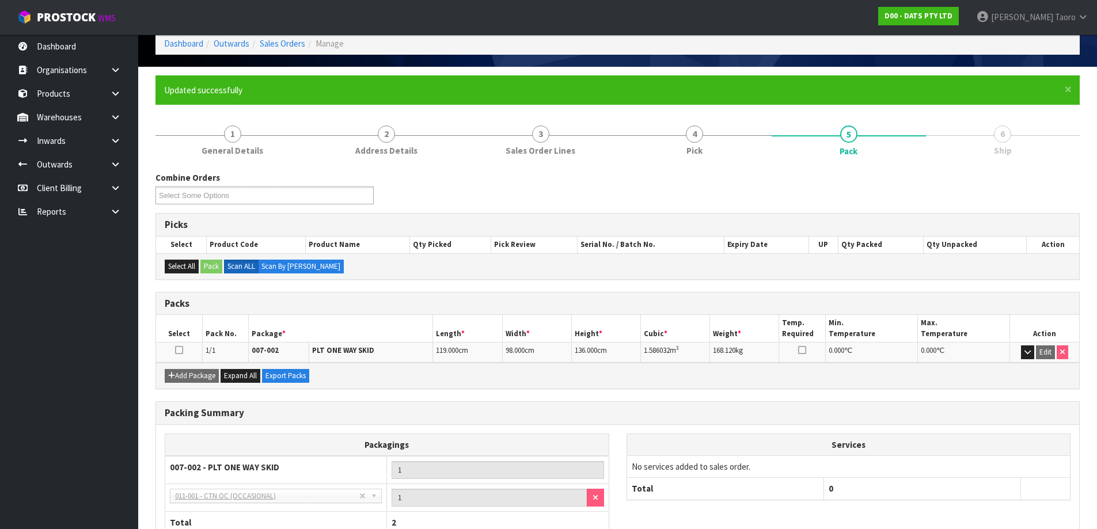
scroll to position [136, 0]
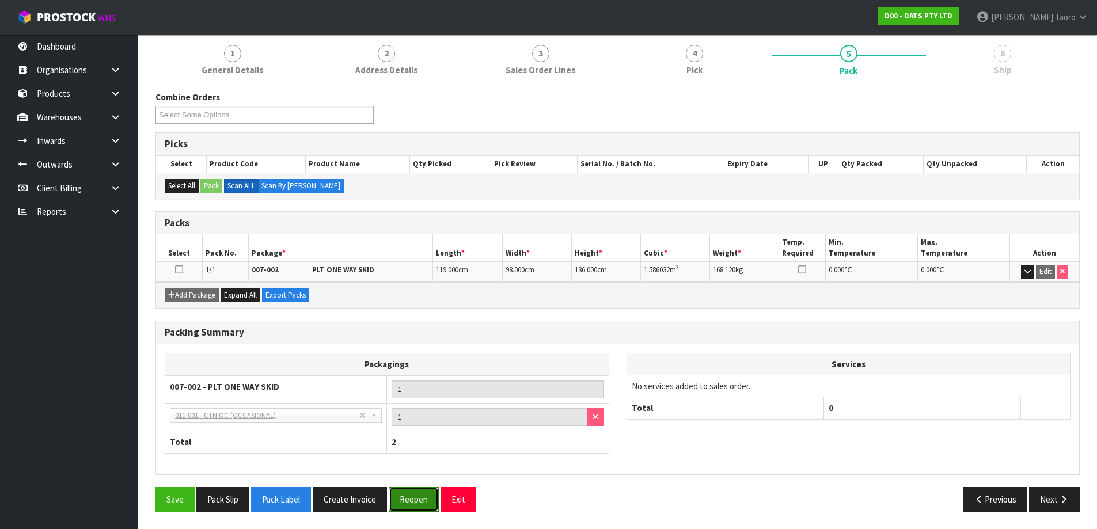
click at [411, 499] on button "Reopen" at bounding box center [414, 499] width 50 height 25
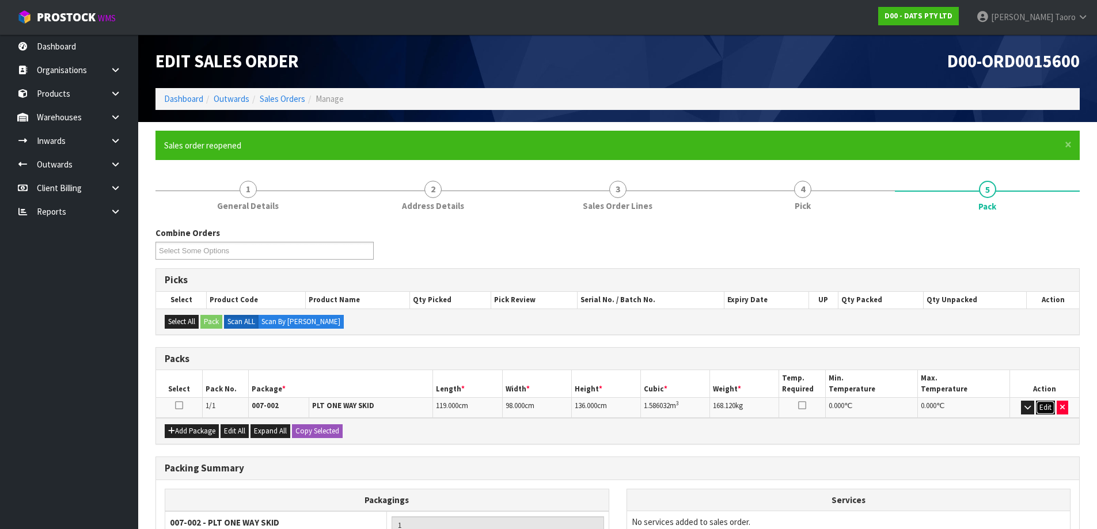
click at [1038, 405] on button "Edit" at bounding box center [1045, 408] width 19 height 14
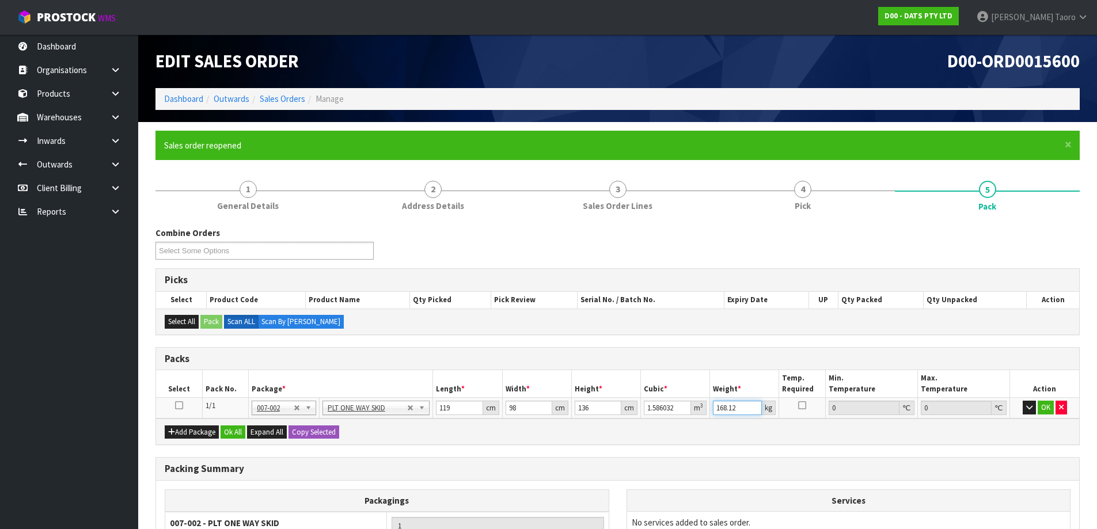
click at [741, 407] on input "168.12" at bounding box center [737, 408] width 49 height 14
click at [741, 408] on input "168.12" at bounding box center [737, 408] width 49 height 14
type input "172"
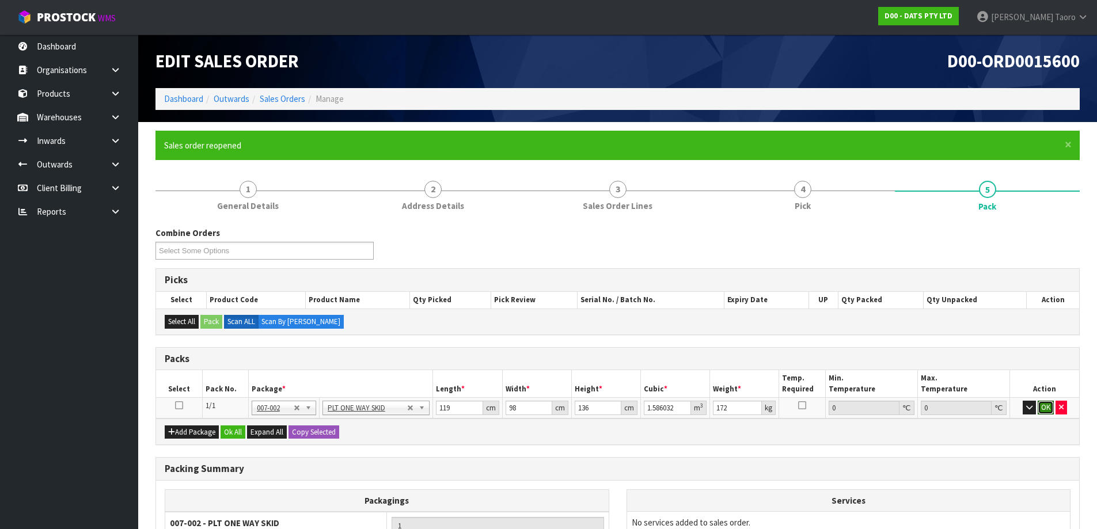
drag, startPoint x: 1047, startPoint y: 409, endPoint x: 688, endPoint y: 433, distance: 360.1
click at [1045, 409] on button "OK" at bounding box center [1046, 408] width 16 height 14
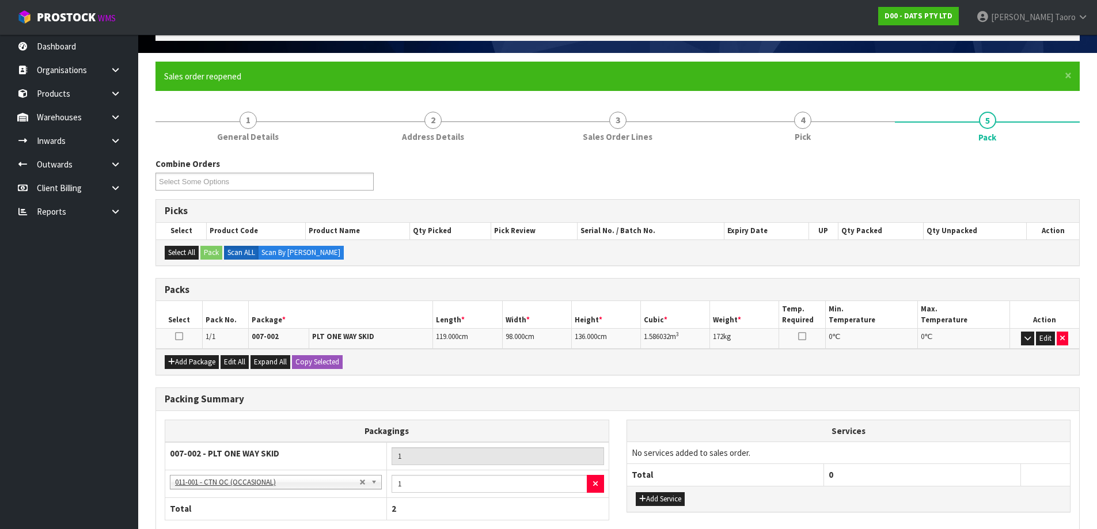
scroll to position [162, 0]
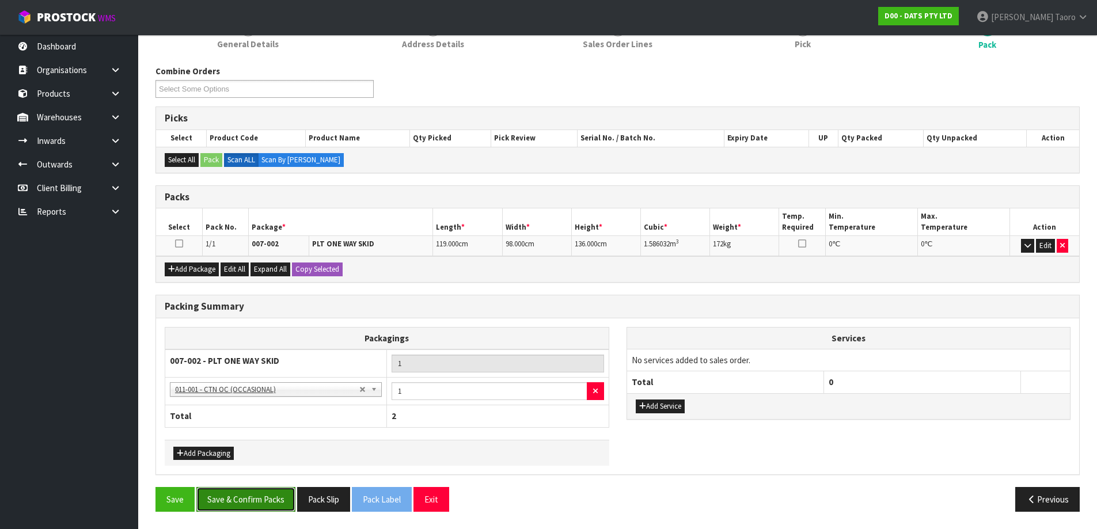
click at [277, 500] on button "Save & Confirm Packs" at bounding box center [245, 499] width 99 height 25
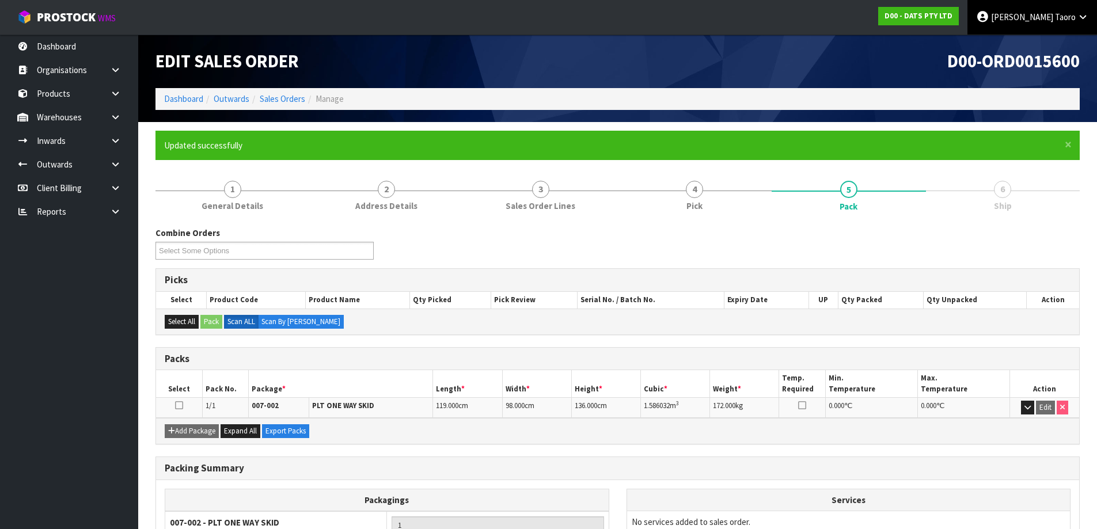
drag, startPoint x: 1041, startPoint y: 13, endPoint x: 1027, endPoint y: 57, distance: 46.3
click at [1041, 13] on span "[PERSON_NAME]" at bounding box center [1022, 17] width 62 height 11
click at [1027, 55] on ul "Logout" at bounding box center [1051, 46] width 92 height 22
click at [1026, 49] on div "D00-ORD0015600" at bounding box center [853, 62] width 471 height 54
click at [1035, 20] on span "[PERSON_NAME]" at bounding box center [1022, 17] width 62 height 11
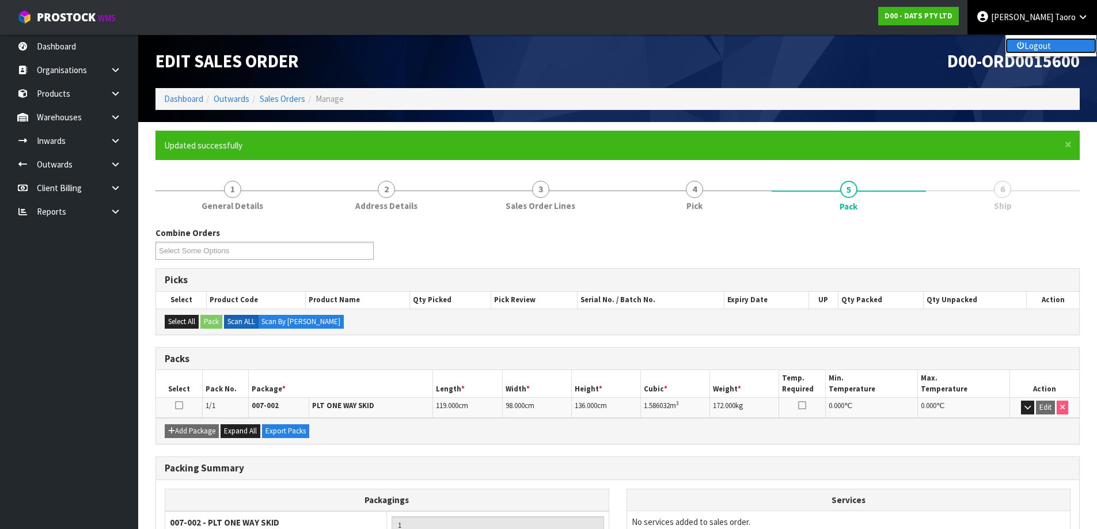
click at [1041, 48] on link "Logout" at bounding box center [1050, 46] width 91 height 16
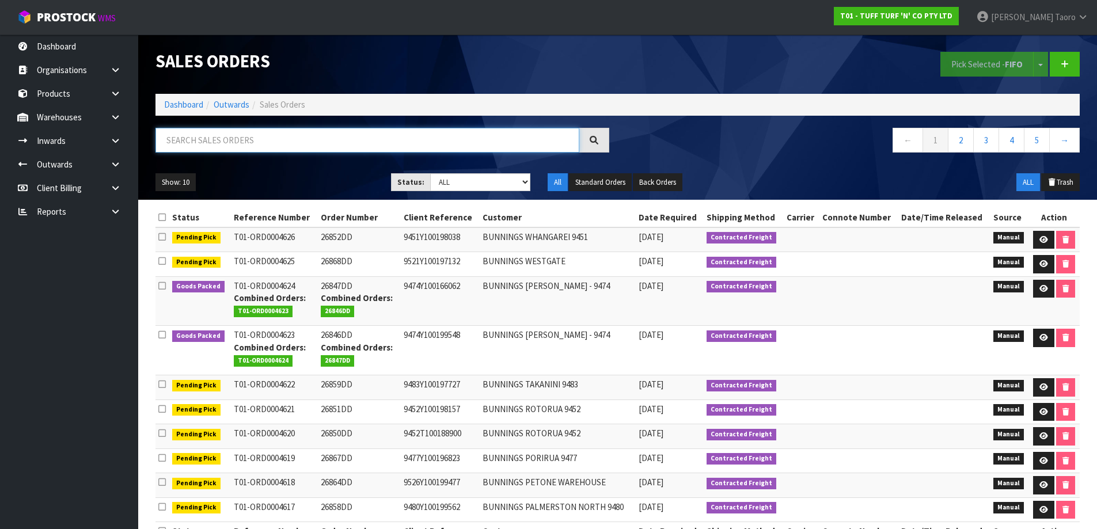
click at [325, 140] on input "text" at bounding box center [367, 140] width 424 height 25
type input "4620"
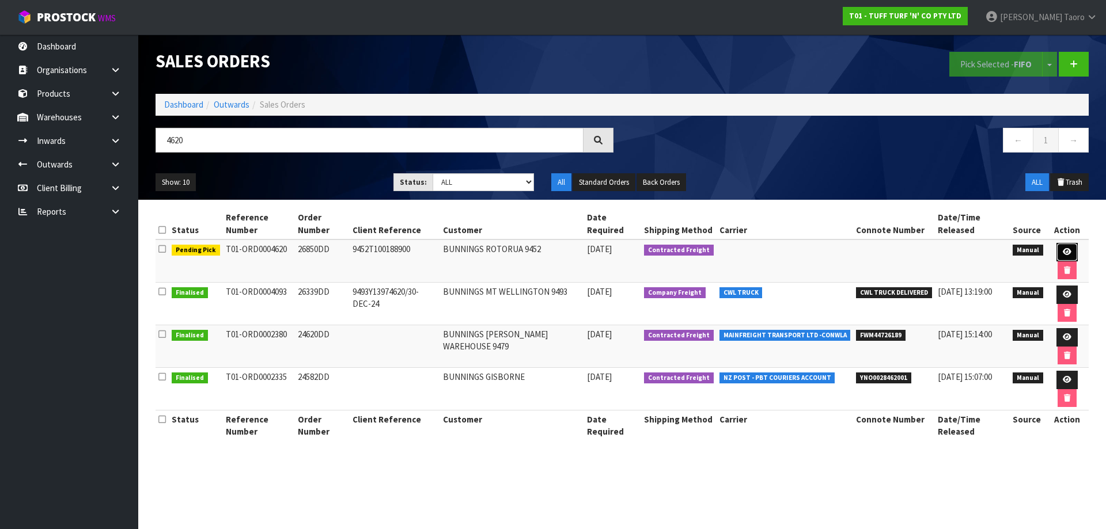
click at [1062, 253] on icon at bounding box center [1066, 251] width 9 height 7
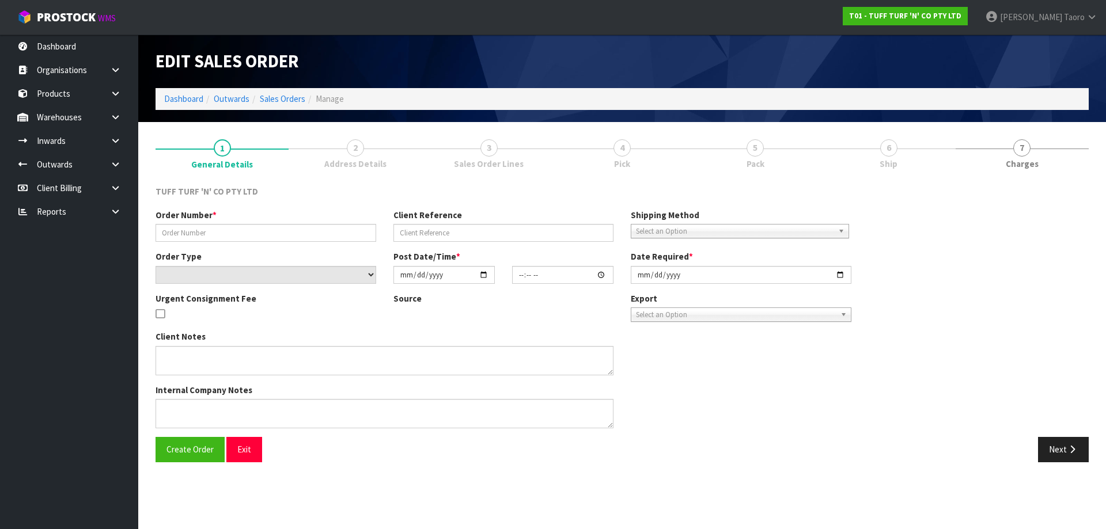
type input "26850DD"
type input "9452T100188900"
select select "number:0"
type input "[DATE]"
type input "13:36:00.000"
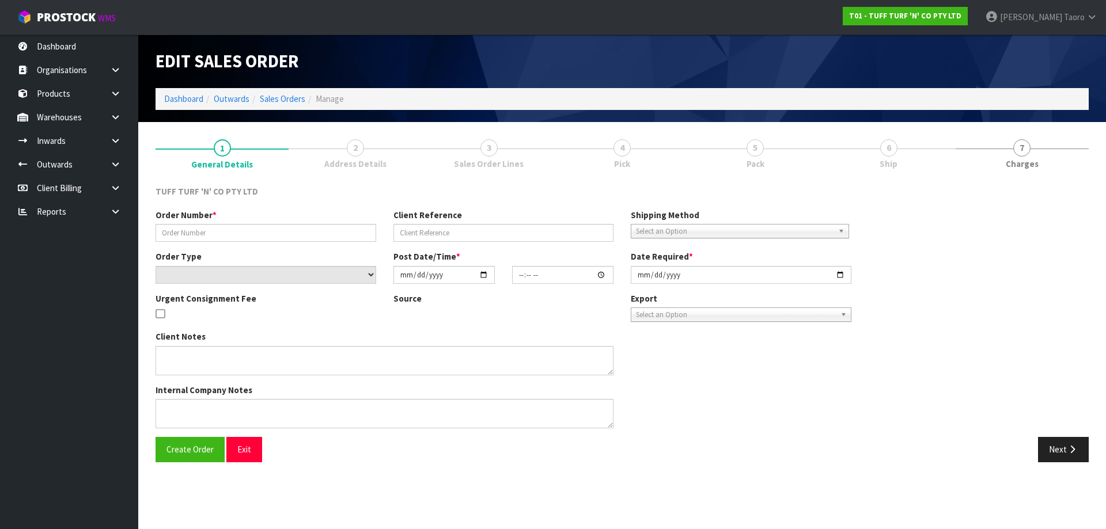
type input "[DATE]"
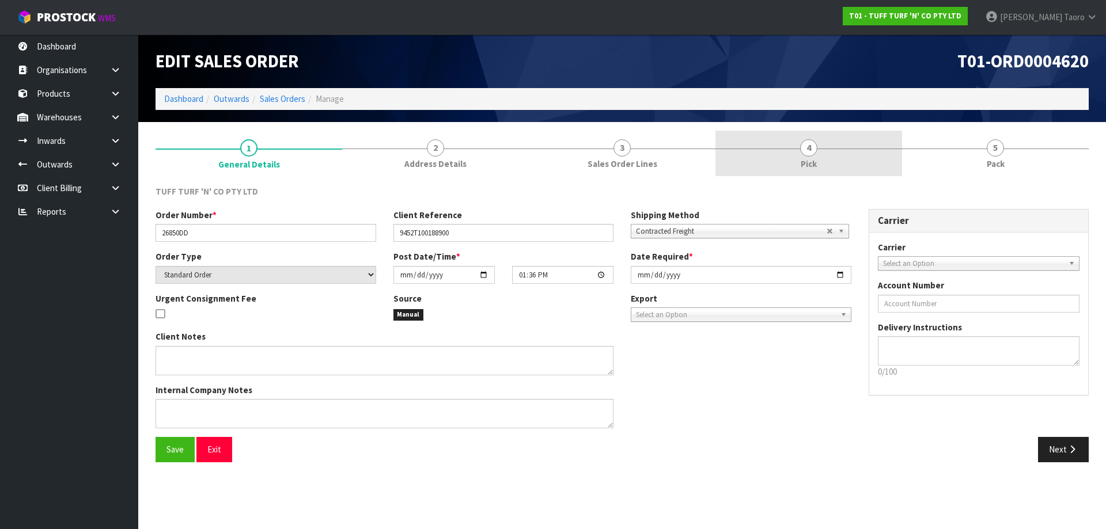
click at [871, 156] on link "4 Pick" at bounding box center [808, 153] width 187 height 45
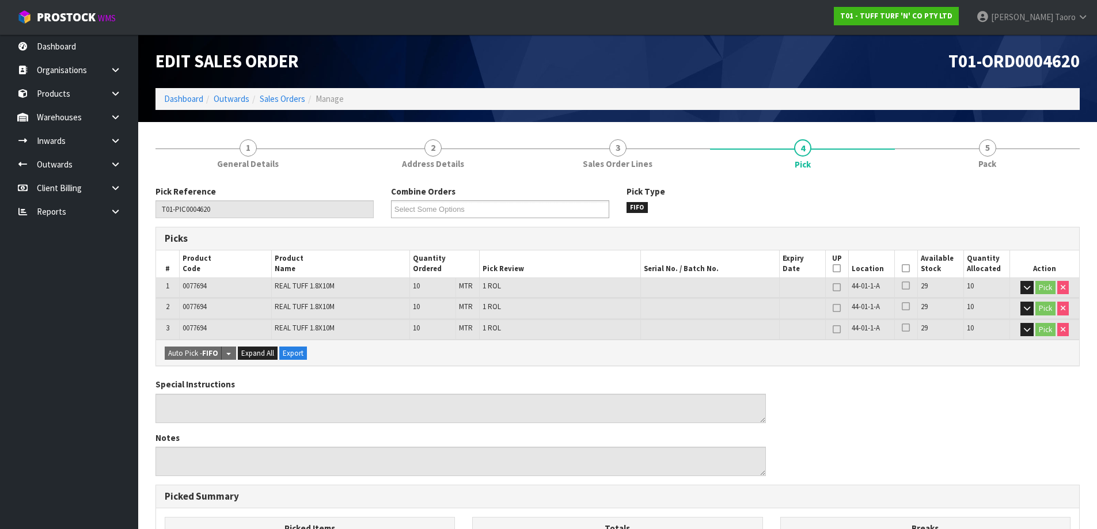
click at [907, 269] on icon at bounding box center [906, 268] width 8 height 1
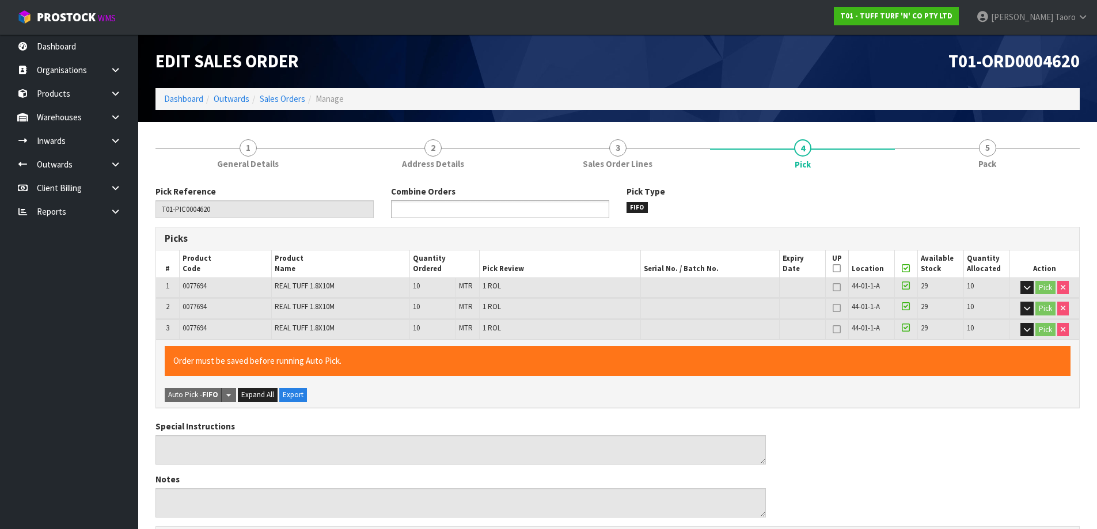
click at [549, 207] on ul at bounding box center [500, 209] width 218 height 18
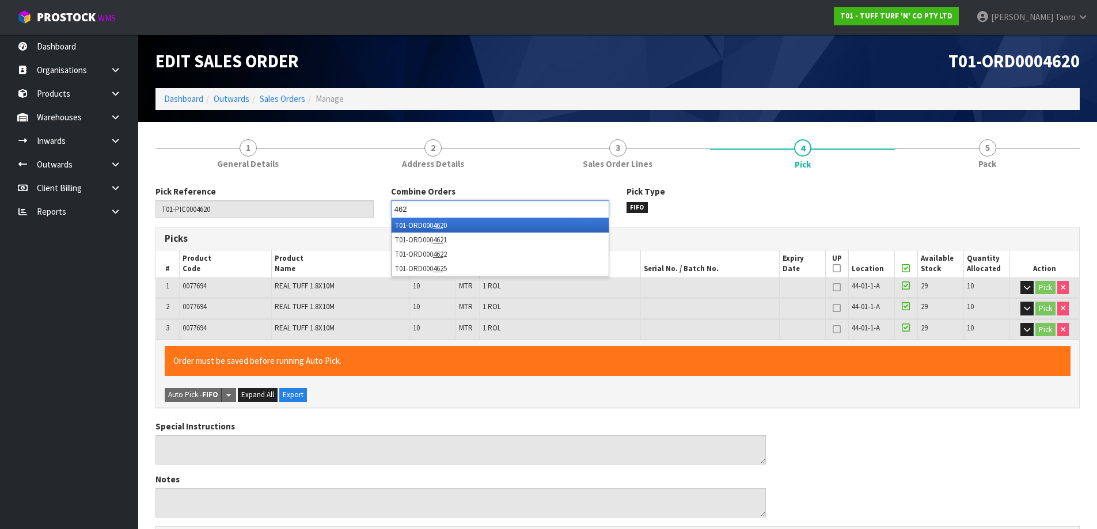
type input "4621"
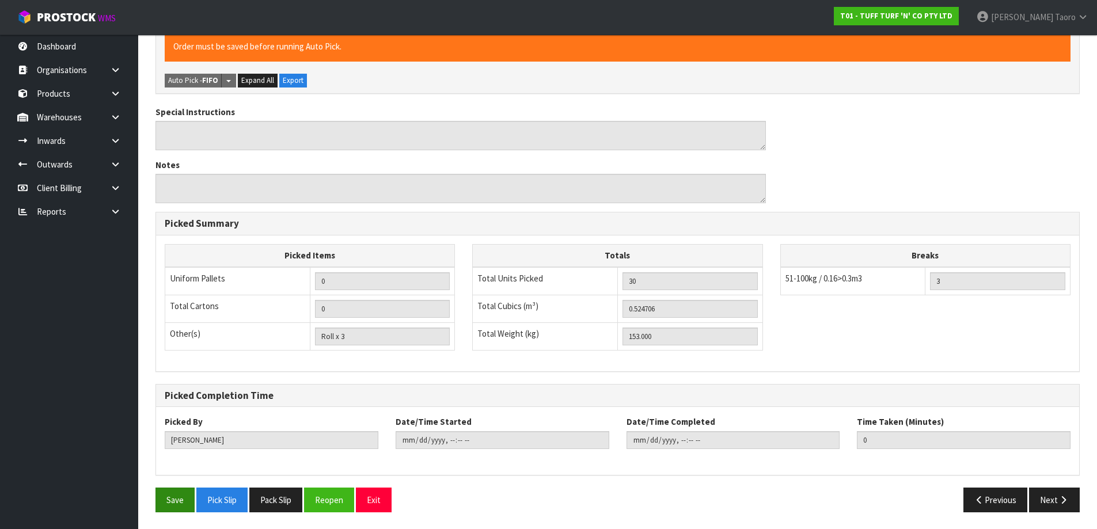
scroll to position [315, 0]
click at [183, 500] on button "Save" at bounding box center [174, 499] width 39 height 25
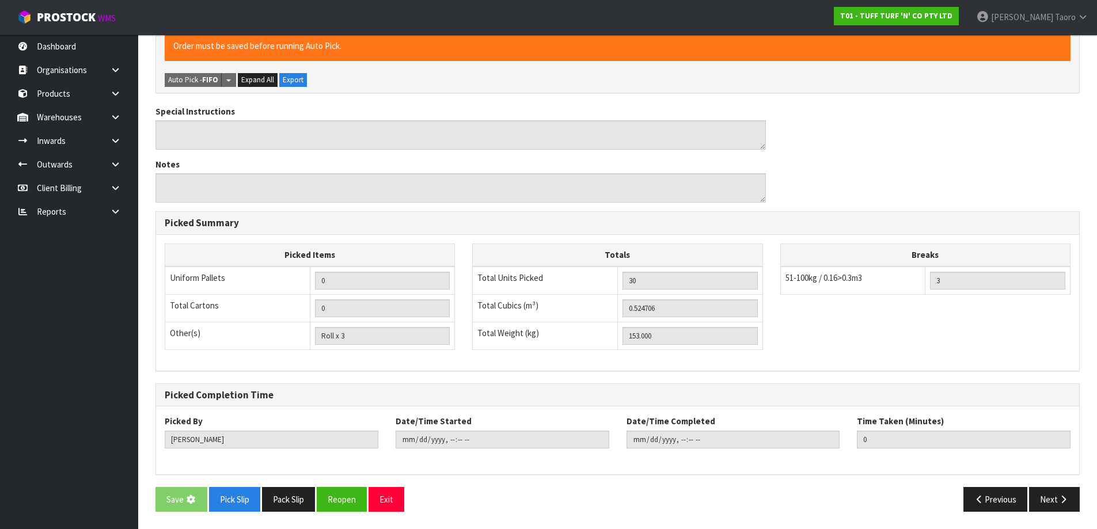
scroll to position [0, 0]
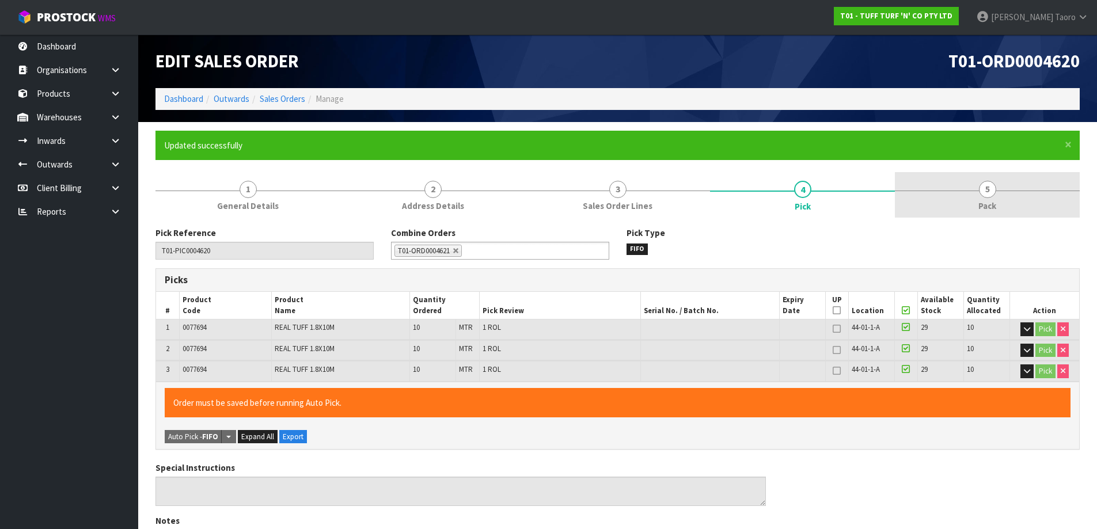
click at [977, 188] on link "5 Pack" at bounding box center [987, 194] width 185 height 45
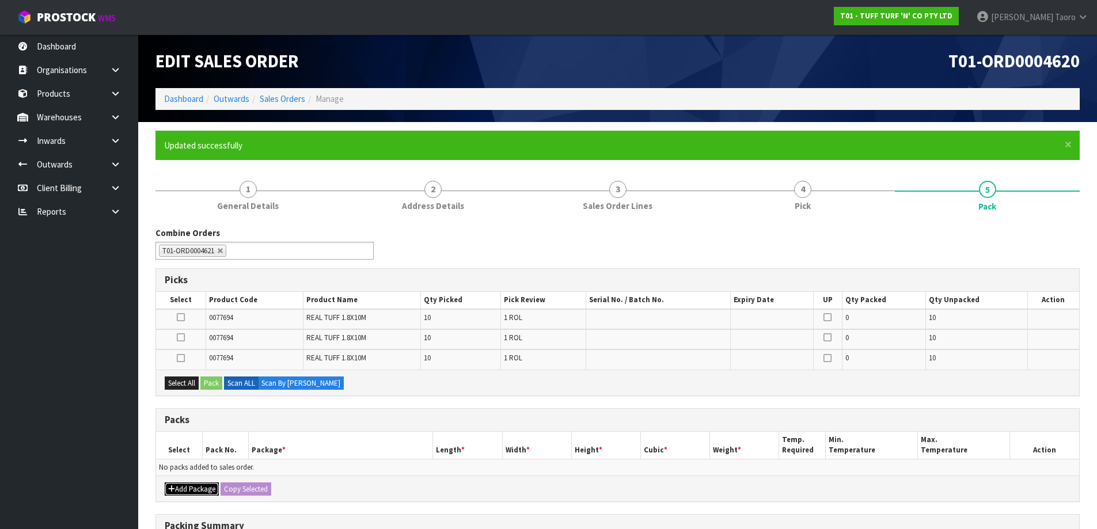
click at [204, 492] on button "Add Package" at bounding box center [192, 490] width 54 height 14
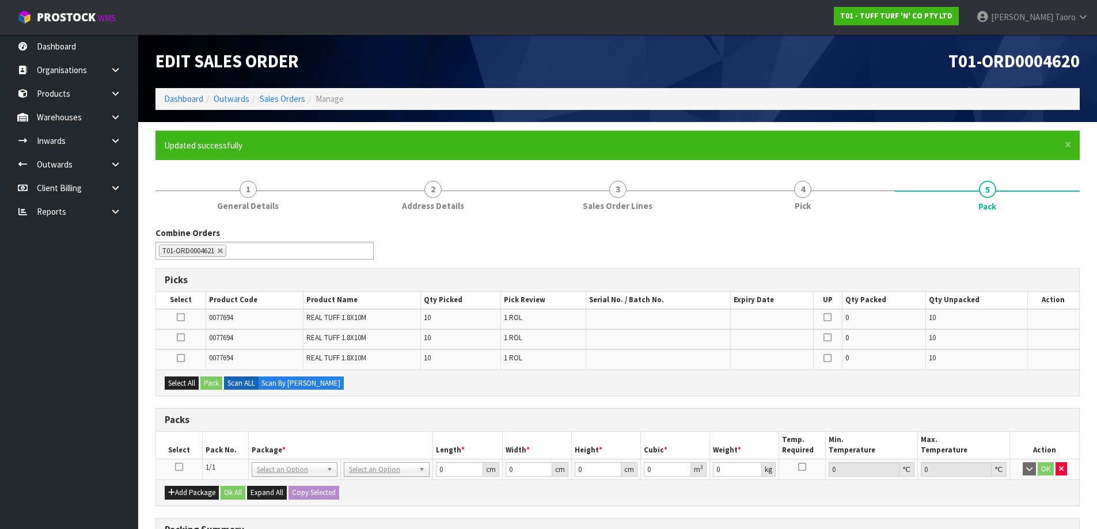
click at [175, 462] on td at bounding box center [179, 469] width 46 height 21
click at [180, 468] on icon at bounding box center [179, 467] width 8 height 1
click at [181, 386] on button "Select All" at bounding box center [182, 384] width 34 height 14
click at [212, 388] on button "Pack" at bounding box center [211, 384] width 22 height 14
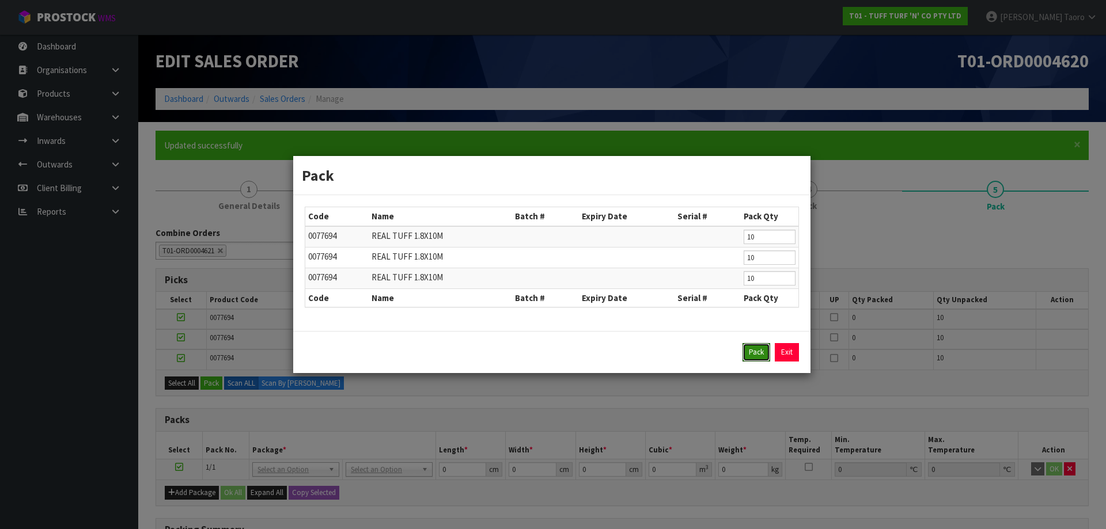
drag, startPoint x: 762, startPoint y: 356, endPoint x: 722, endPoint y: 356, distance: 39.7
click at [759, 356] on button "Pack" at bounding box center [756, 352] width 28 height 18
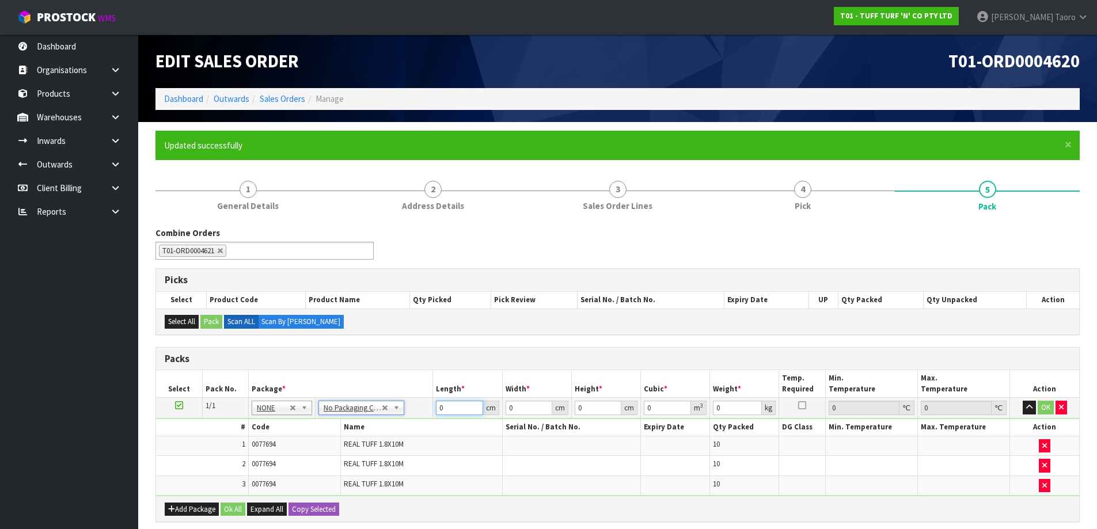
click at [462, 412] on input "0" at bounding box center [459, 408] width 47 height 14
type input "188"
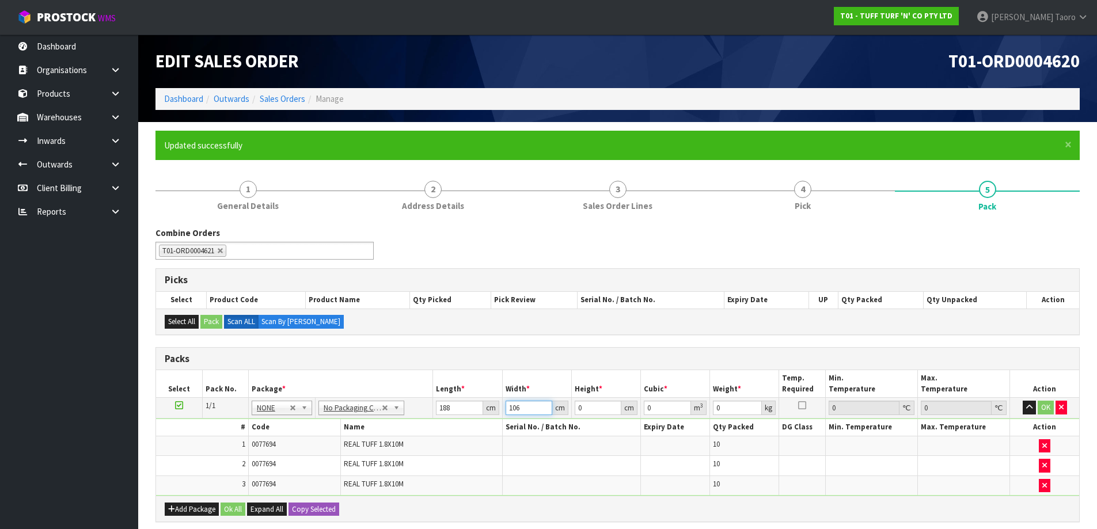
type input "106"
type input "8"
type input "0.159424"
type input "89"
type input "1.773592"
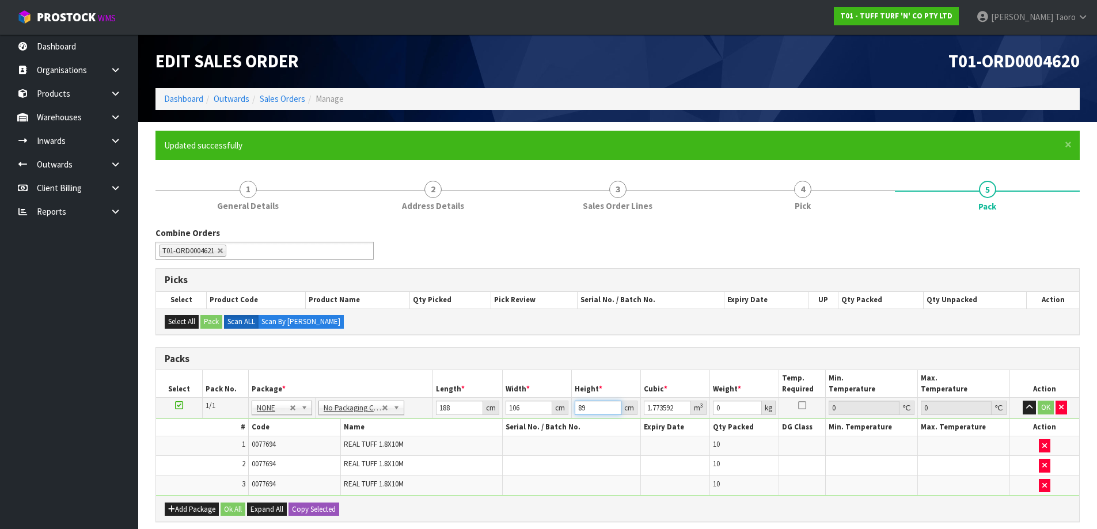
type input "89"
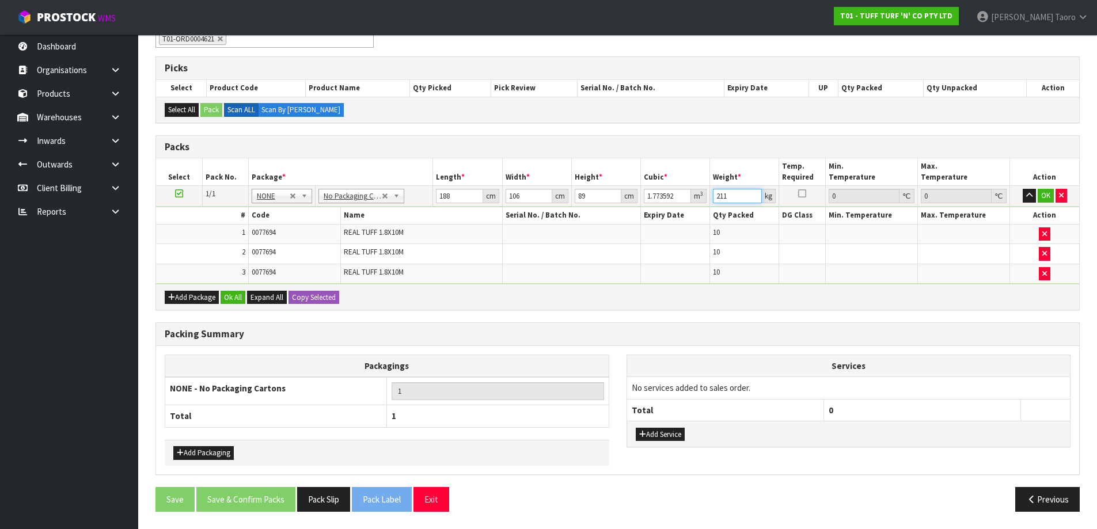
type input "211"
click at [234, 298] on button "Ok All" at bounding box center [233, 298] width 25 height 14
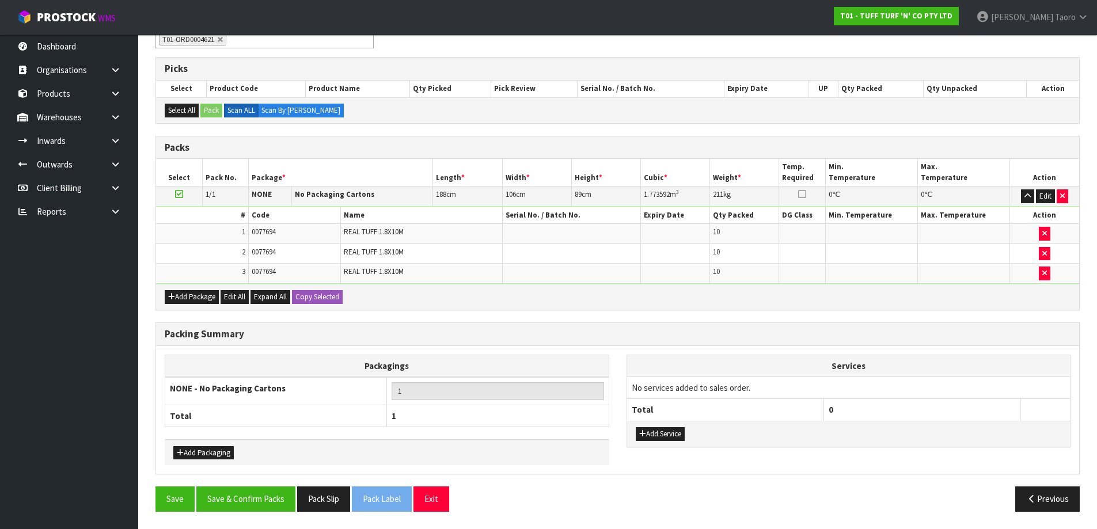
click at [278, 513] on div "Save Save & Confirm Packs Pack Slip Pack Label Exit Previous" at bounding box center [618, 503] width 942 height 33
click at [282, 506] on button "Save & Confirm Packs" at bounding box center [245, 499] width 99 height 25
